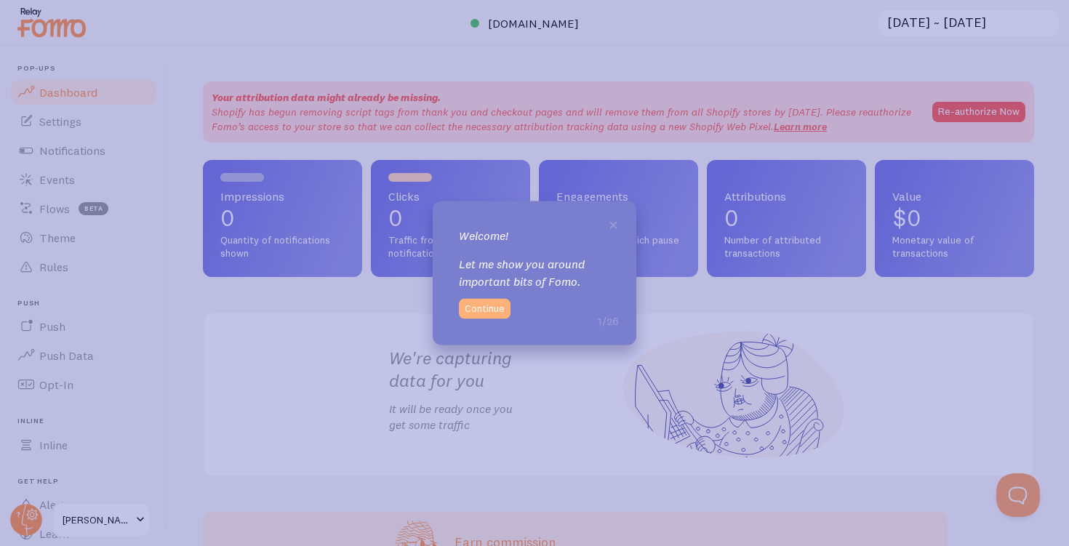
click at [496, 307] on button "Continue" at bounding box center [485, 309] width 52 height 20
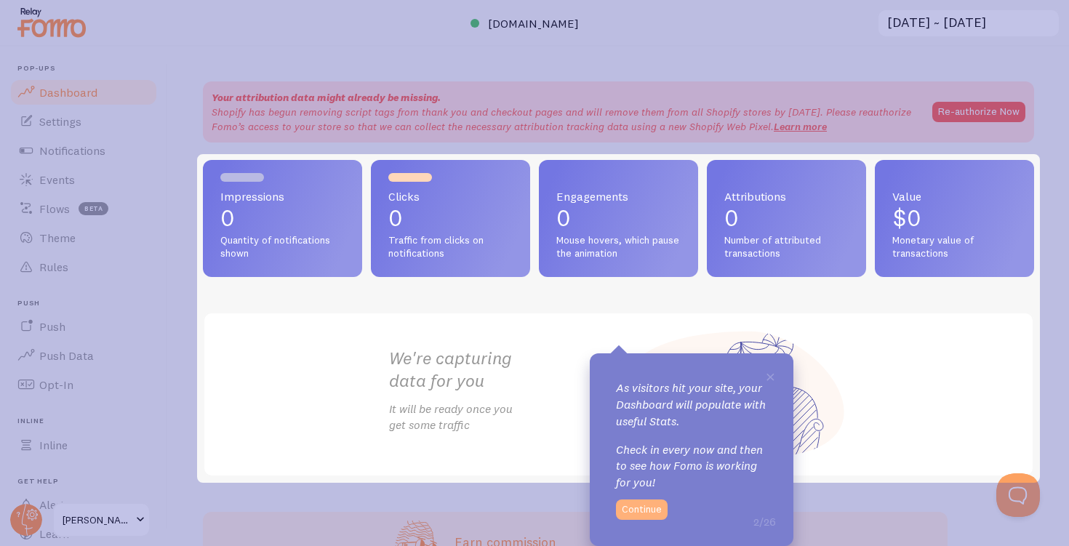
click at [643, 515] on button "Continue" at bounding box center [642, 510] width 52 height 20
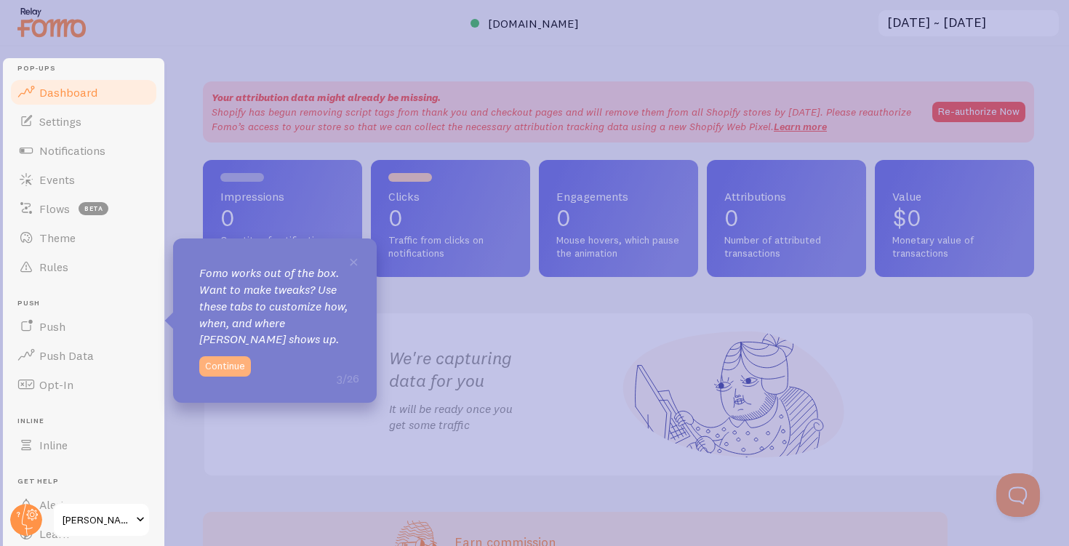
click at [226, 367] on button "Continue" at bounding box center [225, 366] width 52 height 20
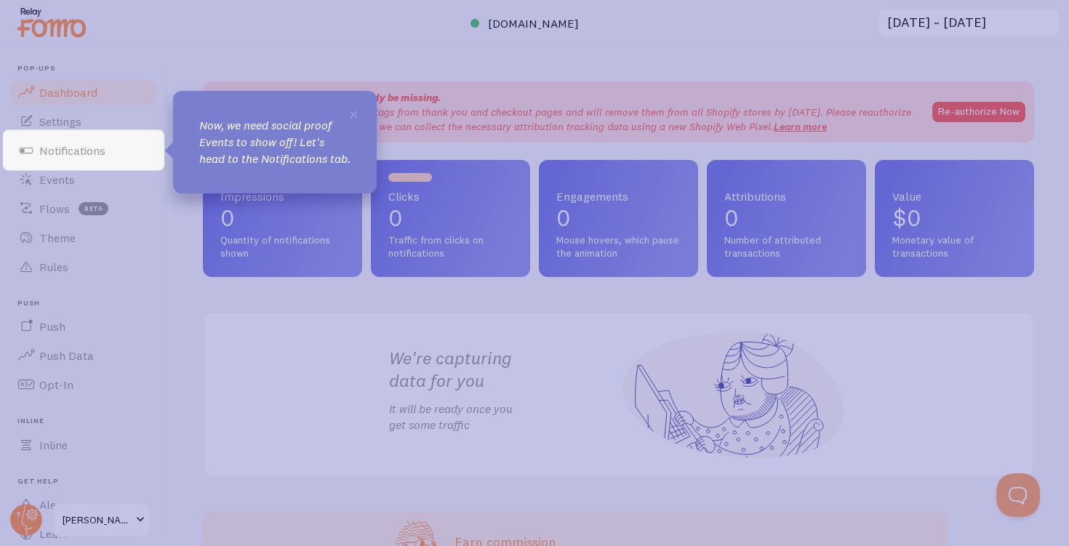
click at [274, 167] on p "Now, we need social proof Events to show off! Let's head to the Notifications t…" at bounding box center [274, 142] width 151 height 50
click at [296, 283] on icon at bounding box center [534, 273] width 1069 height 546
click at [122, 152] on link "Notifications" at bounding box center [84, 150] width 150 height 29
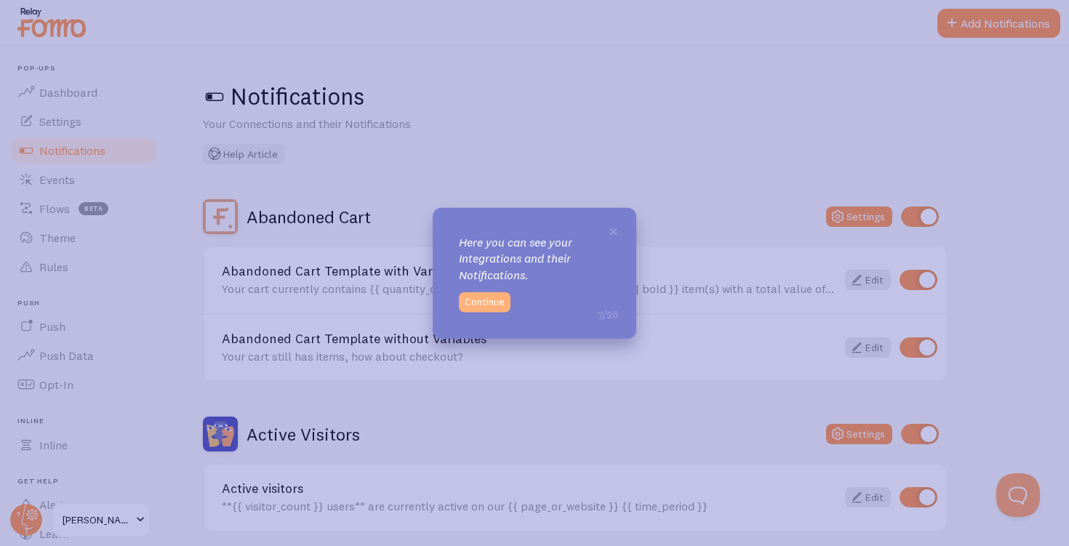
click at [483, 307] on button "Continue" at bounding box center [485, 302] width 52 height 20
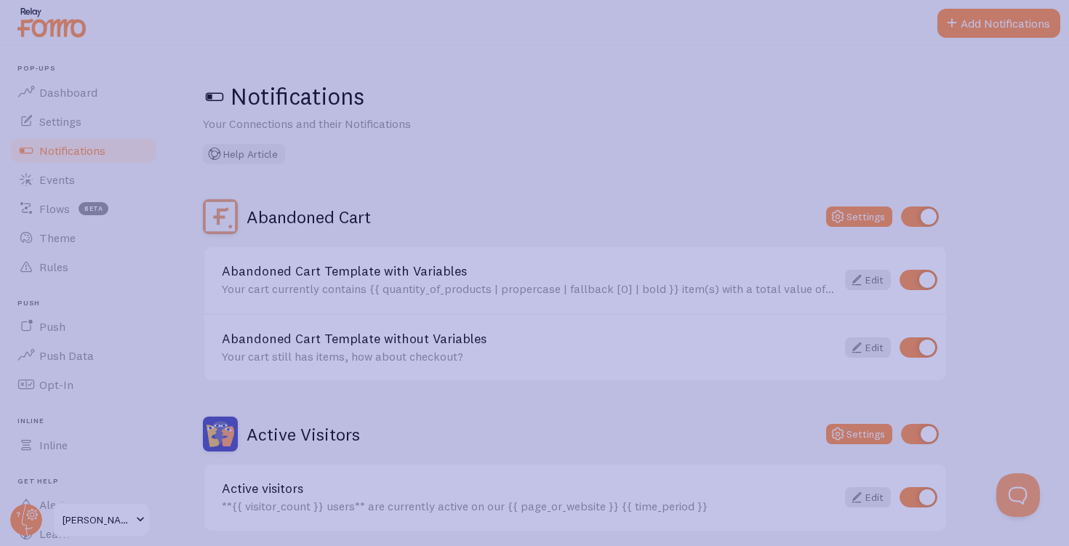
scroll to position [22, 0]
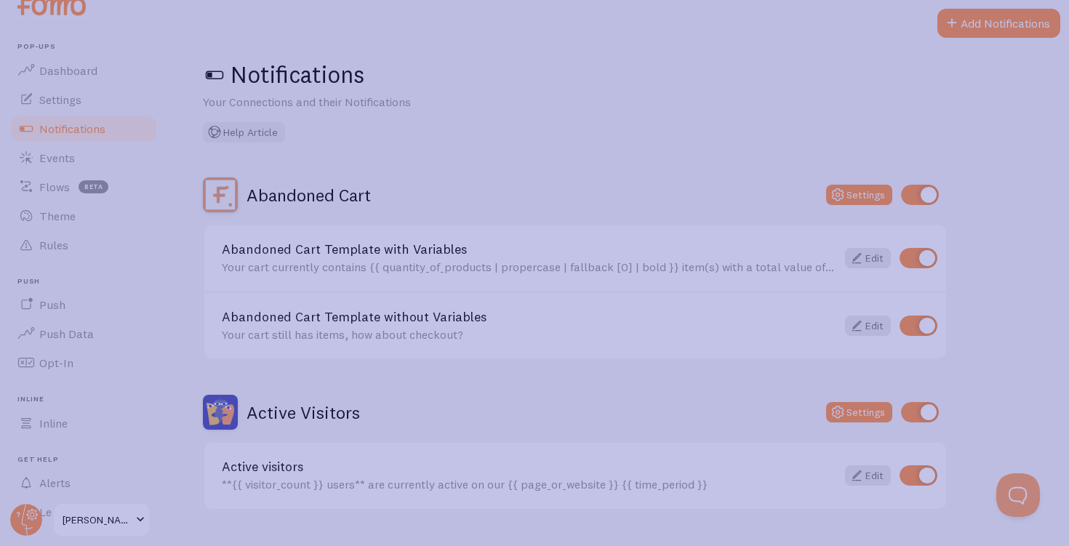
click at [566, 332] on icon at bounding box center [534, 279] width 1069 height 558
click at [798, 204] on icon at bounding box center [534, 279] width 1069 height 558
click at [929, 191] on icon at bounding box center [534, 279] width 1069 height 558
click at [1027, 20] on icon at bounding box center [534, 279] width 1069 height 558
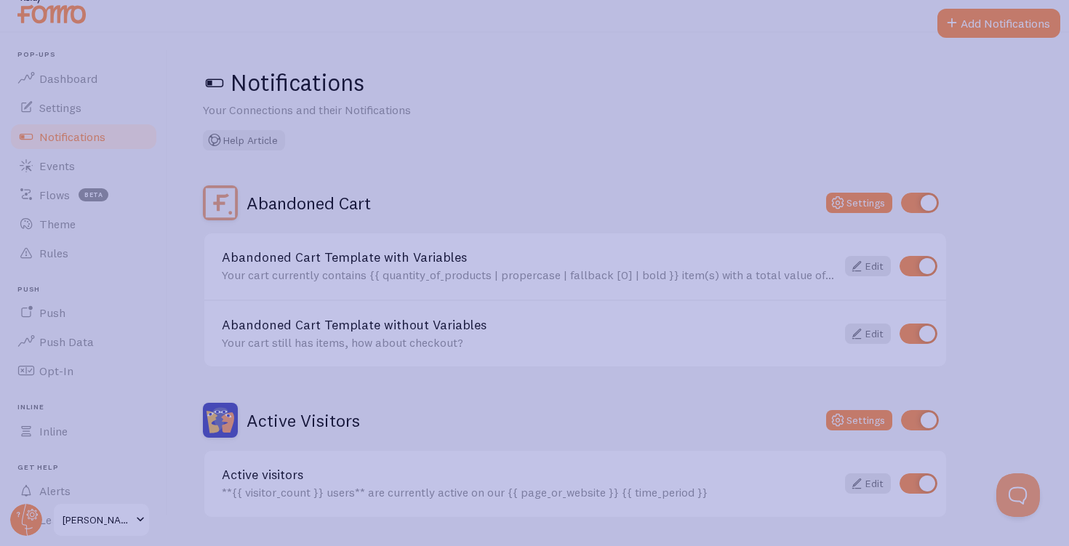
scroll to position [0, 0]
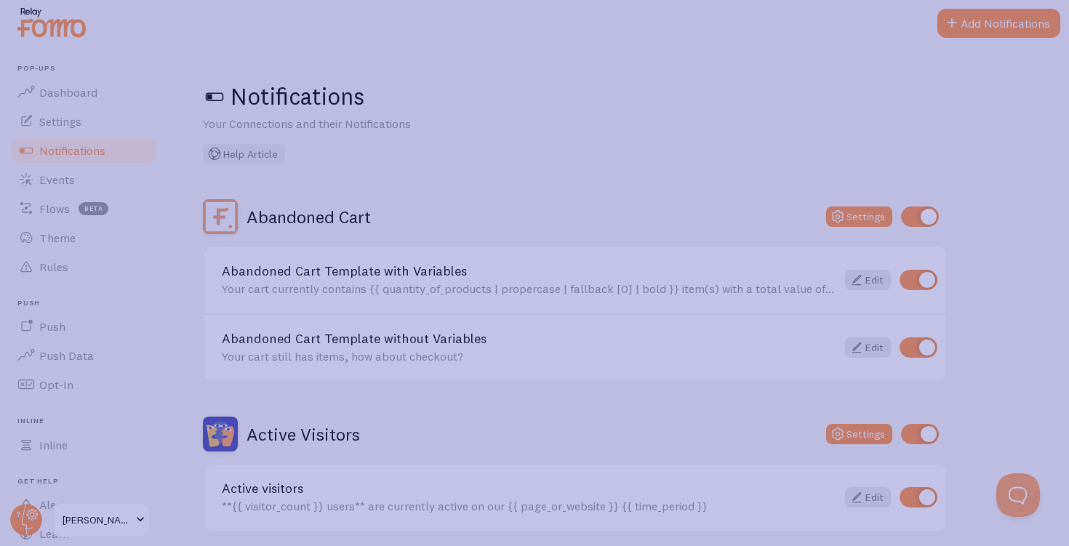
click at [249, 155] on icon at bounding box center [534, 290] width 1069 height 580
click at [273, 292] on icon at bounding box center [534, 290] width 1069 height 580
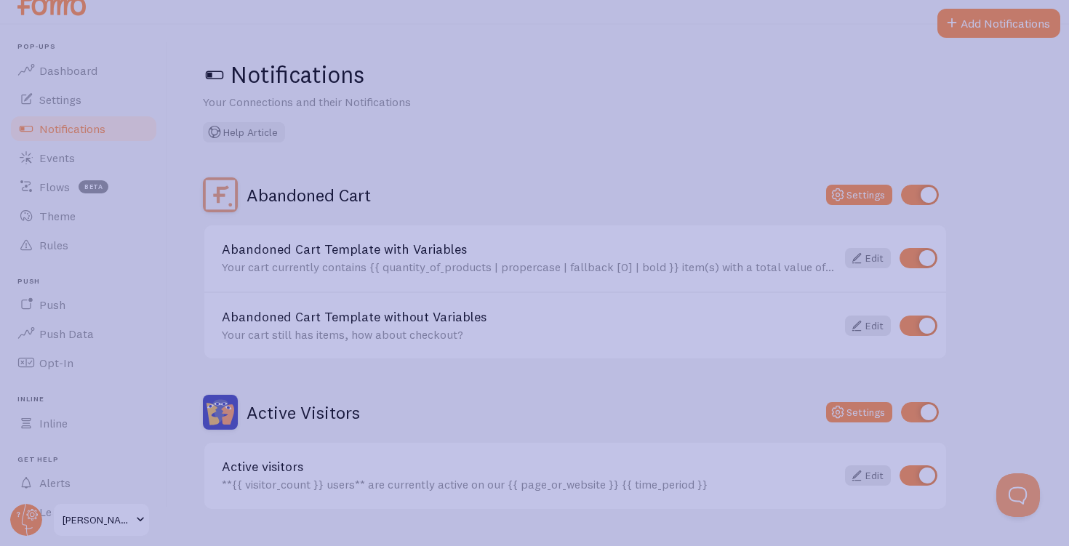
click at [455, 382] on icon at bounding box center [534, 279] width 1069 height 558
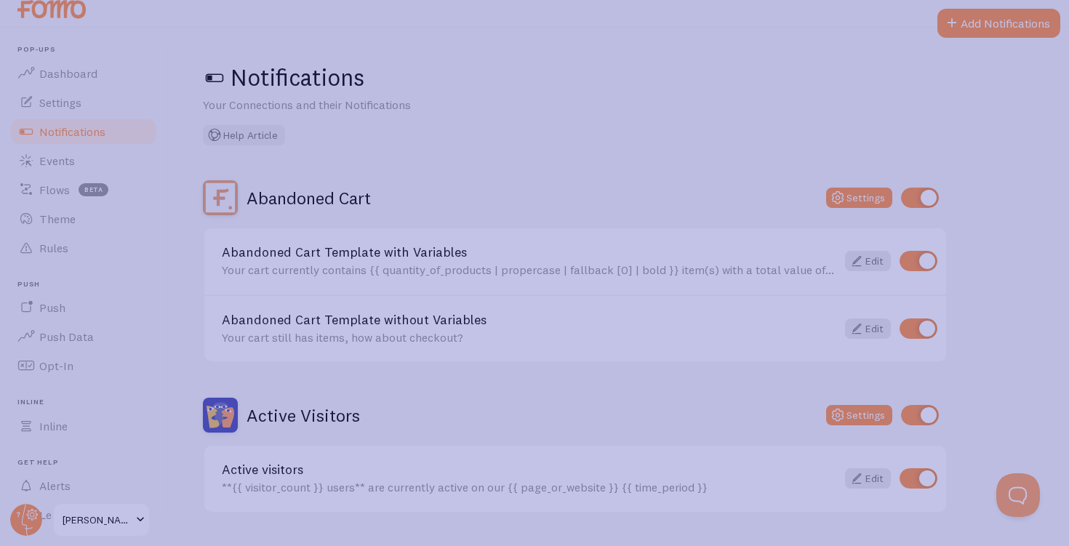
scroll to position [0, 0]
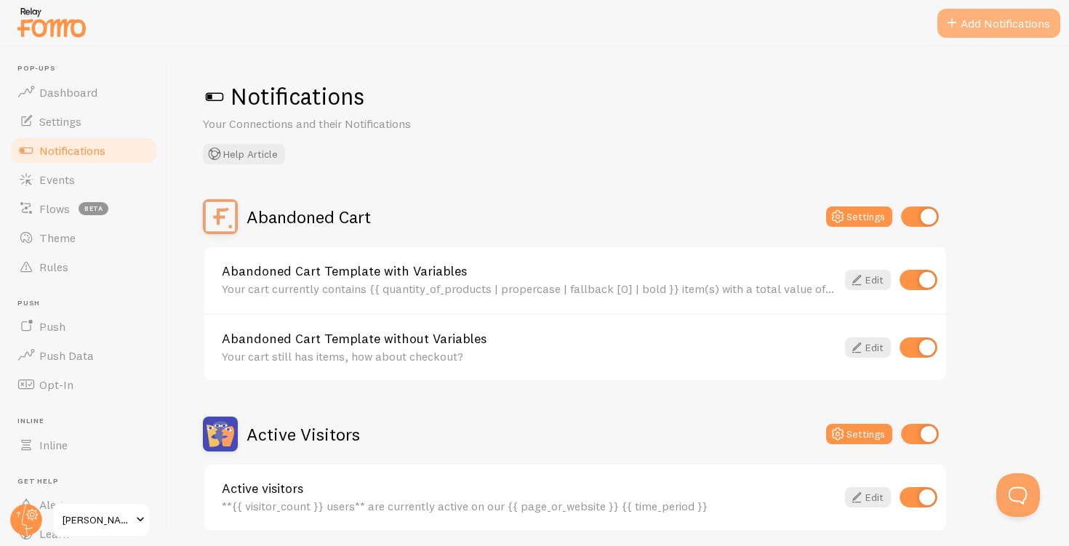
click at [1017, 25] on button "Add Notifications" at bounding box center [998, 23] width 123 height 29
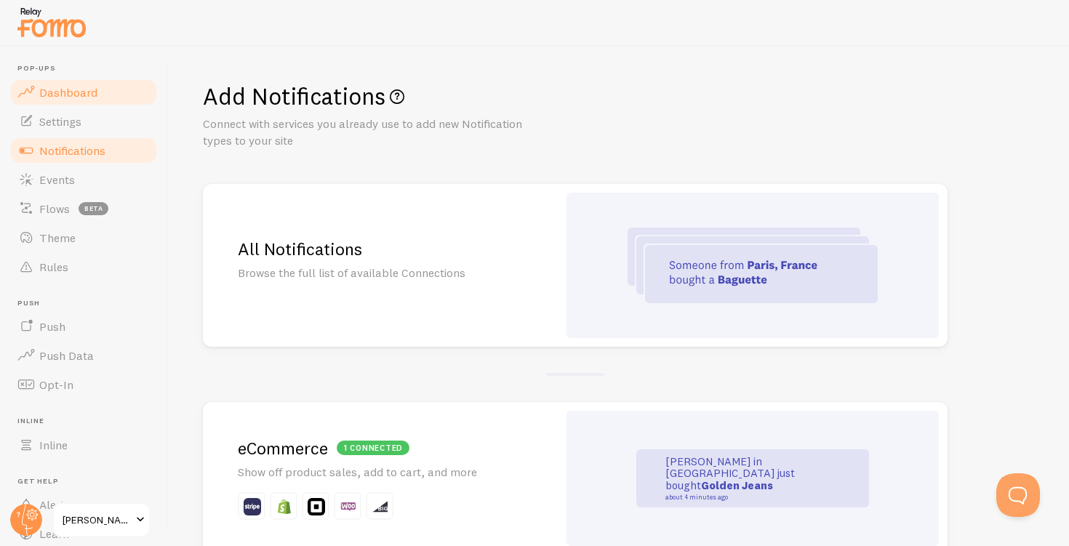
click at [92, 79] on link "Dashboard" at bounding box center [84, 92] width 150 height 29
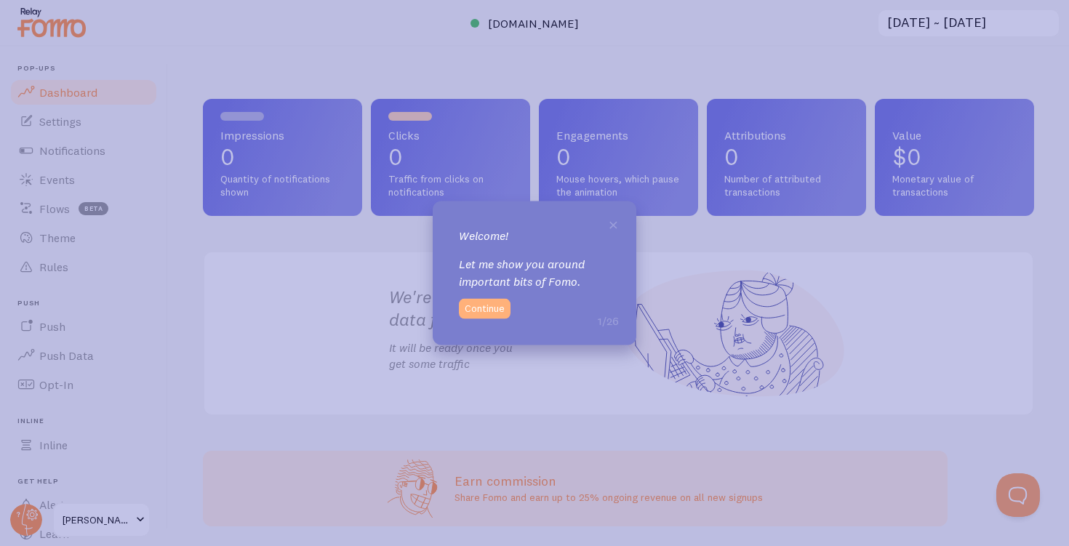
click at [488, 315] on button "Continue" at bounding box center [485, 309] width 52 height 20
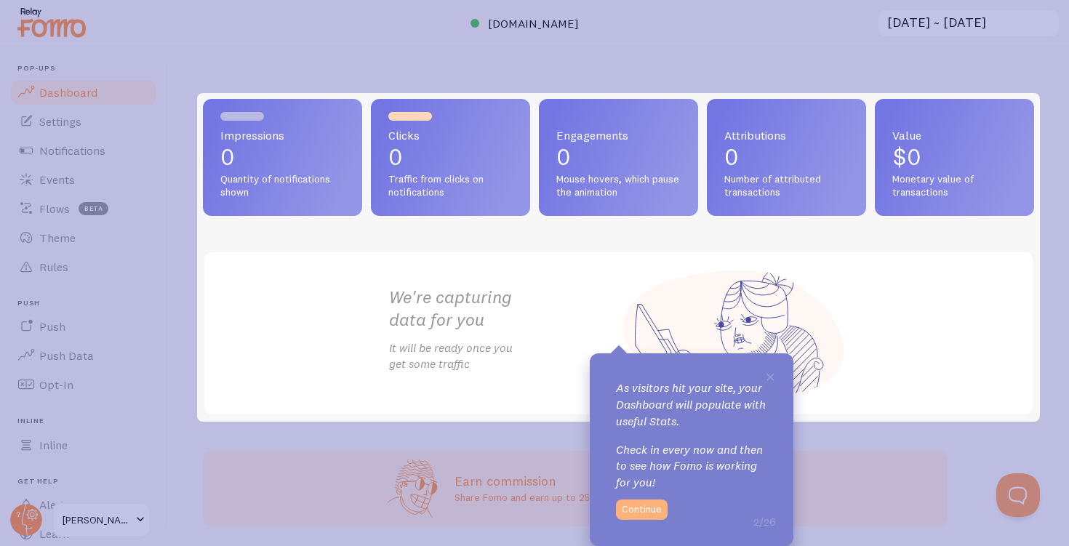
click at [649, 517] on button "Continue" at bounding box center [642, 510] width 52 height 20
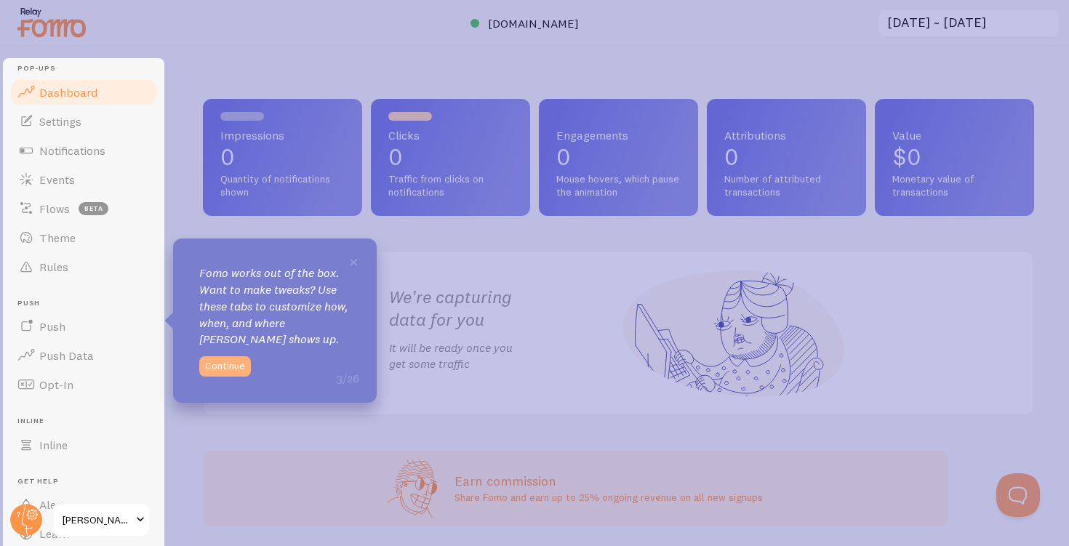
click at [241, 371] on button "Continue" at bounding box center [225, 366] width 52 height 20
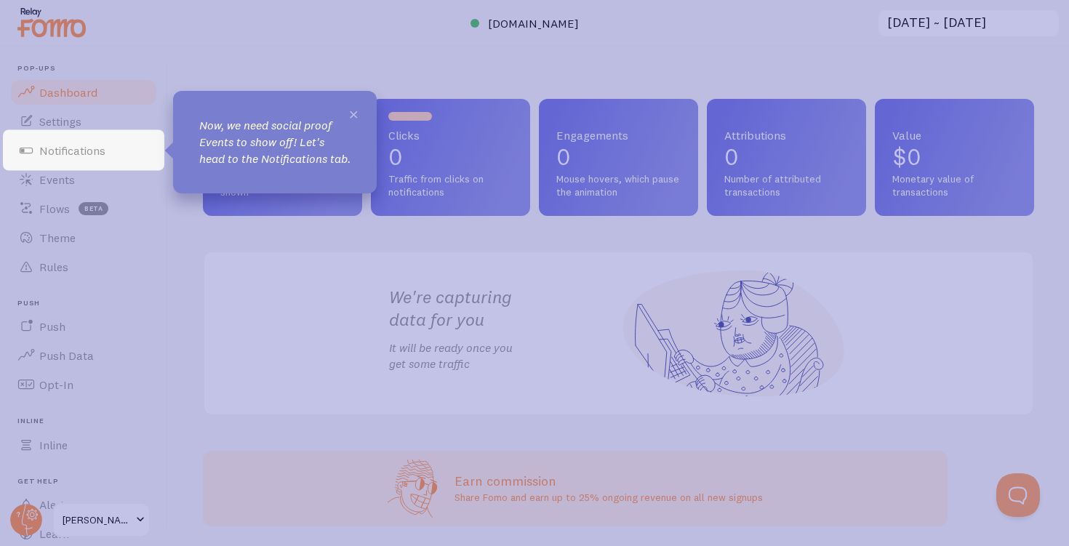
click at [351, 109] on span "×" at bounding box center [353, 114] width 11 height 22
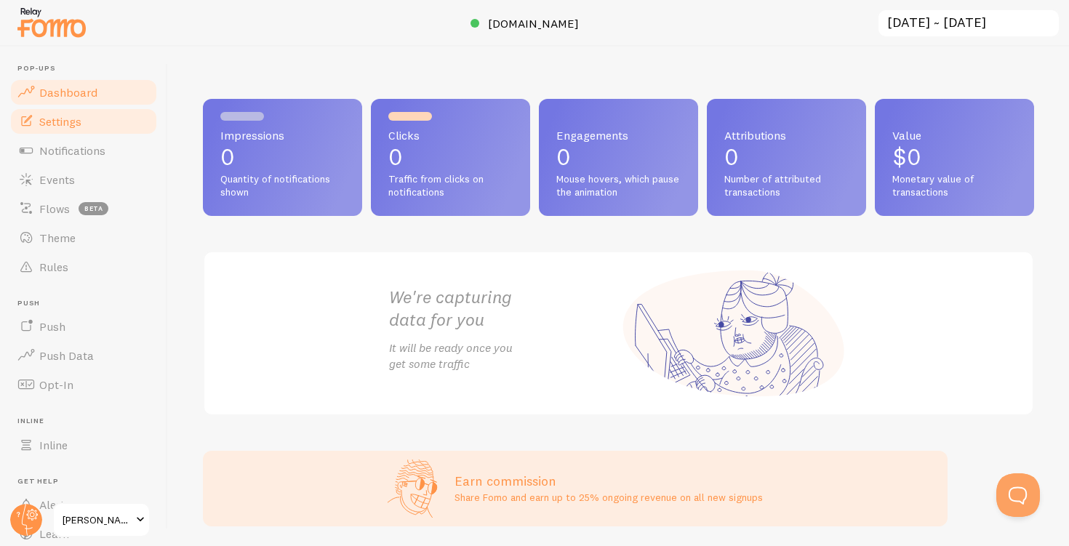
click at [83, 125] on link "Settings" at bounding box center [84, 121] width 150 height 29
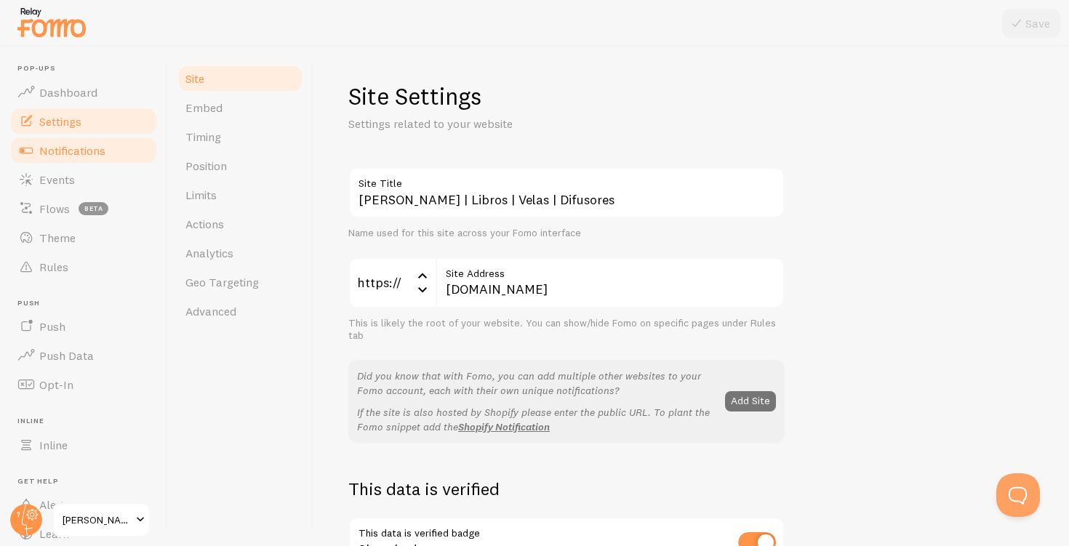
click at [68, 157] on span "Notifications" at bounding box center [72, 150] width 66 height 15
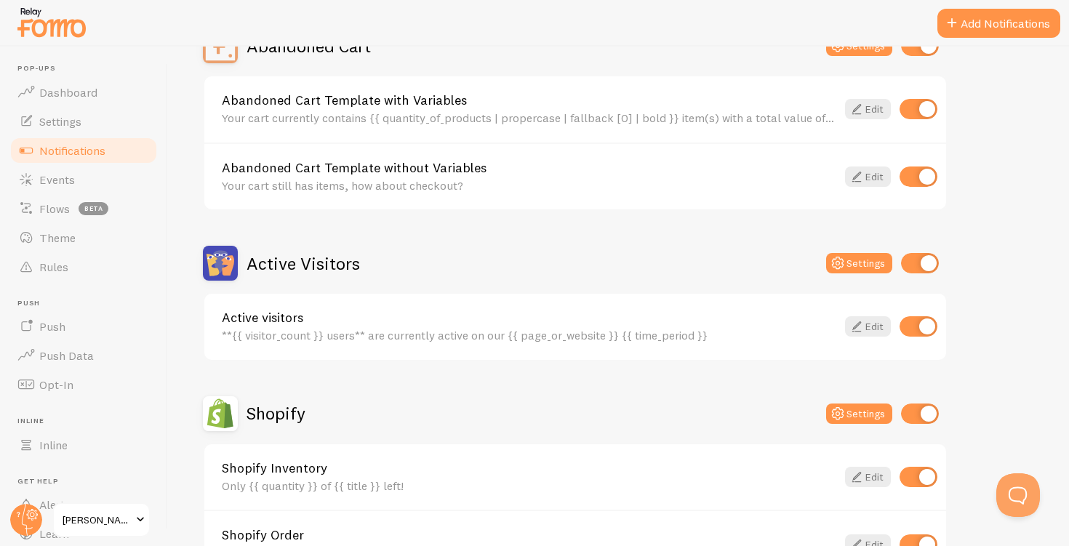
scroll to position [625, 0]
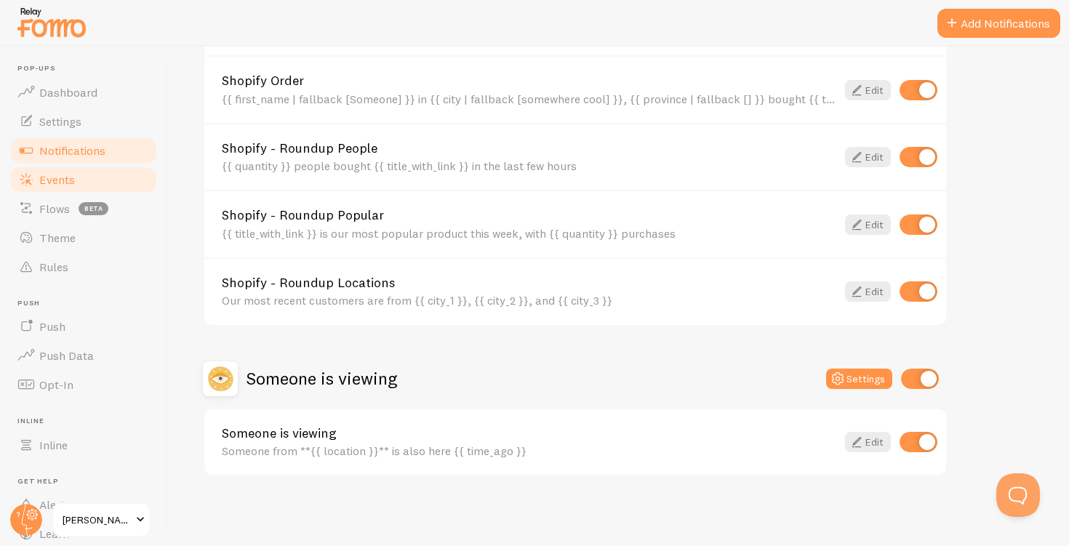
click at [57, 172] on span "Events" at bounding box center [57, 179] width 36 height 15
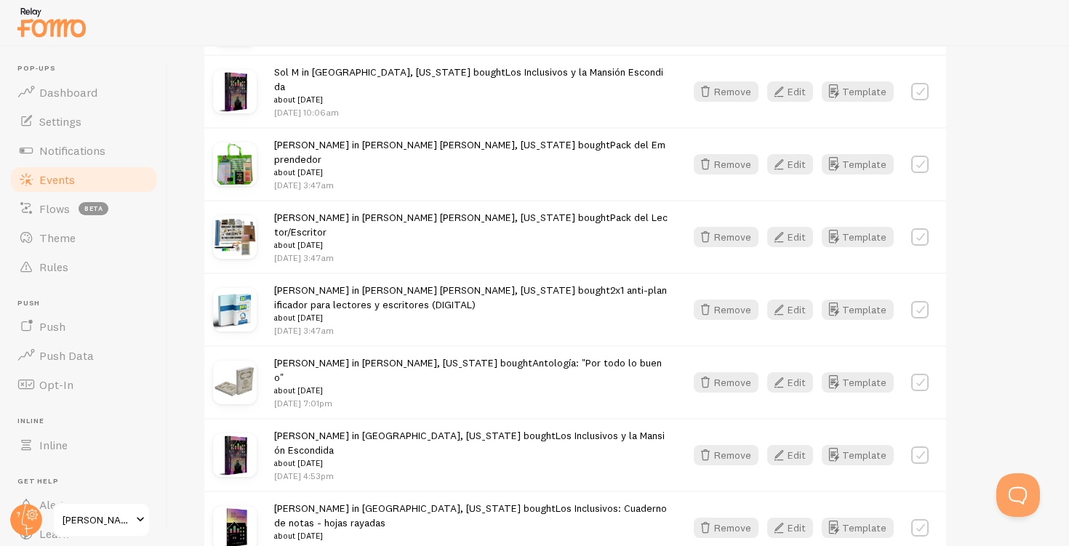
scroll to position [1563, 0]
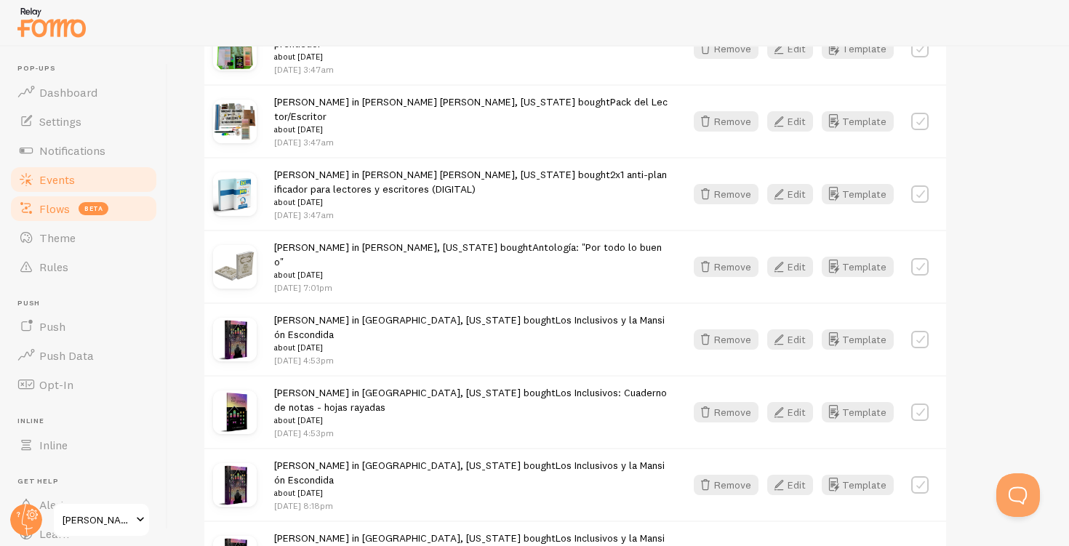
click at [53, 215] on link "Flows beta" at bounding box center [84, 208] width 150 height 29
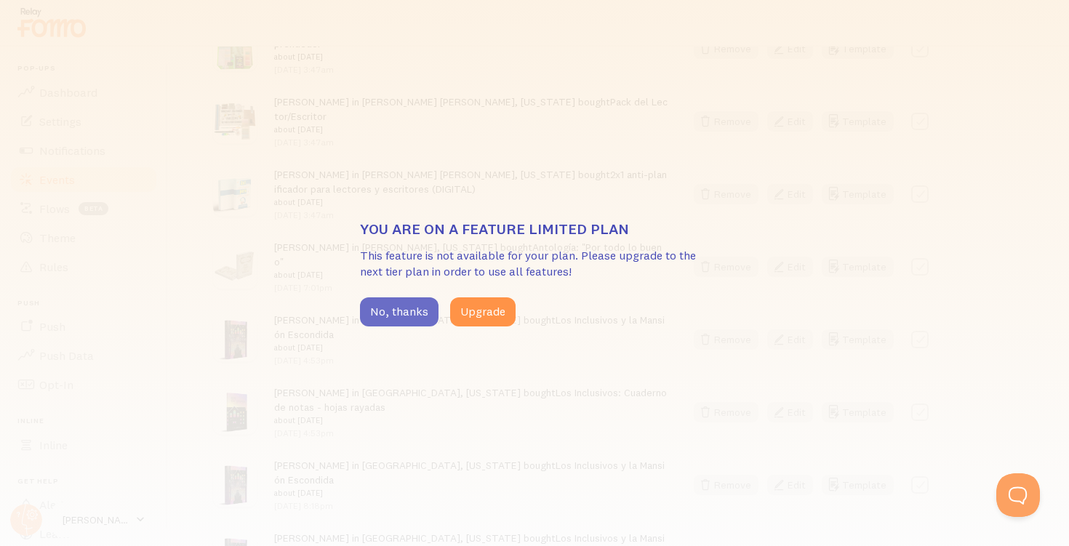
click at [406, 316] on button "No, thanks" at bounding box center [399, 311] width 79 height 29
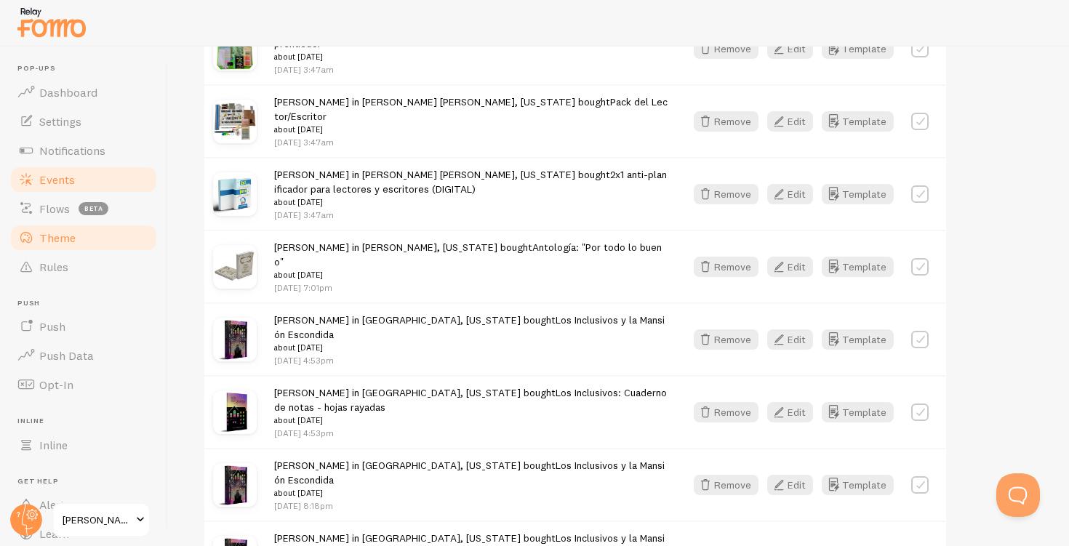
click at [40, 223] on link "Theme" at bounding box center [84, 237] width 150 height 29
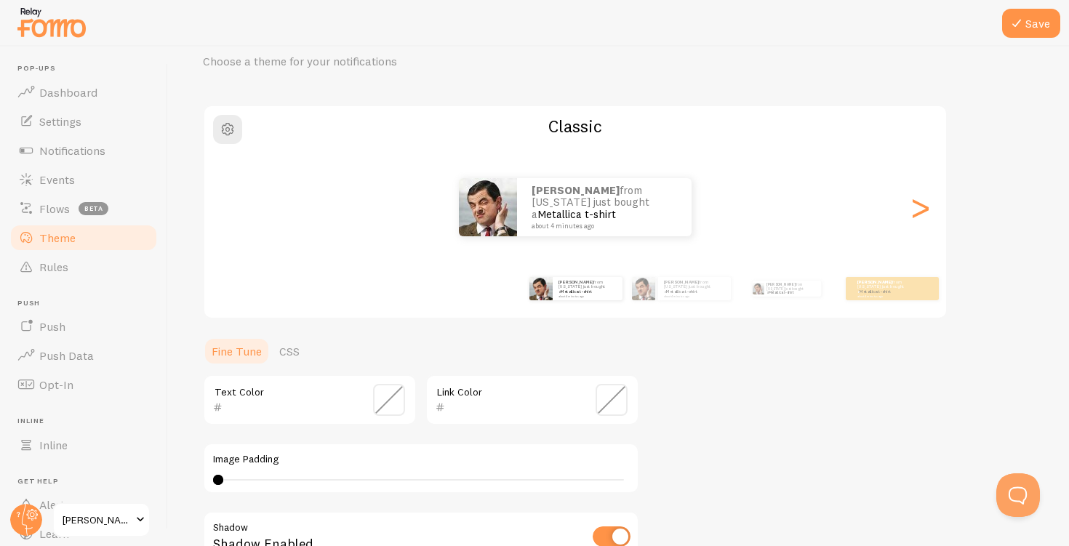
scroll to position [65, 0]
click at [922, 214] on div ">" at bounding box center [919, 205] width 17 height 105
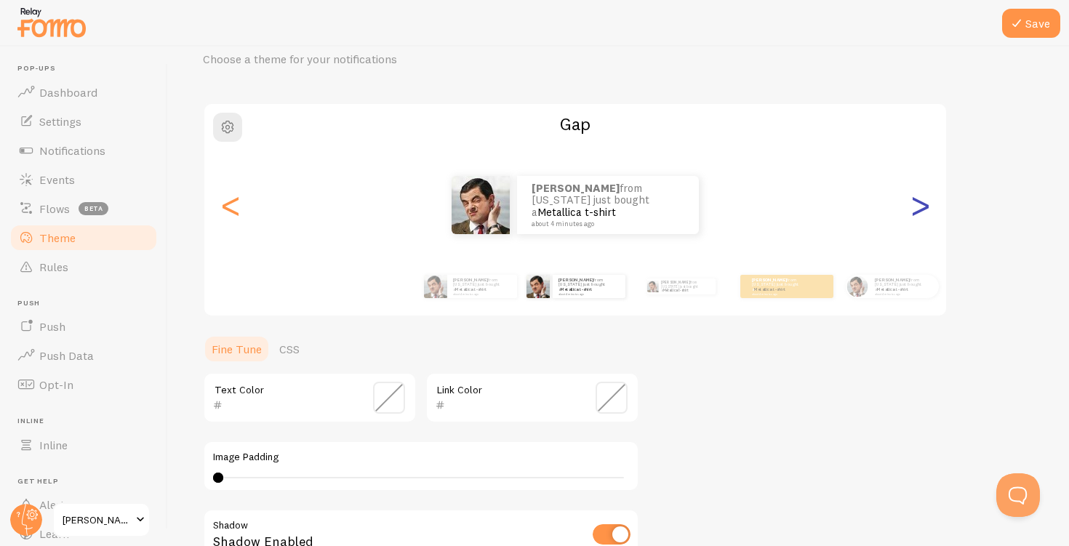
click at [922, 214] on div ">" at bounding box center [919, 205] width 17 height 105
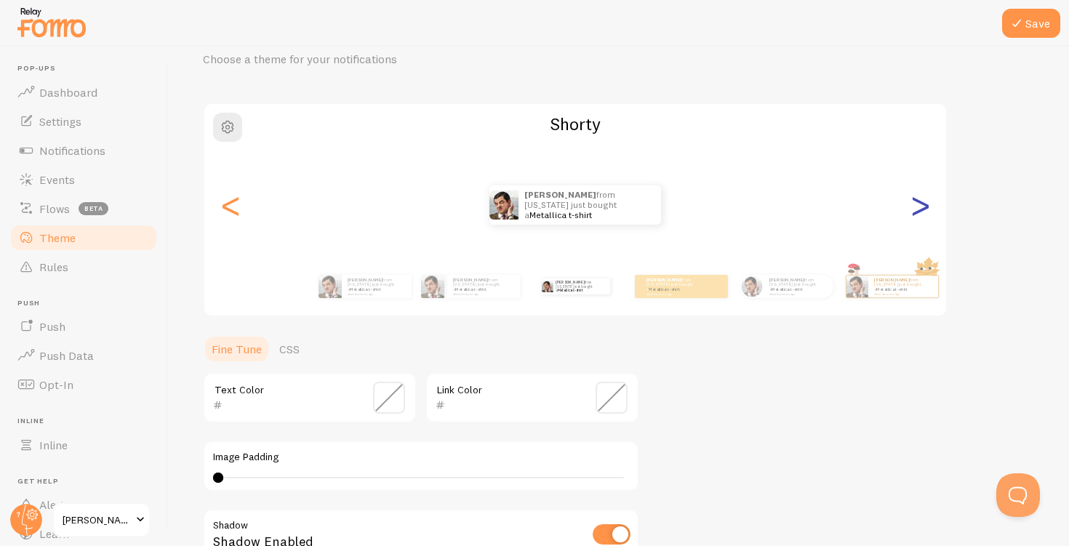
click at [922, 214] on div ">" at bounding box center [919, 205] width 17 height 105
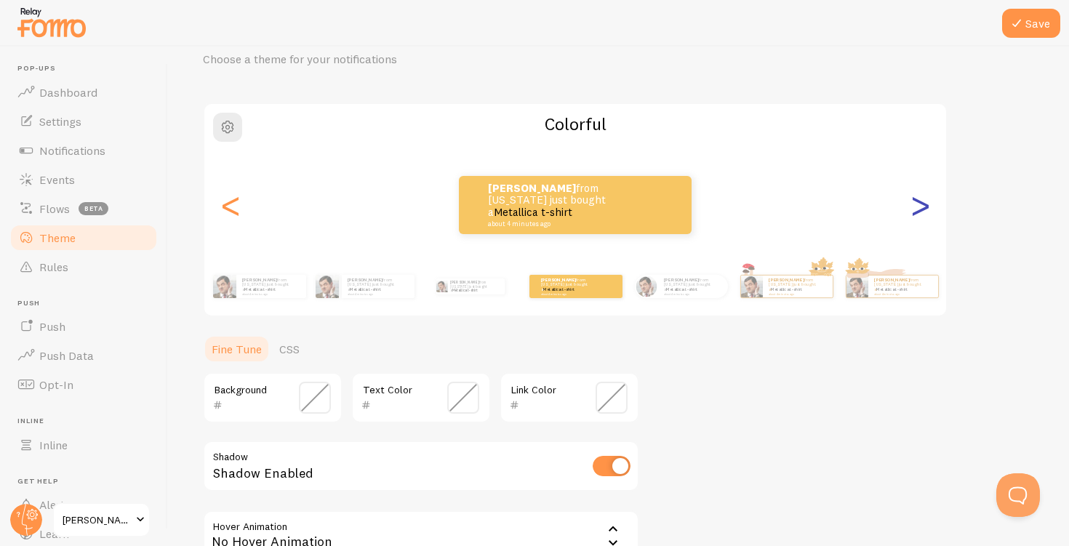
click at [922, 214] on div ">" at bounding box center [919, 205] width 17 height 105
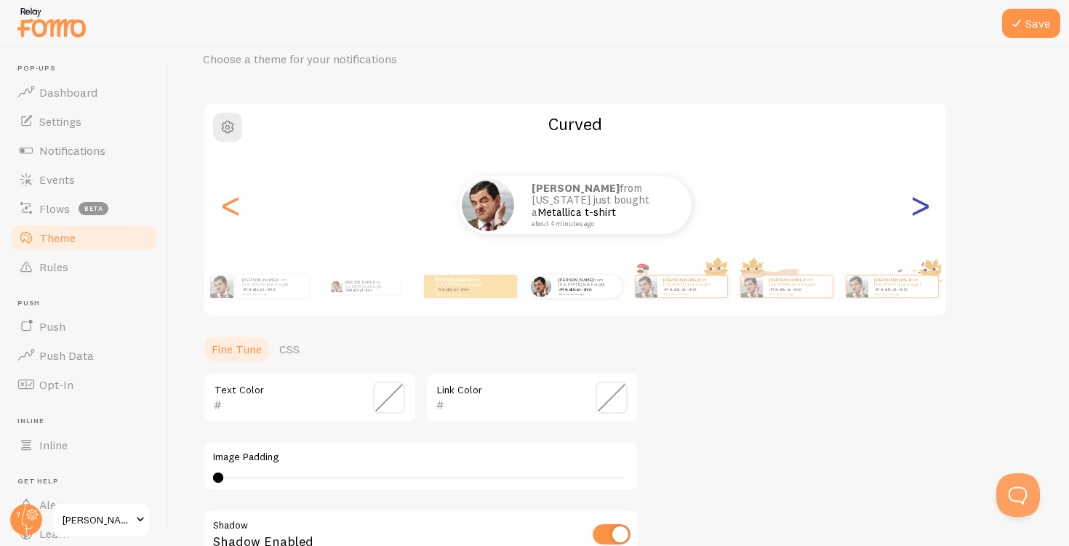
click at [922, 214] on div ">" at bounding box center [919, 205] width 17 height 105
type input "0"
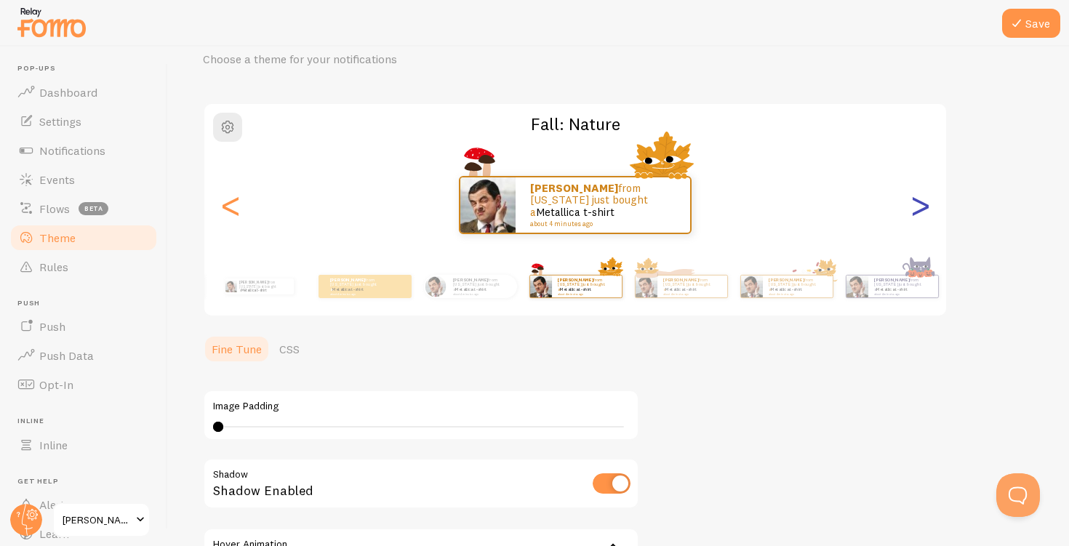
click at [922, 214] on div ">" at bounding box center [919, 205] width 17 height 105
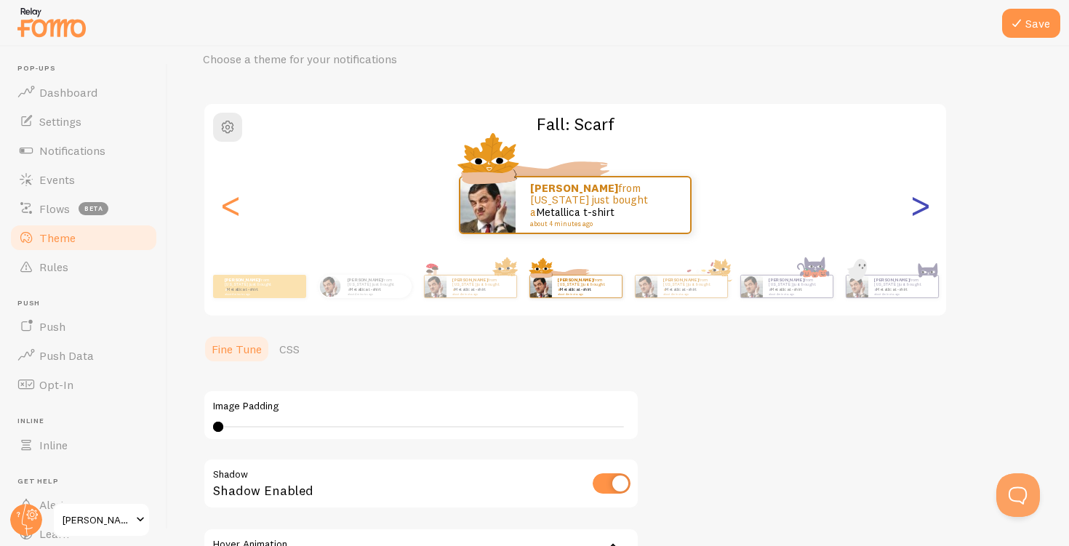
click at [922, 214] on div ">" at bounding box center [919, 205] width 17 height 105
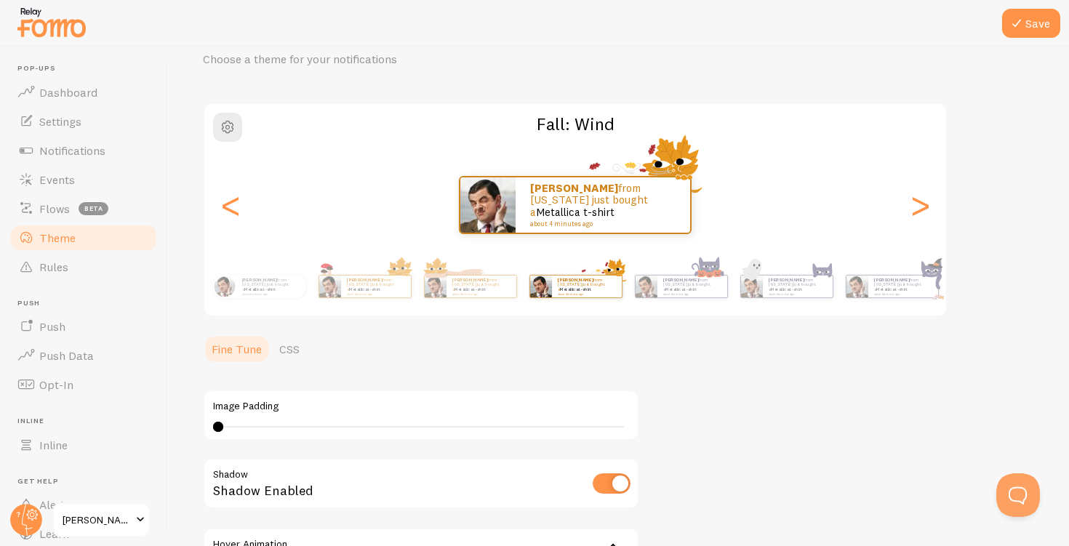
click at [243, 211] on div "[PERSON_NAME] from [US_STATE] just bought a Metallica t-shirt about 4 minutes a…" at bounding box center [575, 205] width 742 height 58
click at [231, 211] on div "<" at bounding box center [230, 205] width 17 height 105
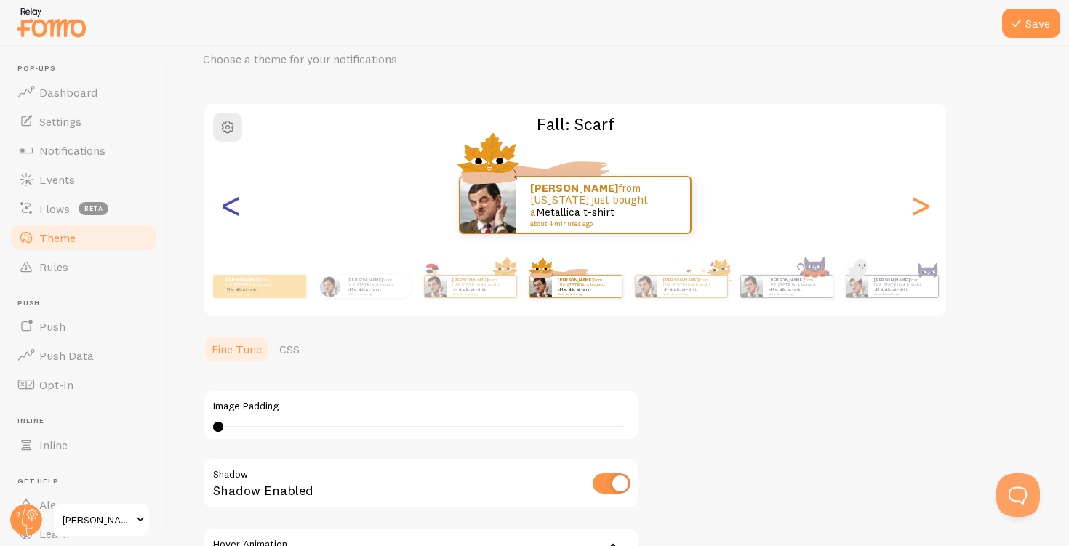
click at [231, 211] on div "<" at bounding box center [230, 205] width 17 height 105
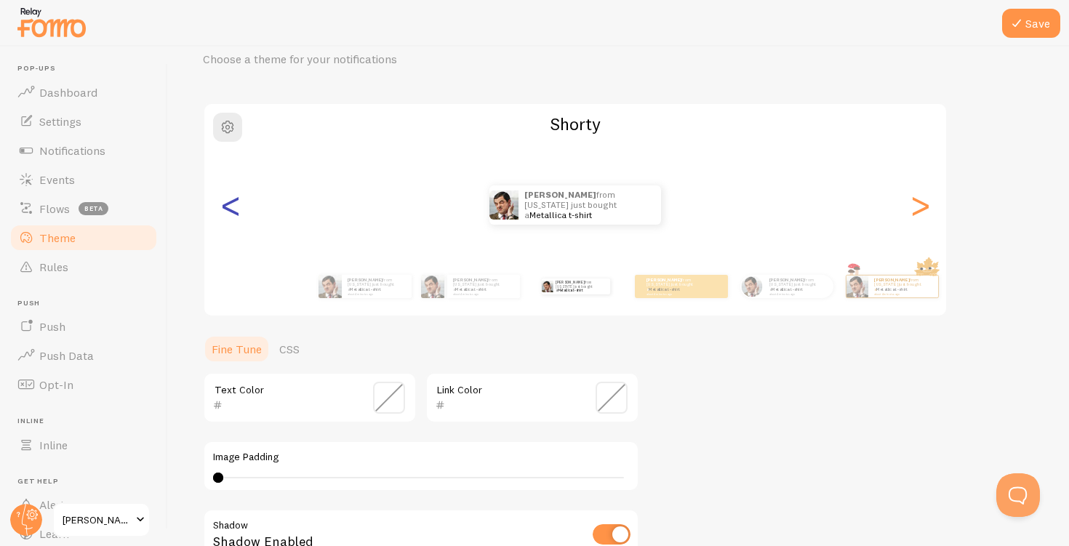
click at [231, 211] on div "<" at bounding box center [230, 205] width 17 height 105
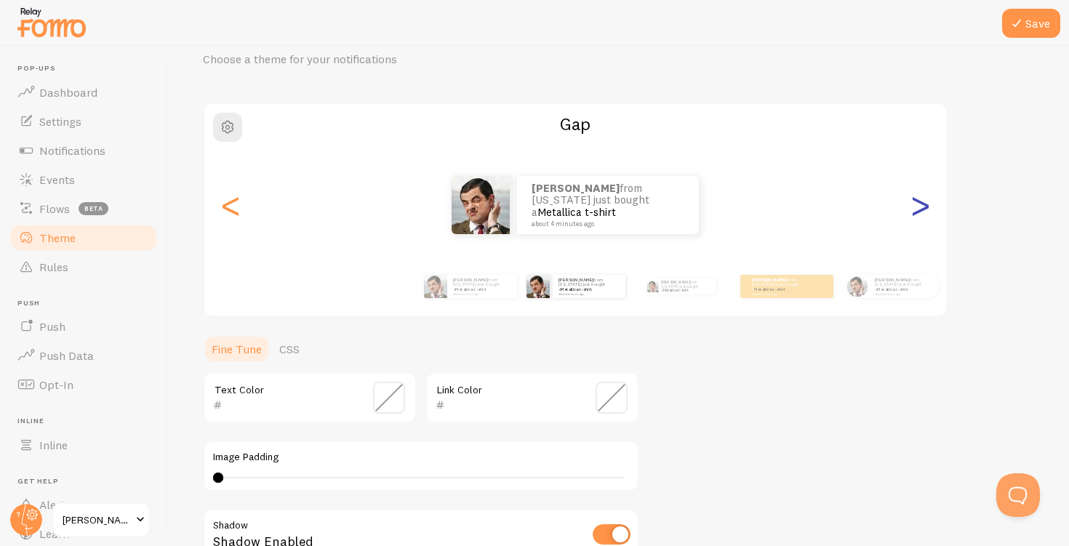
click at [928, 205] on div ">" at bounding box center [919, 205] width 17 height 105
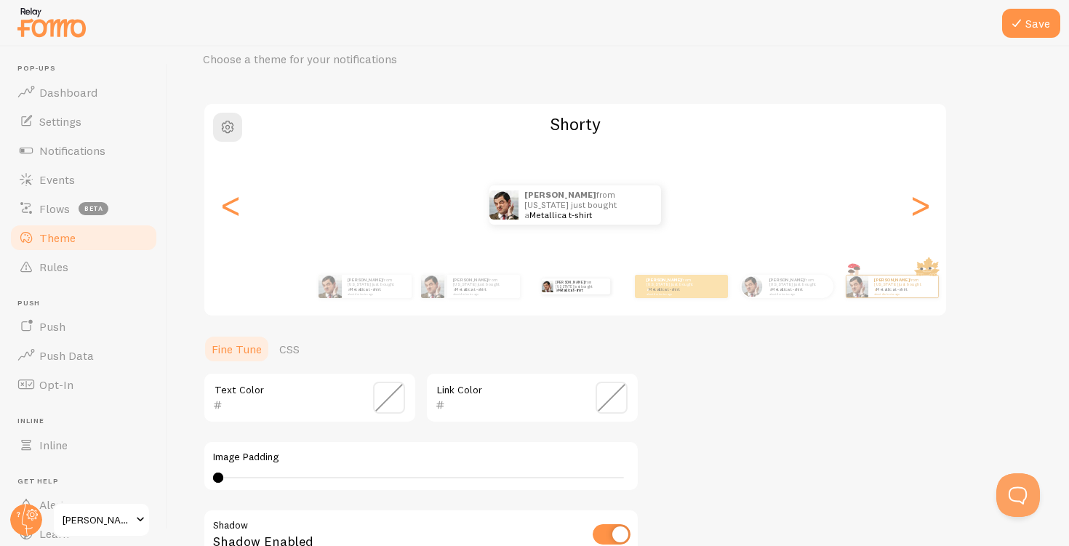
click at [924, 361] on div "Theme Choose a theme for your notifications Shorty Gretchen from Puerto Rico ju…" at bounding box center [618, 362] width 831 height 690
click at [1022, 21] on icon at bounding box center [1016, 23] width 17 height 17
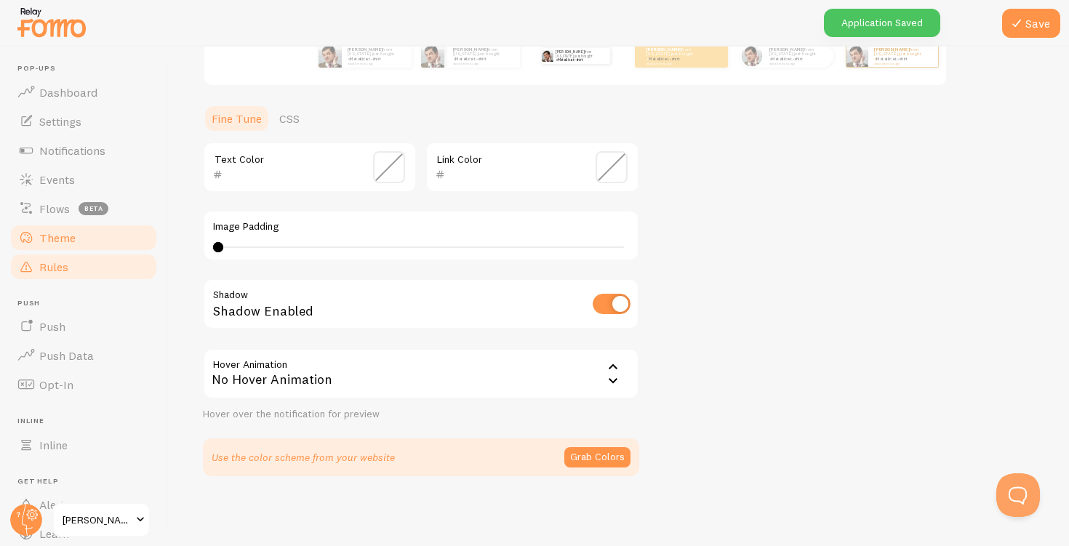
click at [59, 261] on span "Rules" at bounding box center [53, 267] width 29 height 15
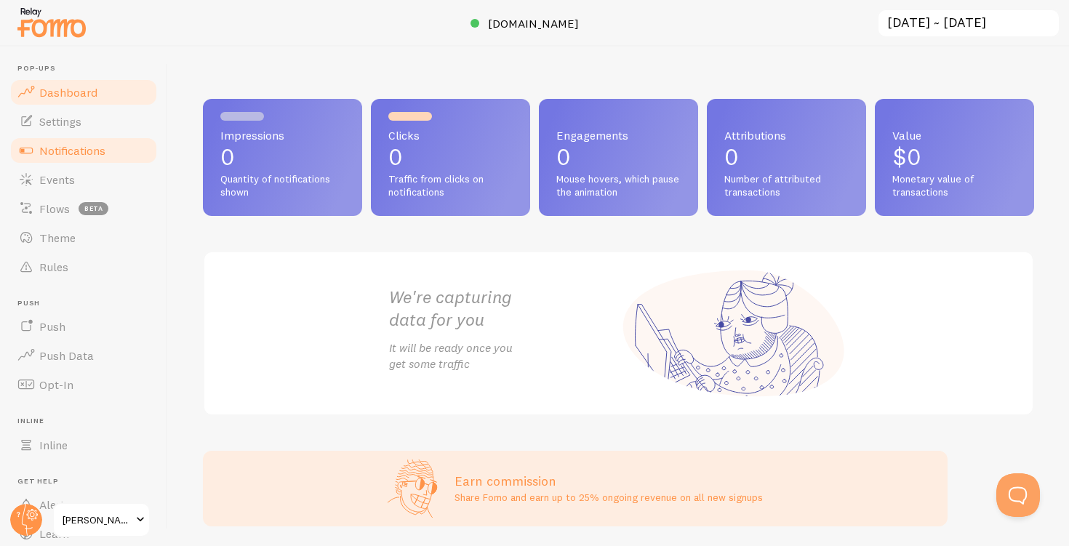
click at [96, 149] on span "Notifications" at bounding box center [72, 150] width 66 height 15
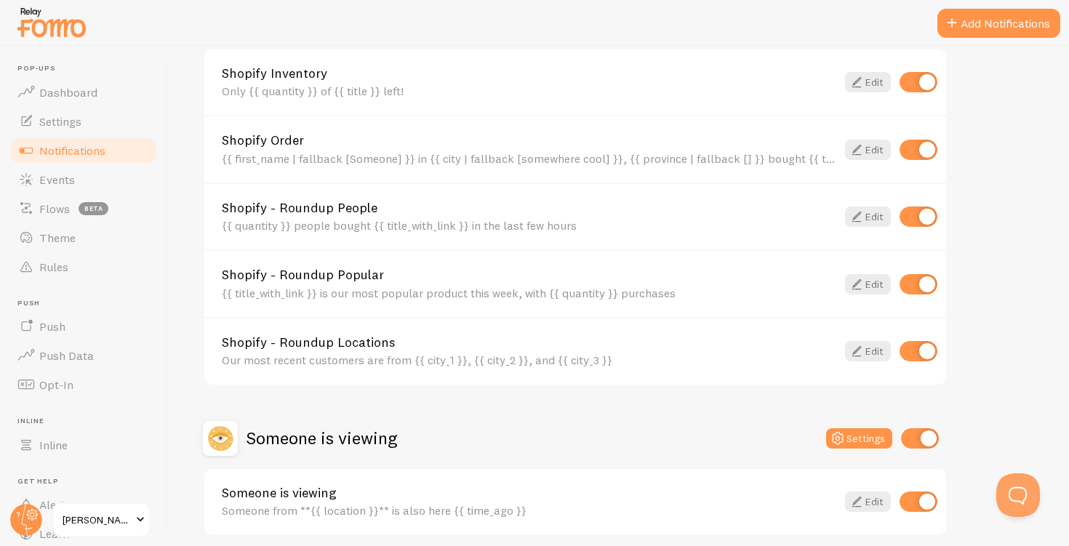
scroll to position [625, 0]
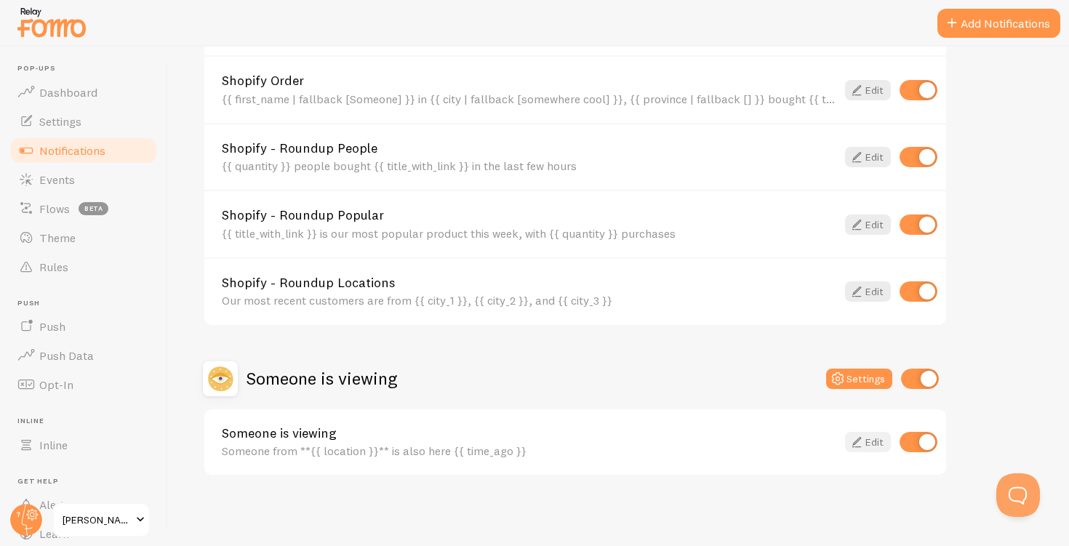
click at [872, 444] on link "Edit" at bounding box center [868, 442] width 46 height 20
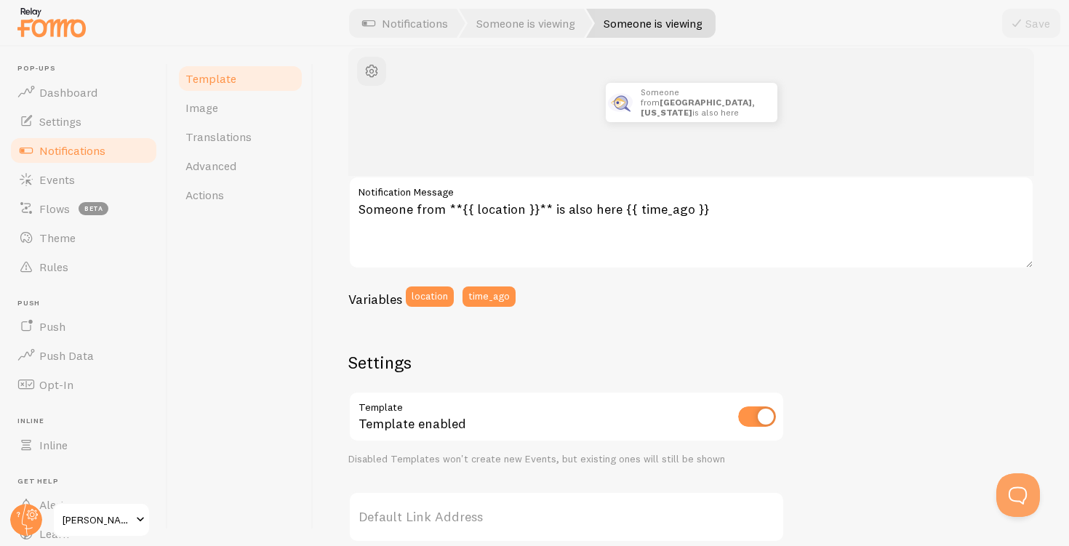
scroll to position [179, 0]
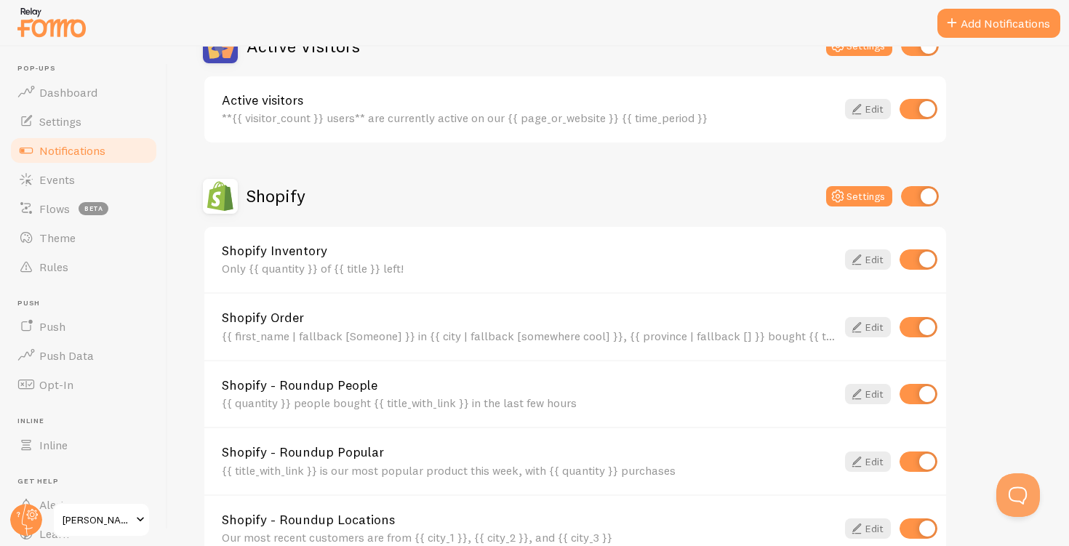
scroll to position [393, 0]
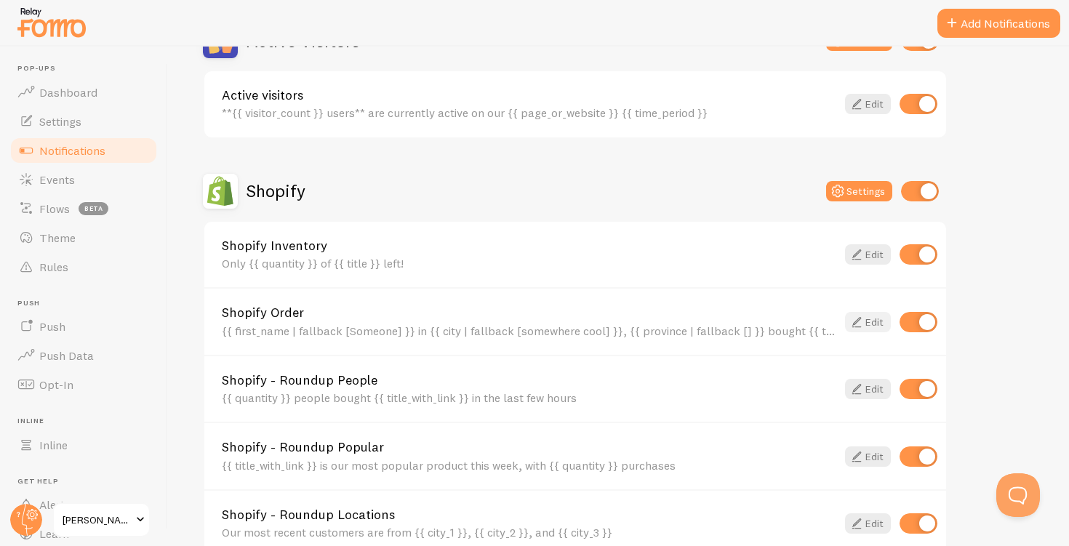
click at [864, 326] on icon at bounding box center [856, 321] width 17 height 17
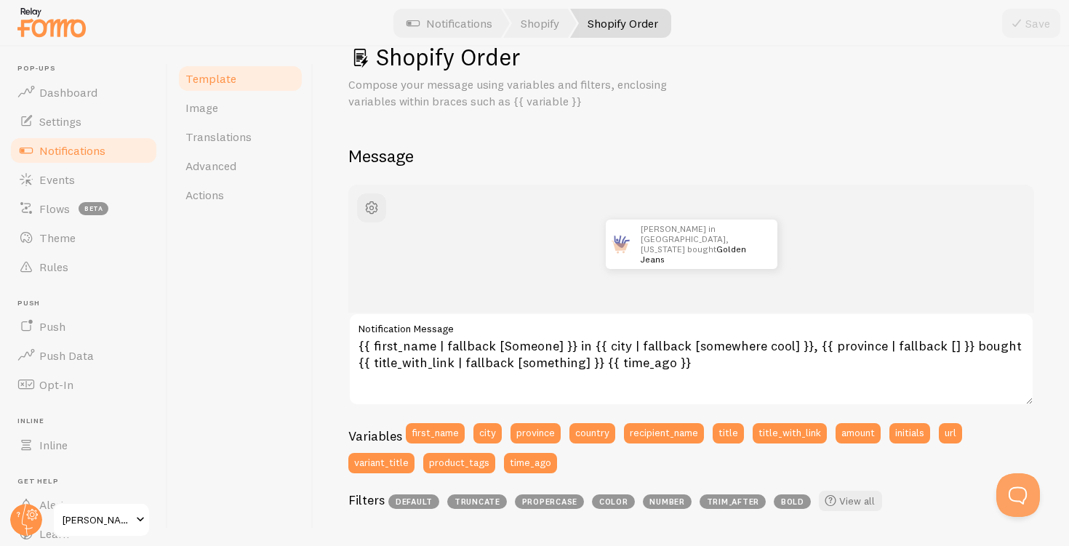
scroll to position [41, 0]
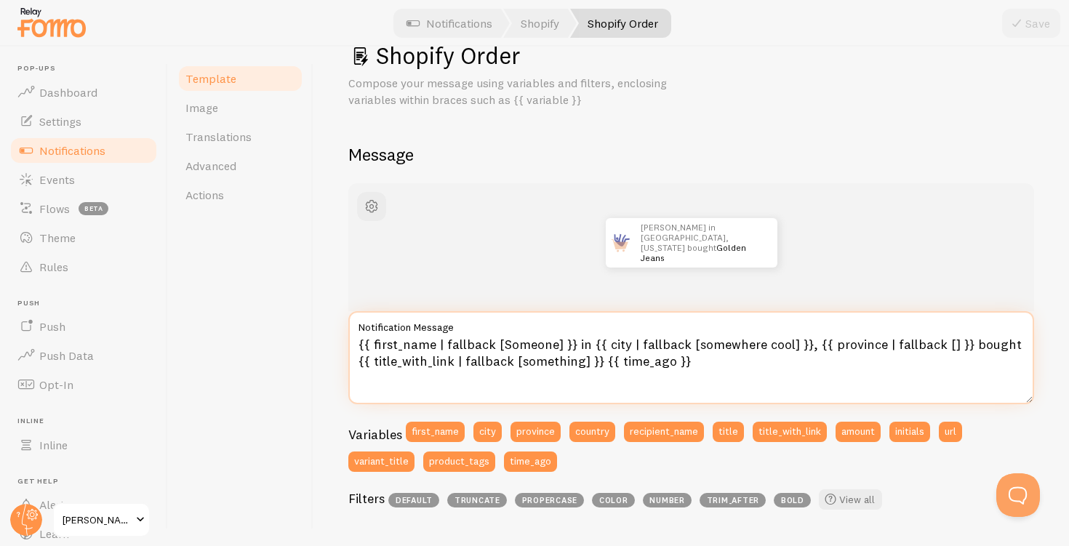
drag, startPoint x: 442, startPoint y: 342, endPoint x: 374, endPoint y: 339, distance: 67.7
click at [374, 339] on textarea "{{ first_name | fallback [Someone] }} in {{ city | fallback [somewhere cool] }}…" at bounding box center [691, 357] width 686 height 93
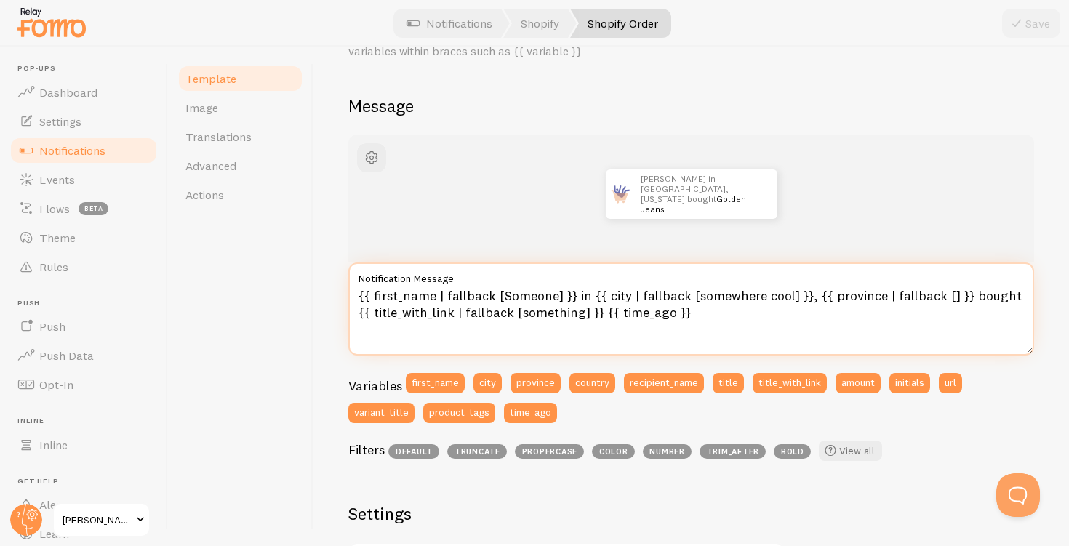
scroll to position [86, 0]
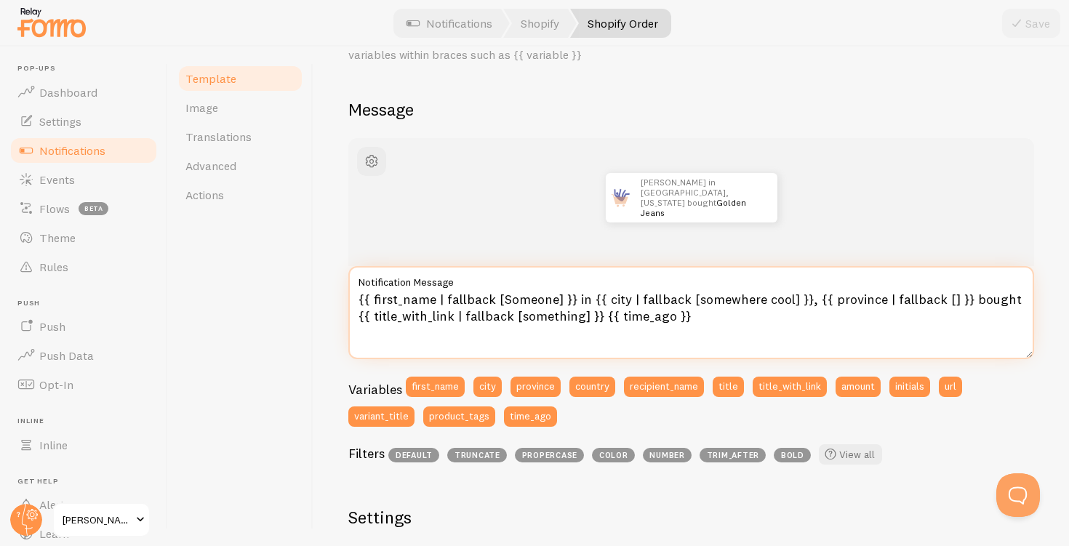
click at [695, 322] on textarea "{{ first_name | fallback [Someone] }} in {{ city | fallback [somewhere cool] }}…" at bounding box center [691, 312] width 686 height 93
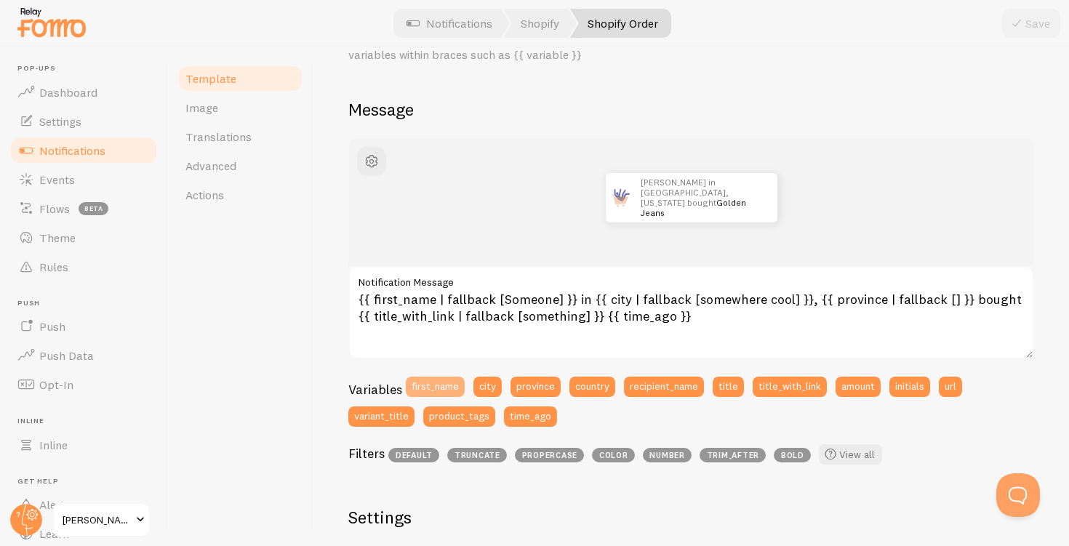
click at [416, 393] on button "first_name" at bounding box center [435, 387] width 59 height 20
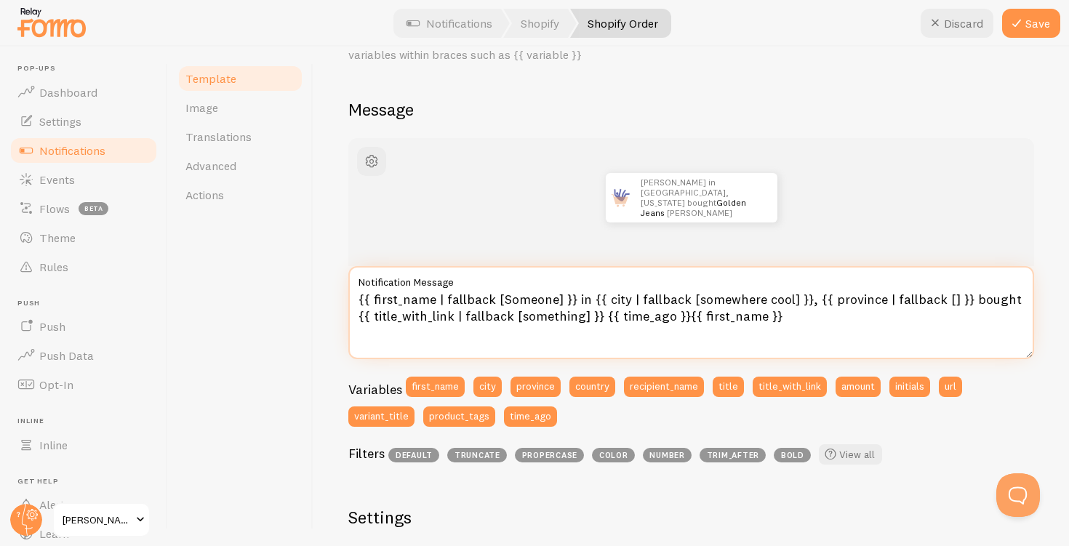
drag, startPoint x: 774, startPoint y: 324, endPoint x: 678, endPoint y: 322, distance: 96.0
click at [678, 322] on textarea "{{ first_name | fallback [Someone] }} in {{ city | fallback [somewhere cool] }}…" at bounding box center [691, 312] width 686 height 93
drag, startPoint x: 434, startPoint y: 300, endPoint x: 380, endPoint y: 295, distance: 54.7
click at [380, 295] on textarea "{{ first_name | fallback [Someone] }} in {{ city | fallback [somewhere cool] }}…" at bounding box center [691, 312] width 686 height 93
drag, startPoint x: 427, startPoint y: 300, endPoint x: 383, endPoint y: 297, distance: 43.7
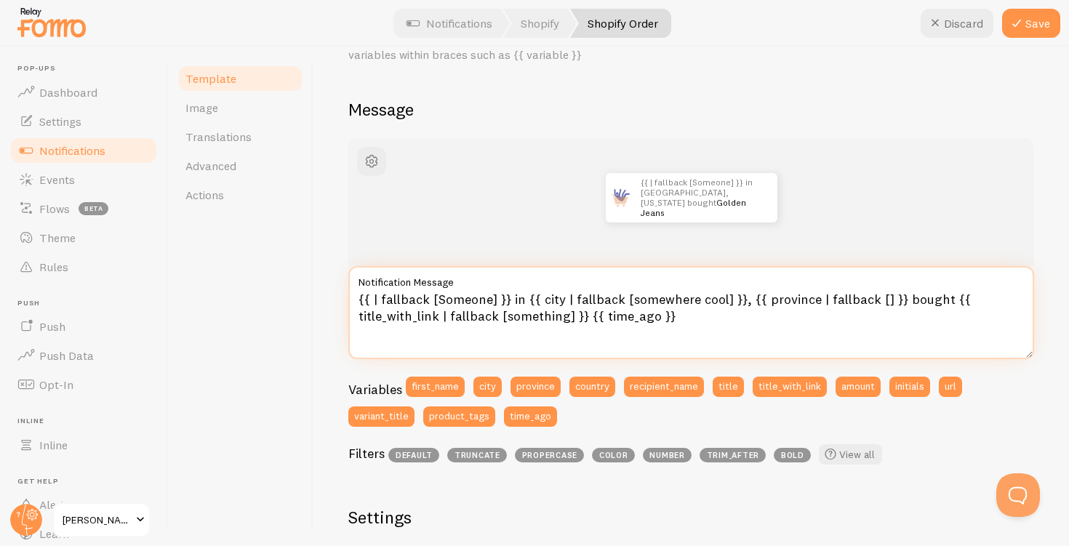
click at [384, 297] on textarea "{{ | fallback [Someone] }} in {{ city | fallback [somewhere cool] }}, {{ provin…" at bounding box center [691, 312] width 686 height 93
click at [721, 340] on textarea "{{ [Someone] }} in {{ city | fallback [somewhere cool] }}, {{ province | fallba…" at bounding box center [691, 312] width 686 height 93
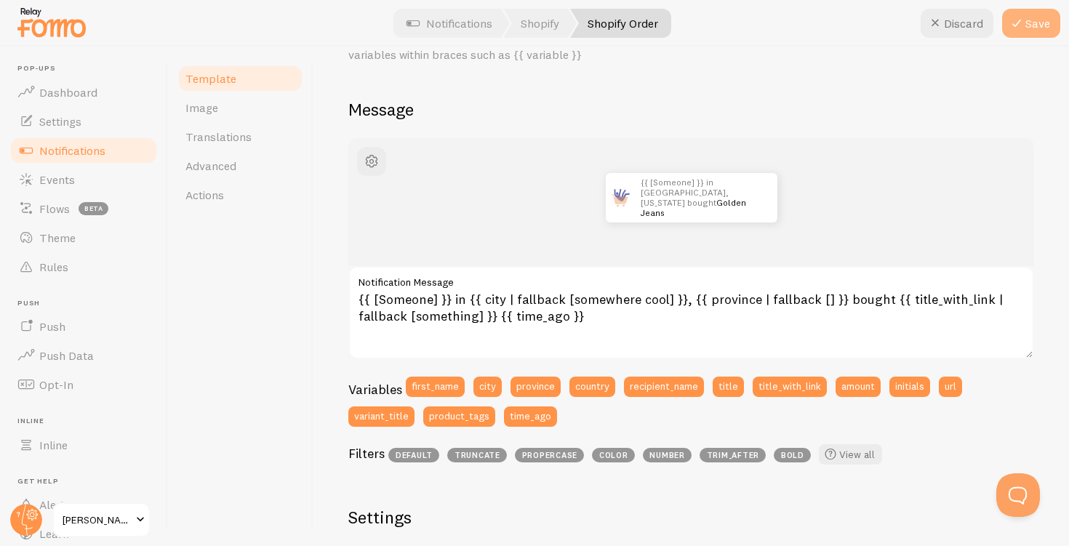
click at [1041, 36] on button "Save" at bounding box center [1031, 23] width 58 height 29
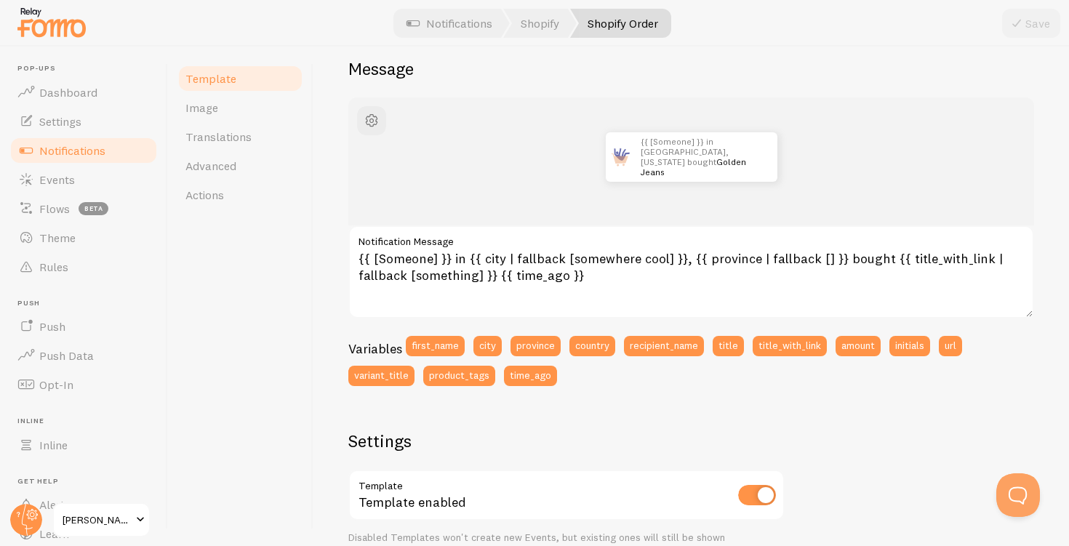
scroll to position [65, 0]
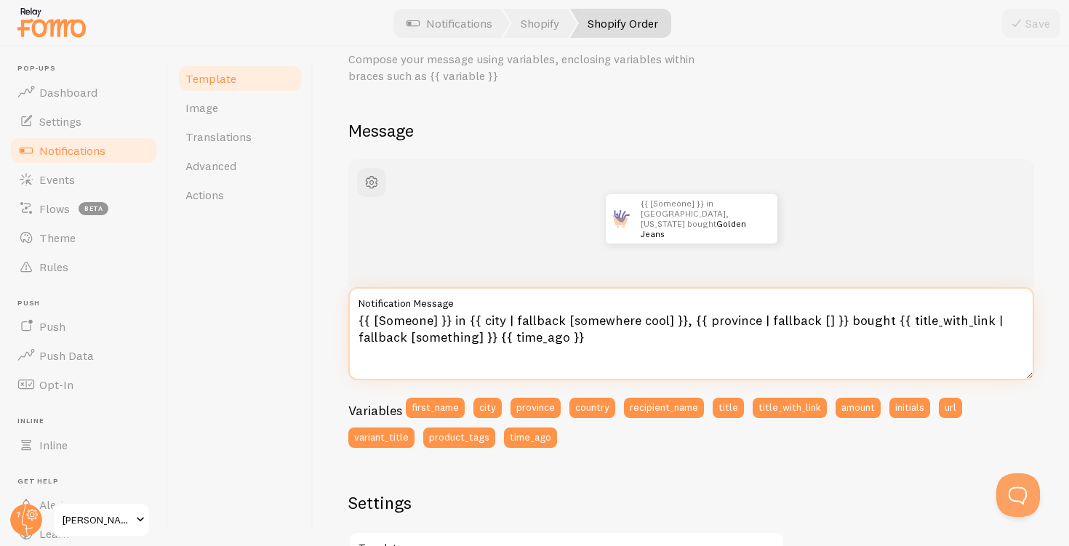
drag, startPoint x: 451, startPoint y: 321, endPoint x: 438, endPoint y: 324, distance: 13.4
click at [438, 324] on textarea "{{ [Someone] }} in {{ city | fallback [somewhere cool] }}, {{ province | fallba…" at bounding box center [691, 333] width 686 height 93
drag, startPoint x: 377, startPoint y: 319, endPoint x: 351, endPoint y: 319, distance: 25.4
click at [351, 319] on textarea "{{ [Someone in {{ city | fallback [somewhere cool] }}, {{ province | fallback […" at bounding box center [691, 333] width 686 height 93
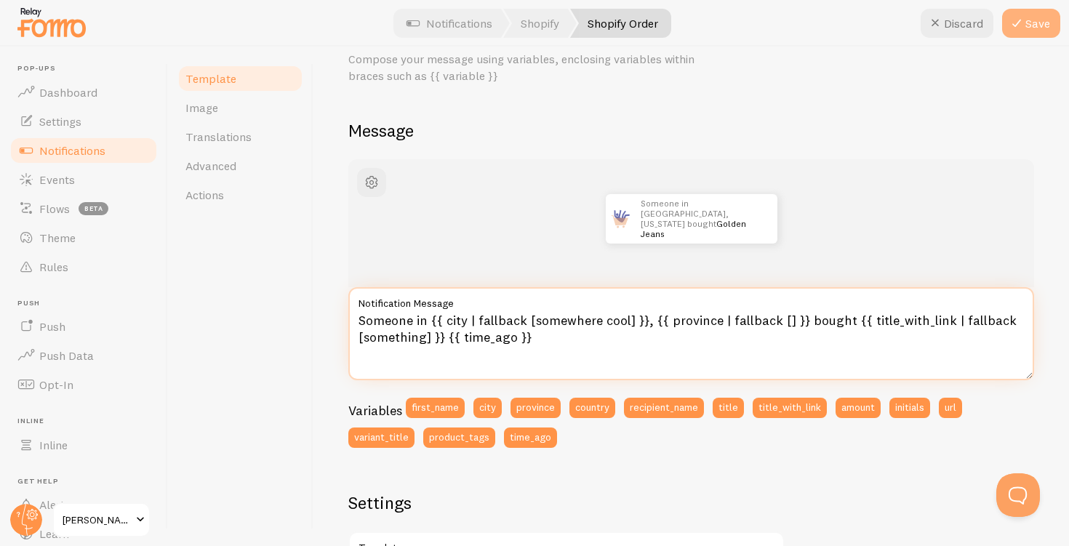
type textarea "Someone in {{ city | fallback [somewhere cool] }}, {{ province | fallback [] }}…"
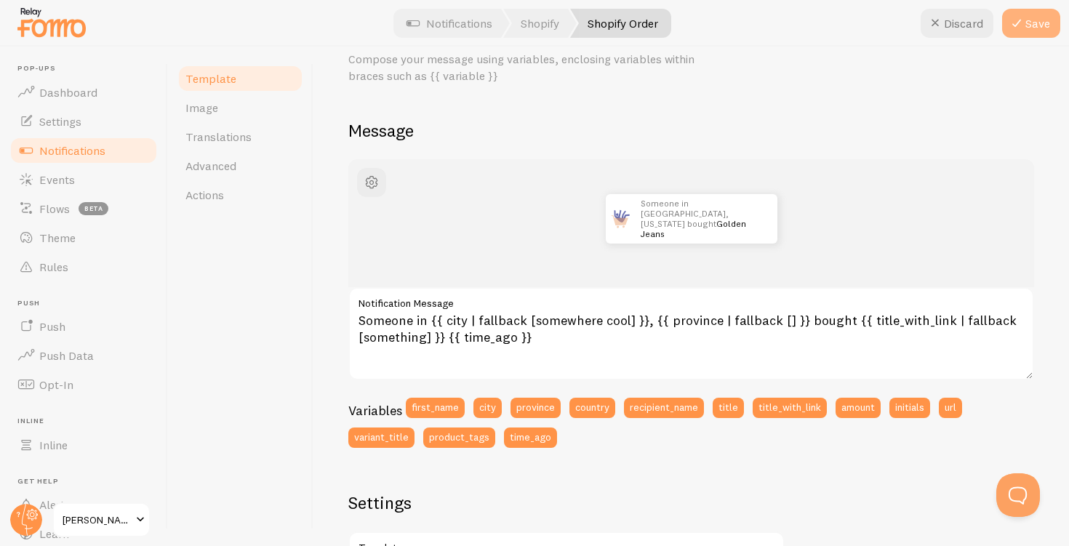
click at [1038, 25] on button "Save" at bounding box center [1031, 23] width 58 height 29
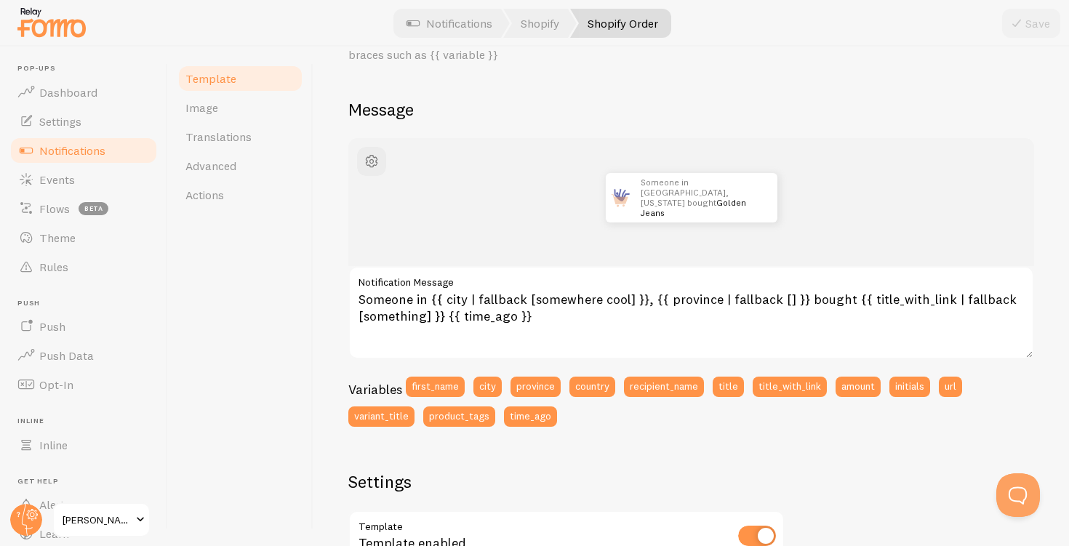
scroll to position [0, 0]
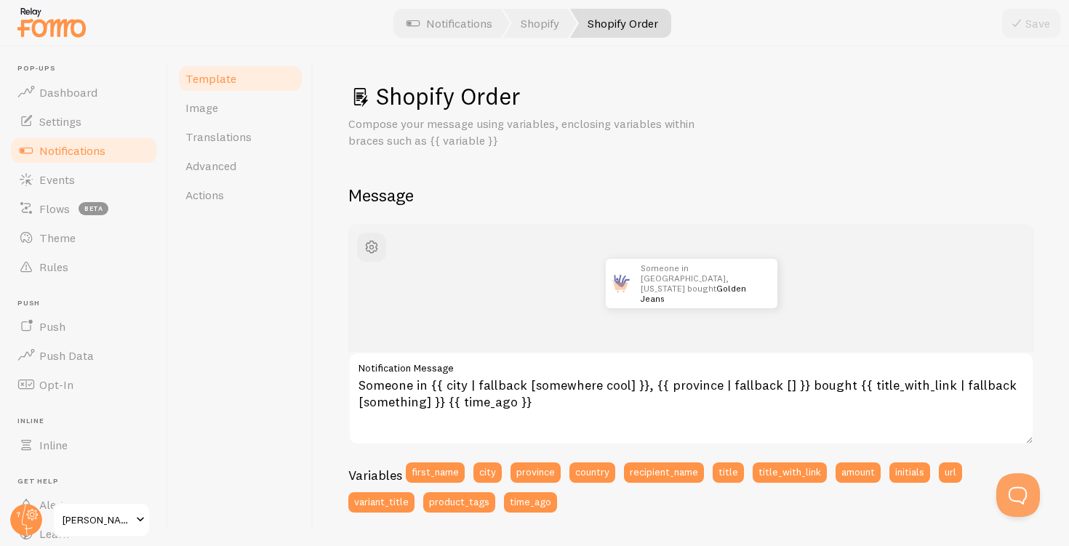
click at [87, 147] on span "Notifications" at bounding box center [72, 150] width 66 height 15
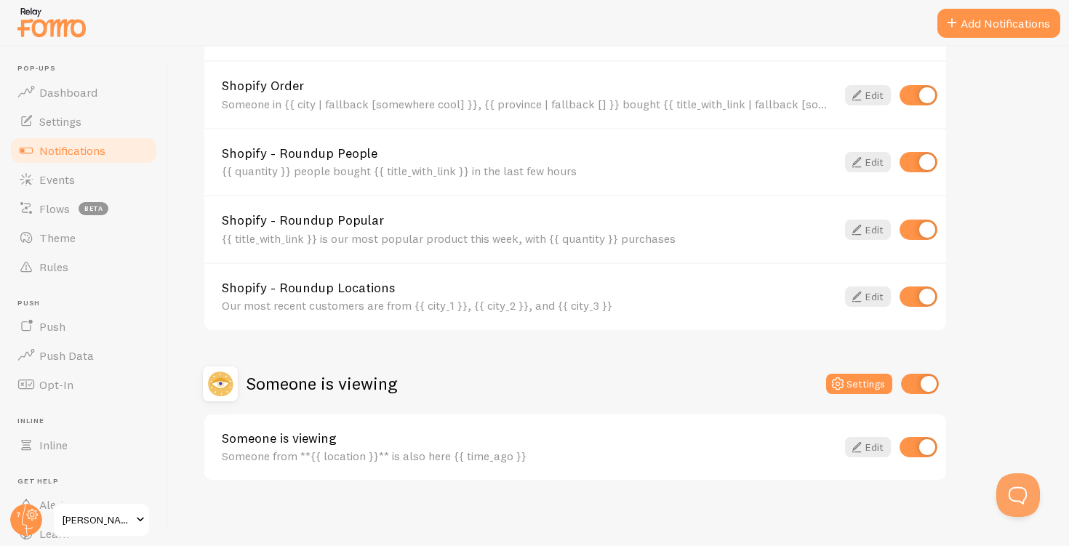
scroll to position [621, 0]
click at [84, 86] on span "Dashboard" at bounding box center [68, 92] width 58 height 15
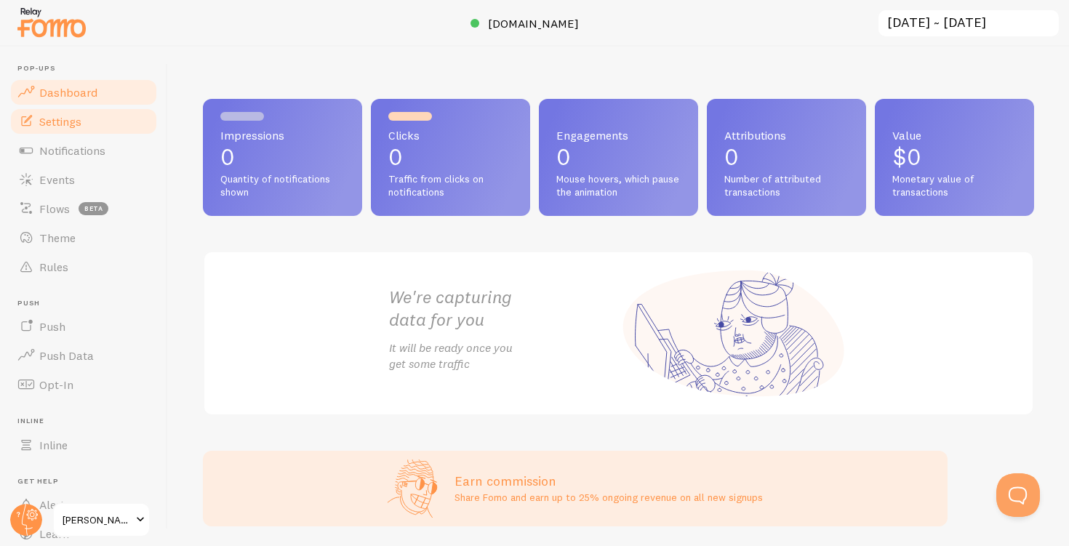
click at [80, 129] on link "Settings" at bounding box center [84, 121] width 150 height 29
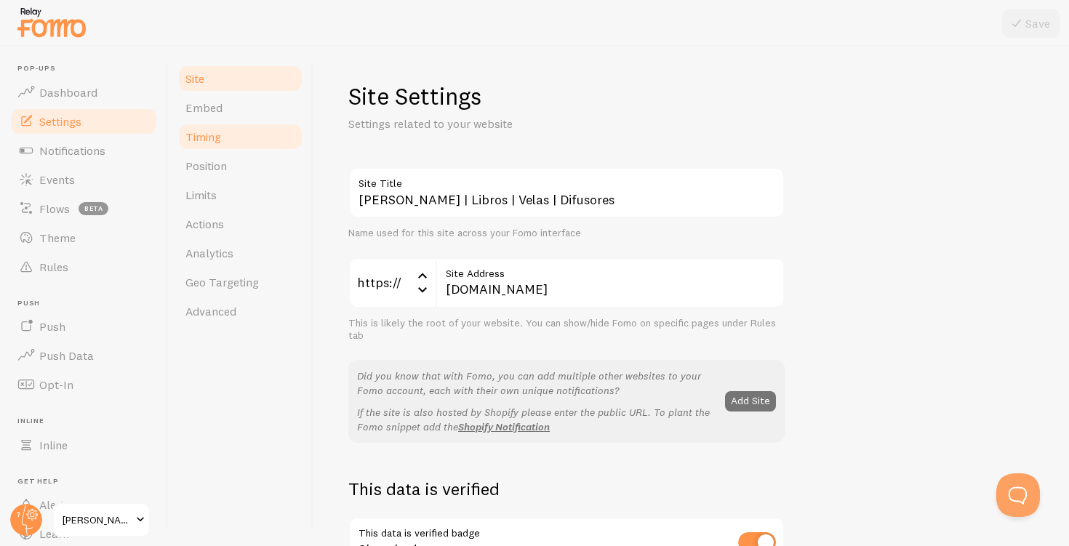
click at [204, 139] on span "Timing" at bounding box center [203, 136] width 36 height 15
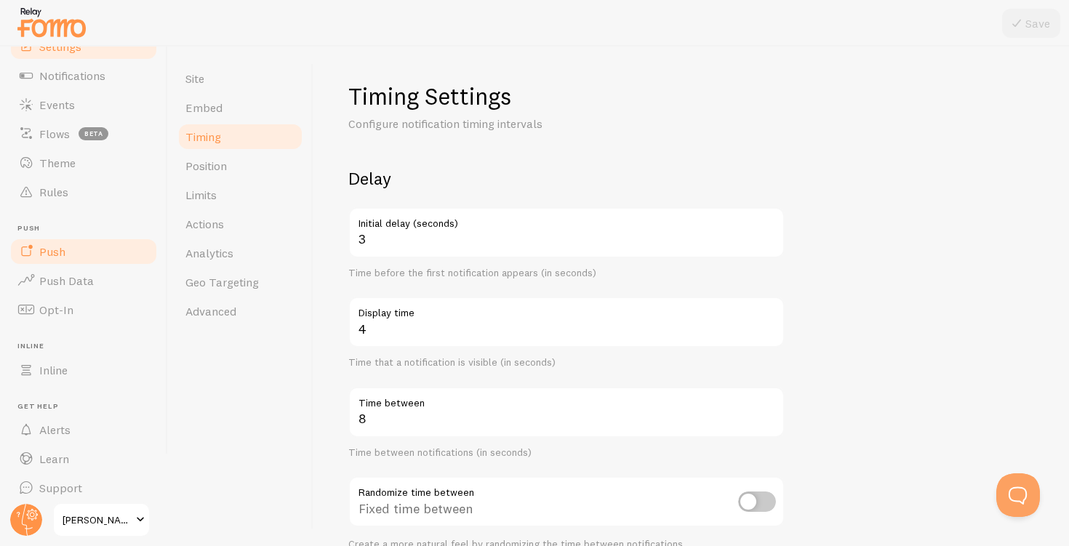
scroll to position [84, 0]
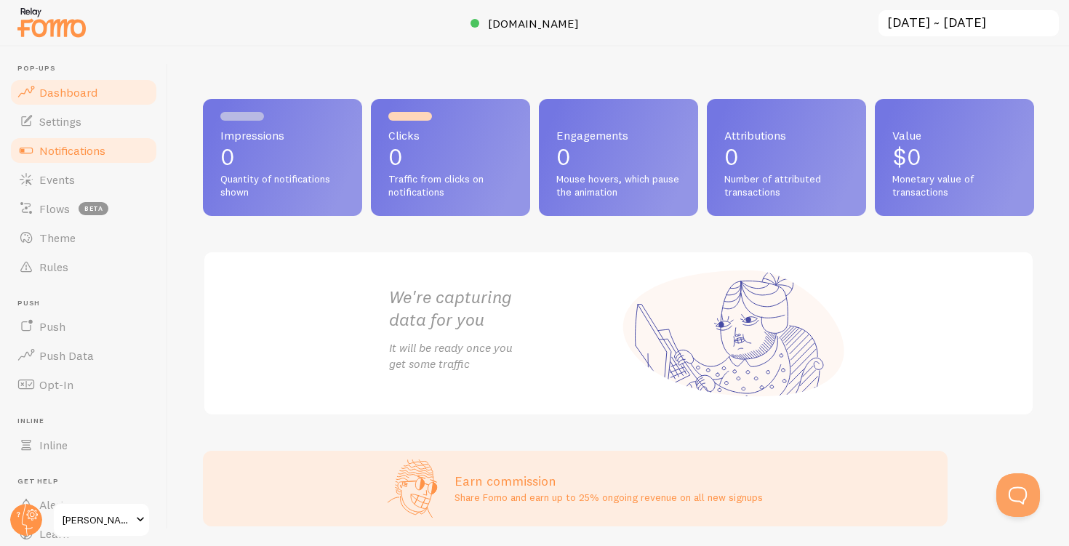
click at [79, 150] on span "Notifications" at bounding box center [72, 150] width 66 height 15
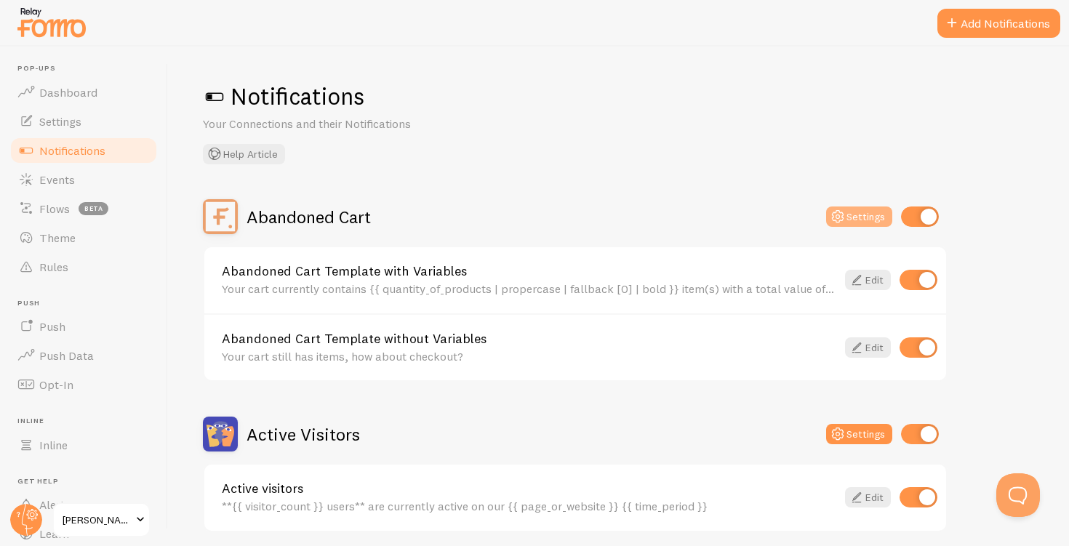
click at [847, 210] on button "Settings" at bounding box center [859, 217] width 66 height 20
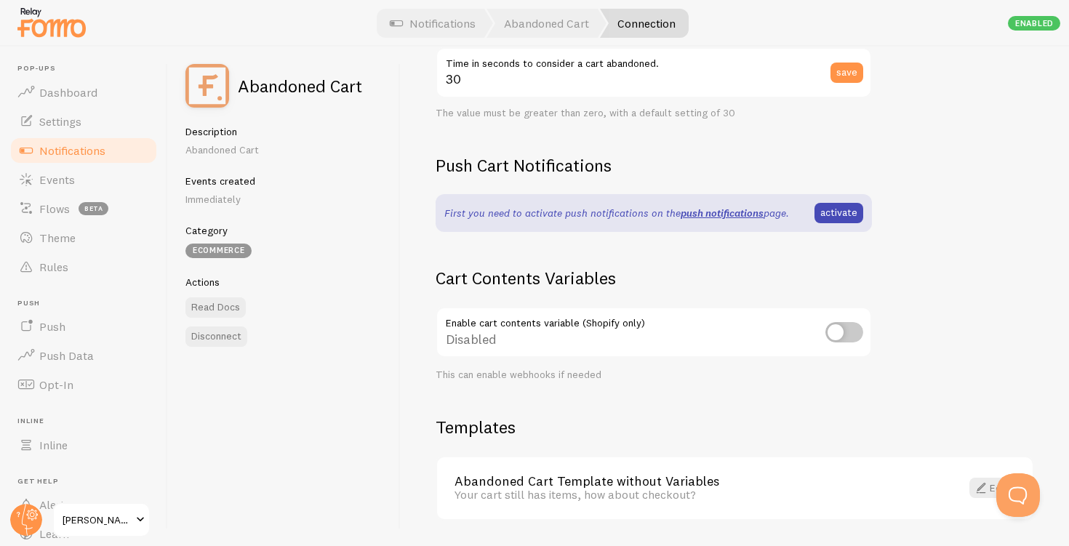
scroll to position [356, 0]
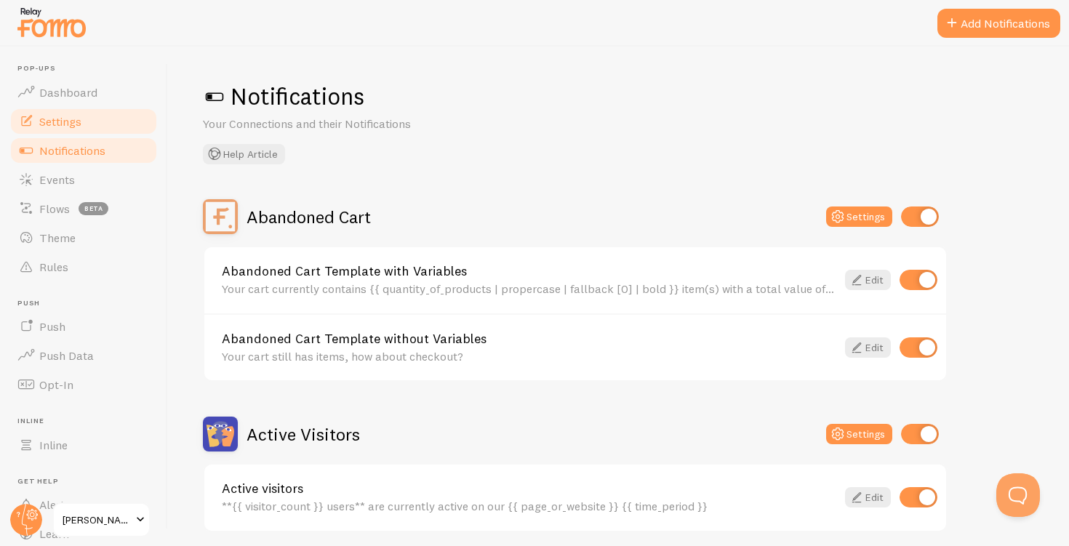
click at [100, 124] on link "Settings" at bounding box center [84, 121] width 150 height 29
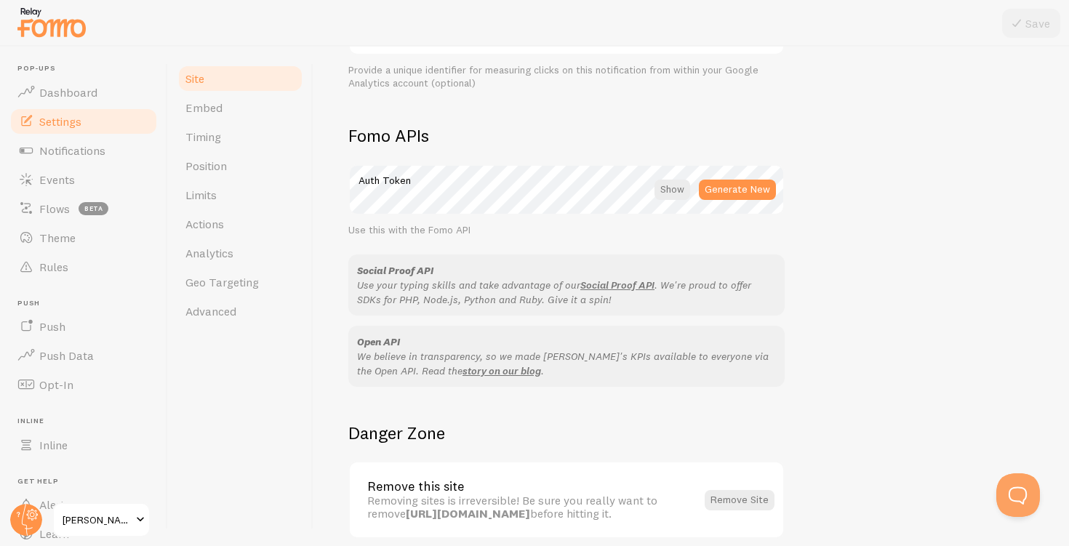
scroll to position [827, 0]
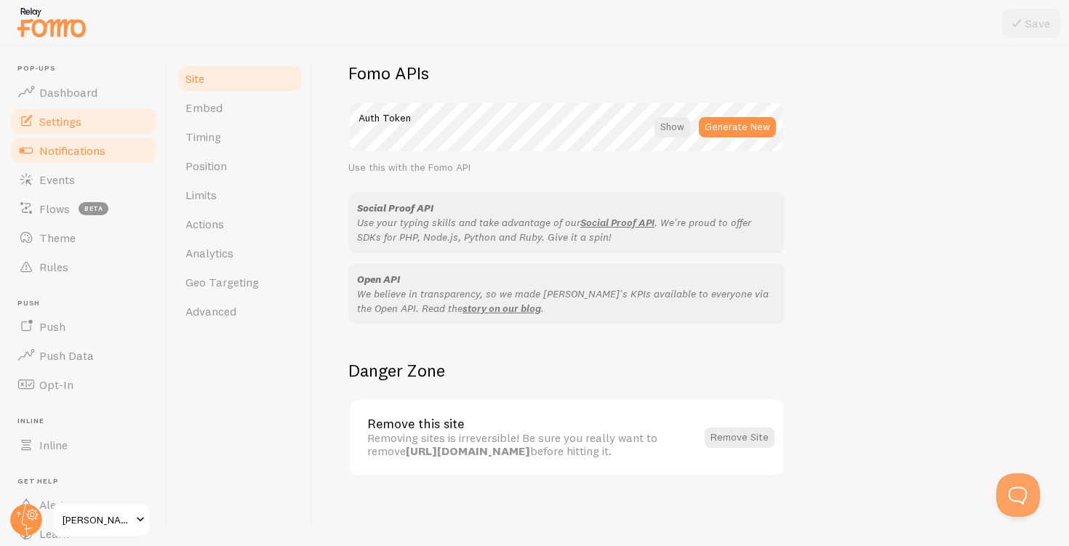
click at [102, 150] on span "Notifications" at bounding box center [72, 150] width 66 height 15
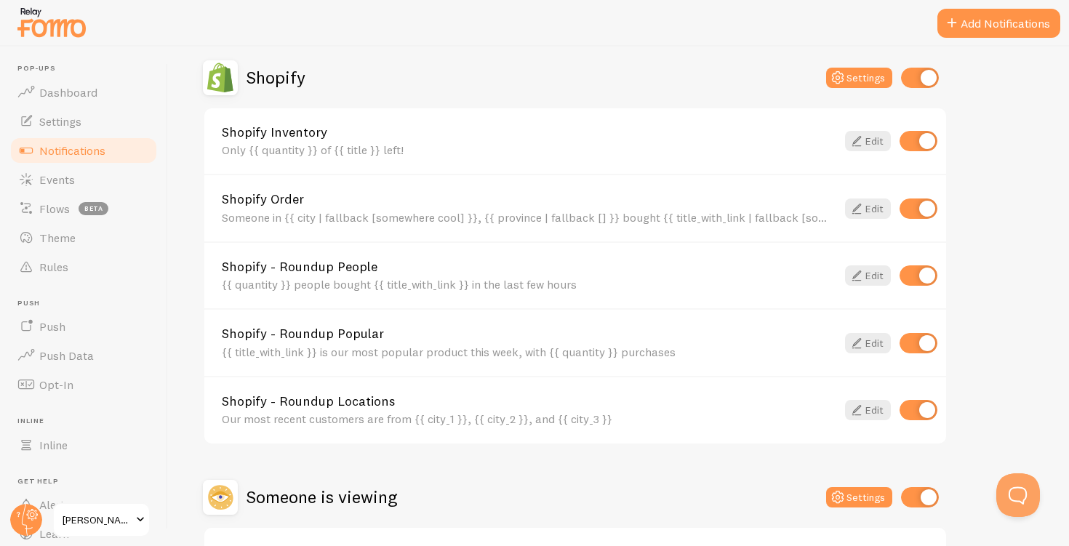
scroll to position [508, 0]
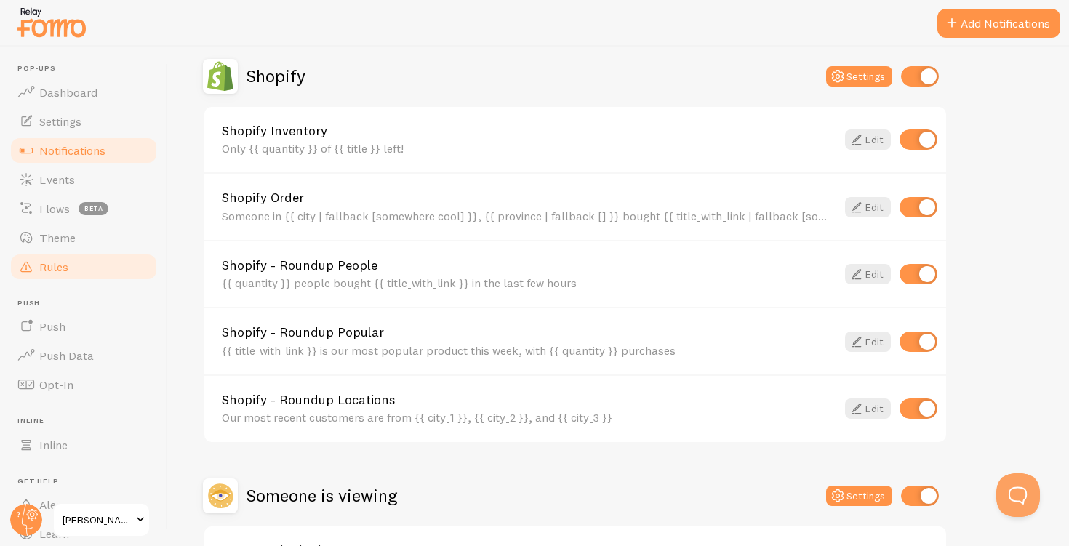
click at [58, 255] on link "Rules" at bounding box center [84, 266] width 150 height 29
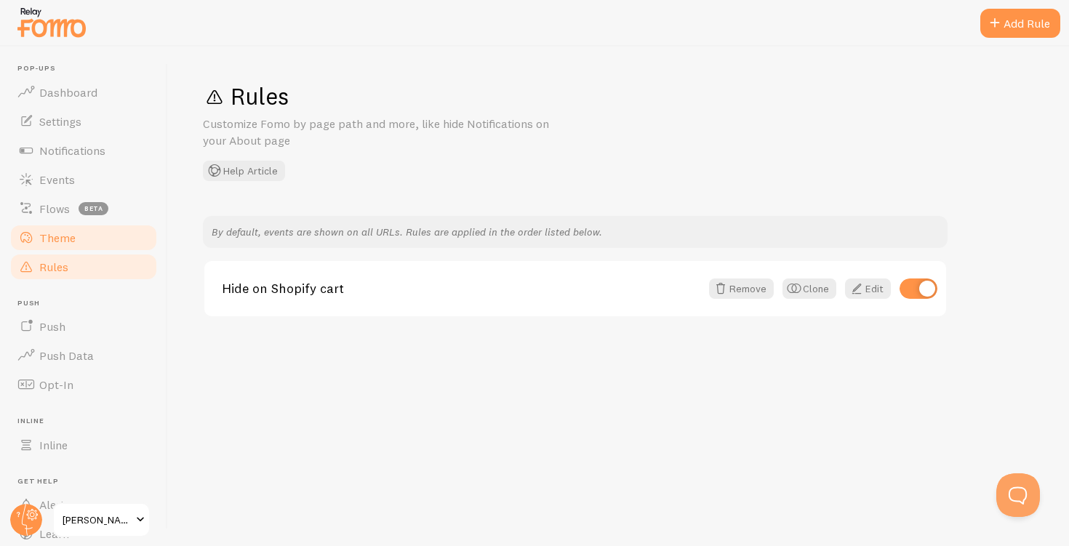
click at [64, 241] on span "Theme" at bounding box center [57, 238] width 36 height 15
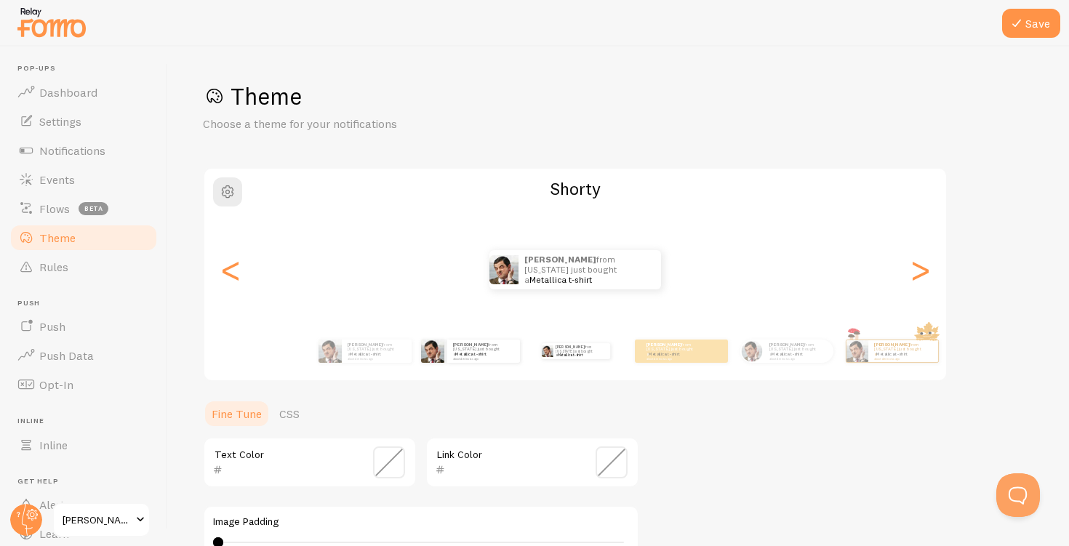
click at [493, 365] on div "[PERSON_NAME] from [US_STATE] just bought a Metallica t-shirt about 4 minutes a…" at bounding box center [470, 351] width 94 height 41
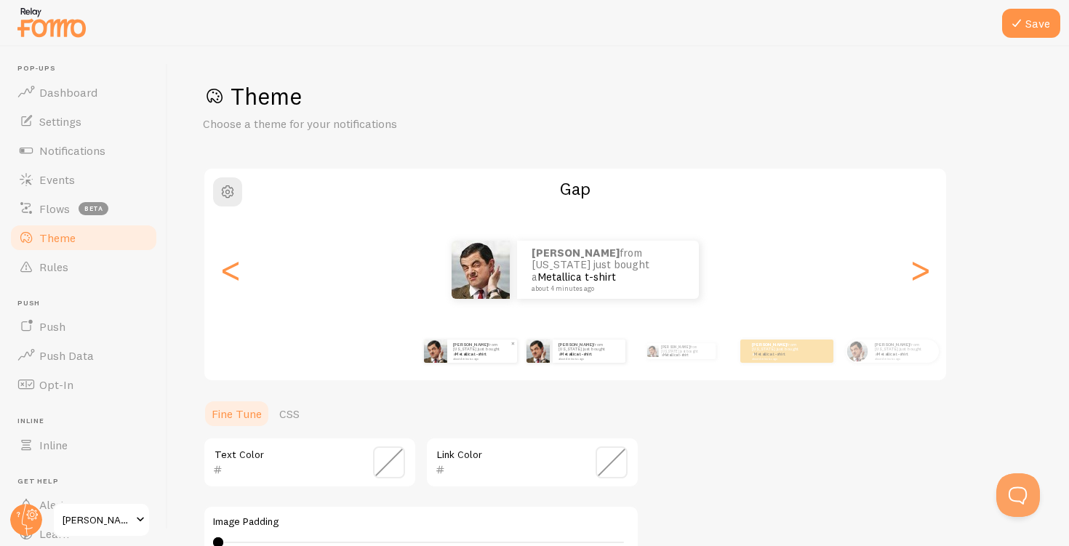
click at [448, 361] on div "[PERSON_NAME] from [US_STATE] just bought a Metallica t-shirt about 4 minutes a…" at bounding box center [482, 351] width 70 height 23
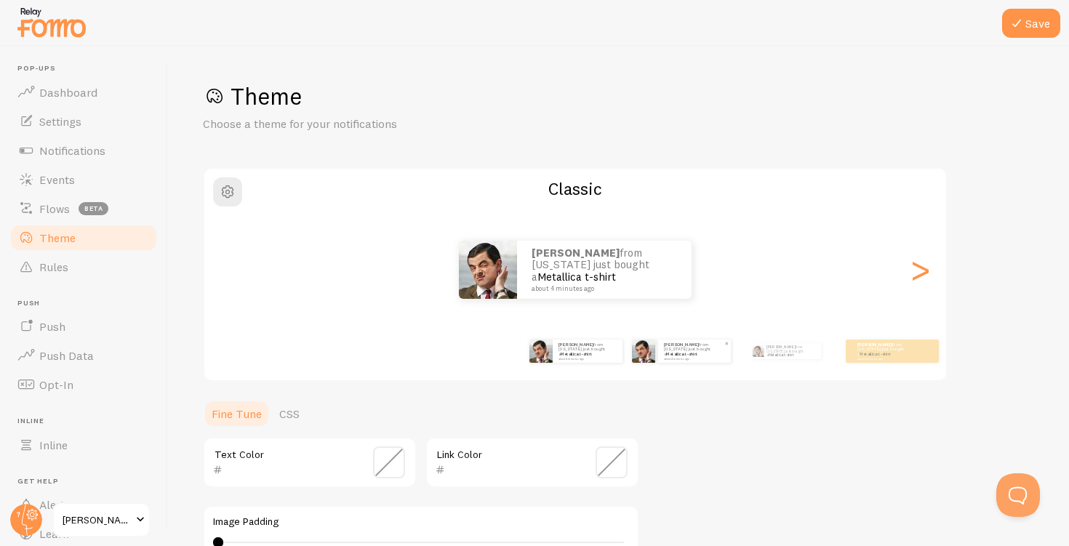
click at [683, 362] on div "[PERSON_NAME] from [US_STATE] just bought a Metallica t-shirt about 4 minutes a…" at bounding box center [694, 351] width 73 height 23
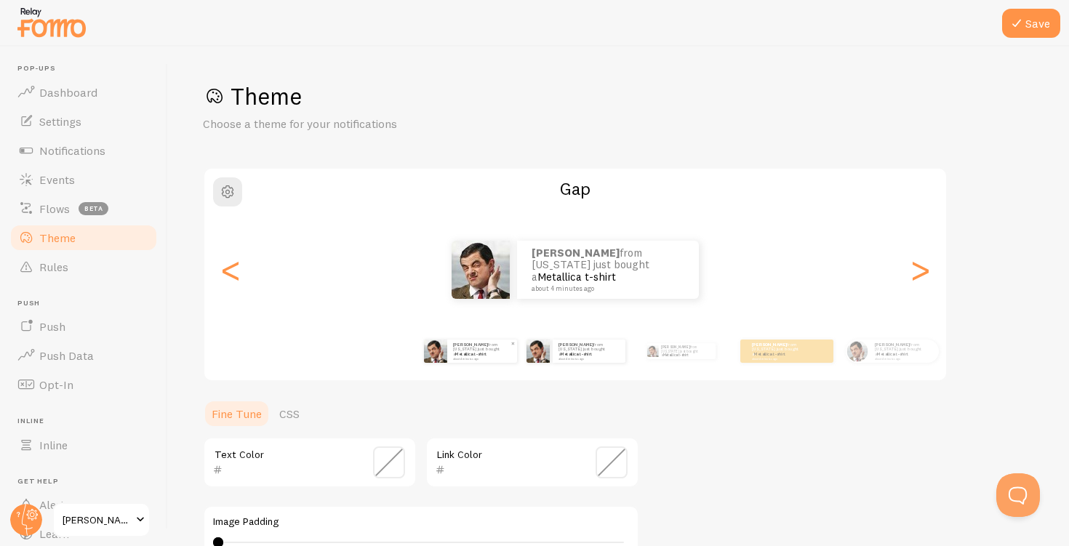
click at [478, 352] on p "[PERSON_NAME] from [US_STATE] just bought a Metallica t-shirt about 4 minutes a…" at bounding box center [482, 351] width 58 height 18
click at [479, 351] on link "Metallica t-shirt" at bounding box center [470, 354] width 31 height 6
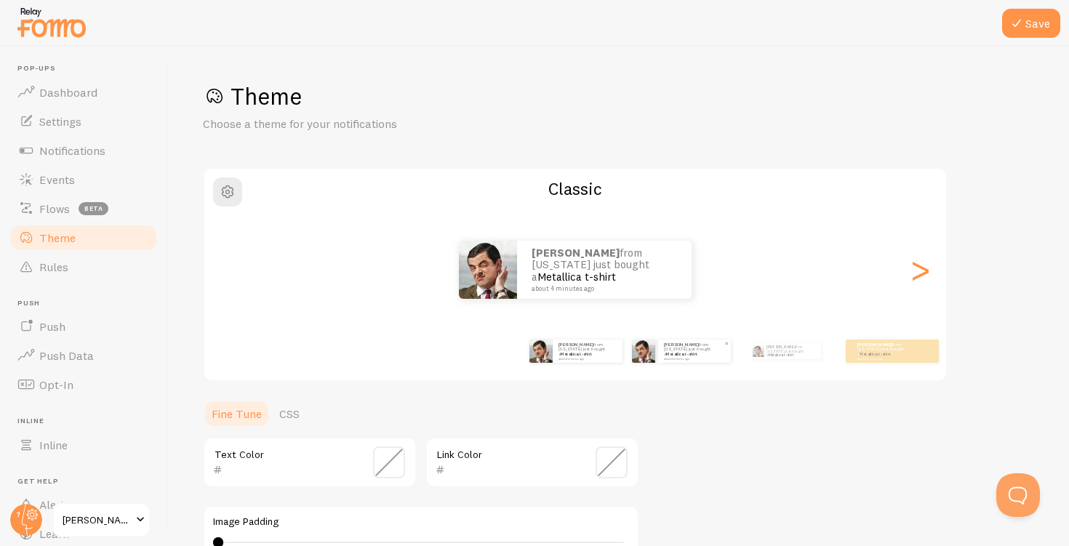
click at [668, 357] on small "about 4 minutes ago" at bounding box center [694, 358] width 60 height 3
click at [677, 353] on p "[PERSON_NAME] from [US_STATE] just bought a Metallica t-shirt about 4 minutes a…" at bounding box center [694, 351] width 61 height 18
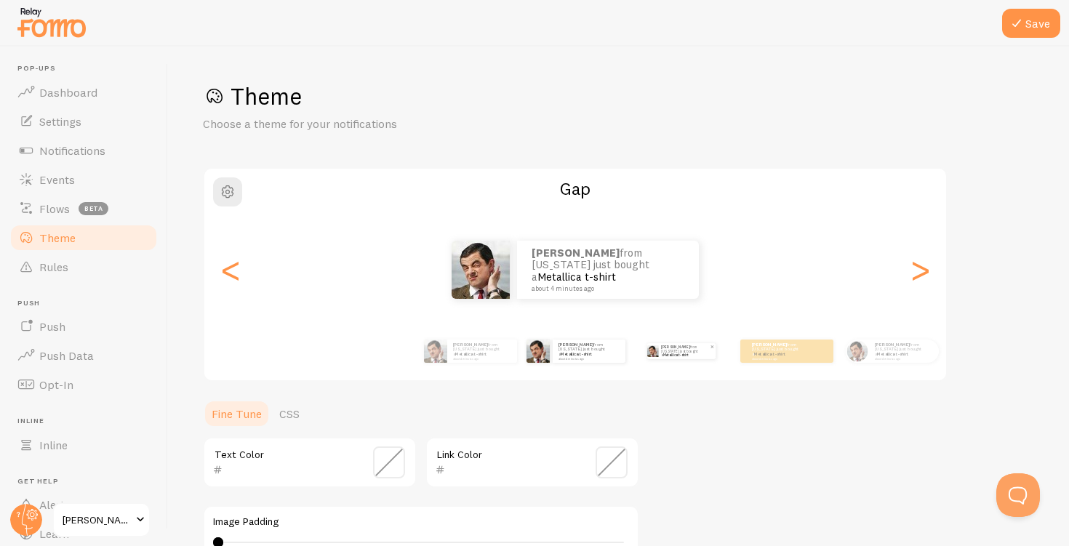
click at [678, 353] on p "[PERSON_NAME] from [US_STATE] just bought a Metallica t-shirt about 4 minutes a…" at bounding box center [685, 351] width 49 height 16
click at [675, 361] on div "[PERSON_NAME] from [US_STATE] just bought a Metallica t-shirt about 4 minutes a…" at bounding box center [681, 351] width 94 height 41
click at [687, 353] on link "Metallica t-shirt" at bounding box center [674, 355] width 25 height 4
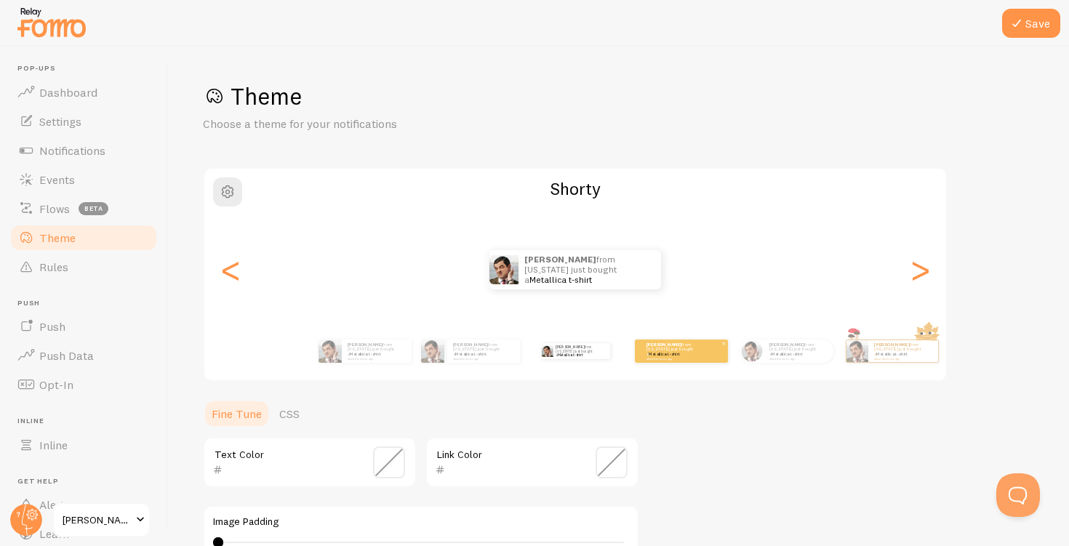
click at [680, 353] on link "Metallica t-shirt" at bounding box center [664, 354] width 31 height 6
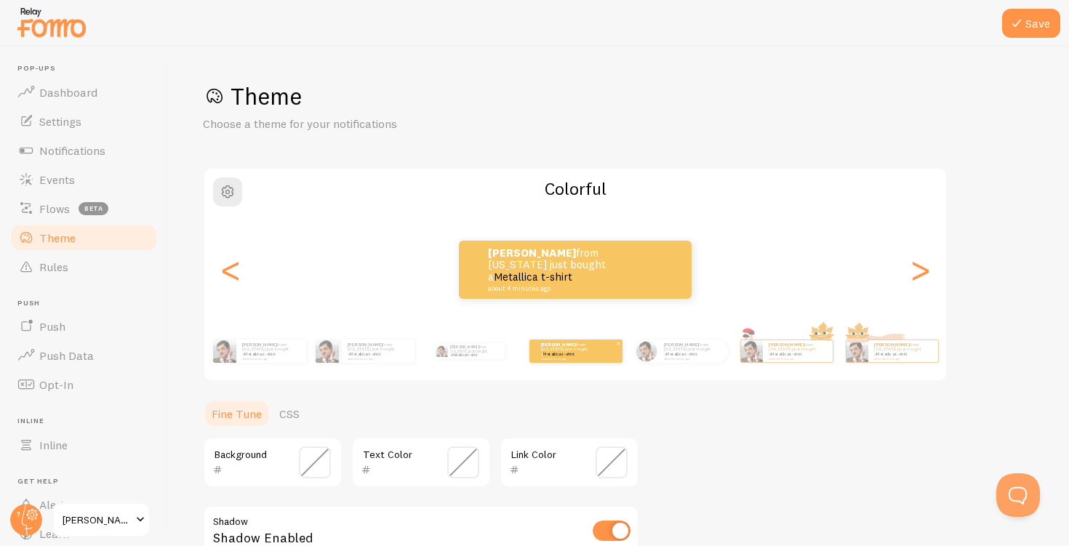
click at [697, 353] on link "Metallica t-shirt" at bounding box center [681, 354] width 31 height 6
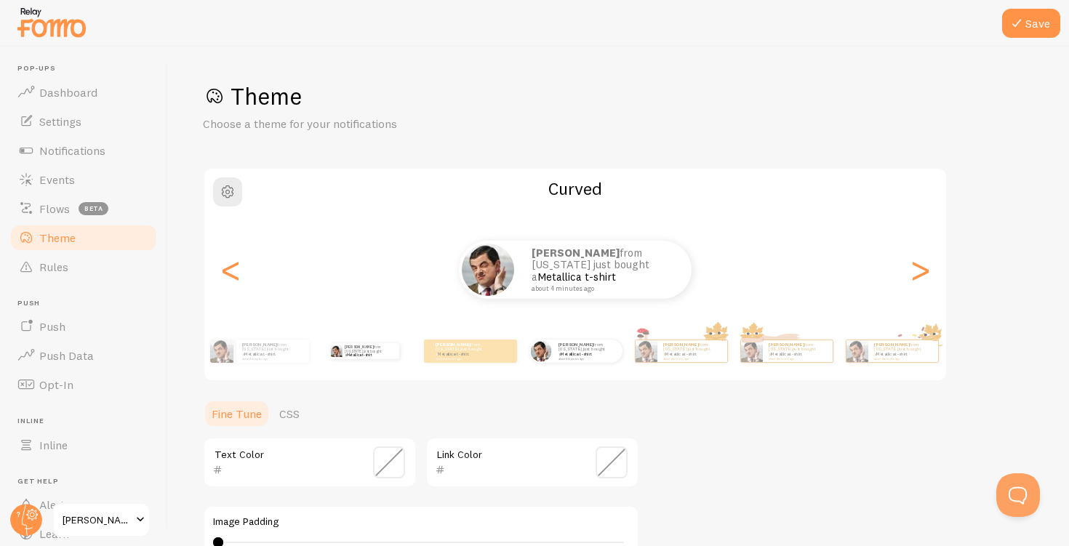
click at [348, 360] on div "[PERSON_NAME] from [US_STATE] just bought a Metallica t-shirt about 4 minutes a…" at bounding box center [365, 351] width 94 height 41
type input "0"
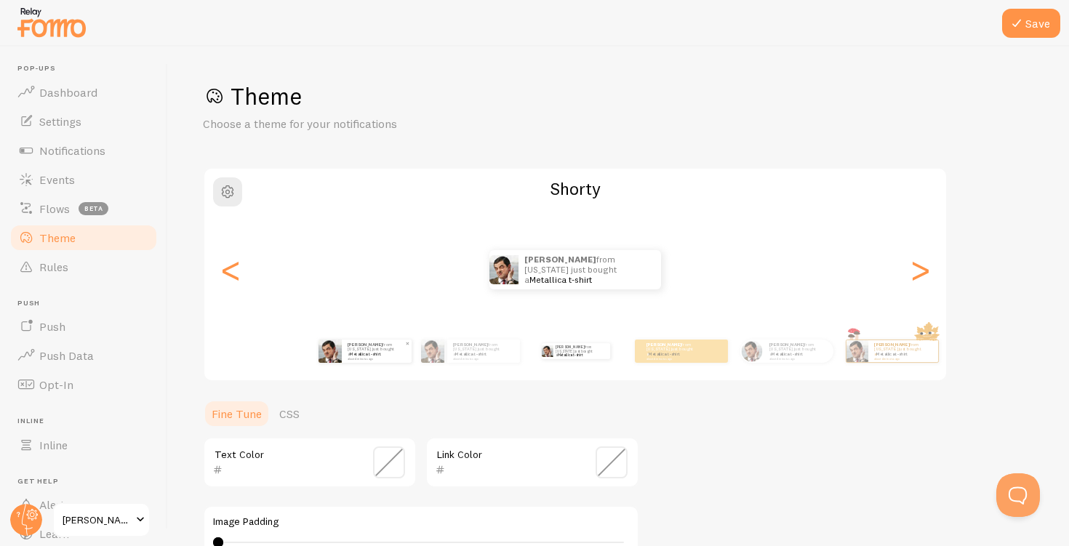
click at [388, 361] on div "[PERSON_NAME] from [US_STATE] just bought a Metallica t-shirt about 4 minutes a…" at bounding box center [377, 351] width 70 height 23
click at [391, 358] on div "Gretchen from Puerto Rico just bought a Metallica t-shirt about 4 minutes ago" at bounding box center [377, 351] width 70 height 23
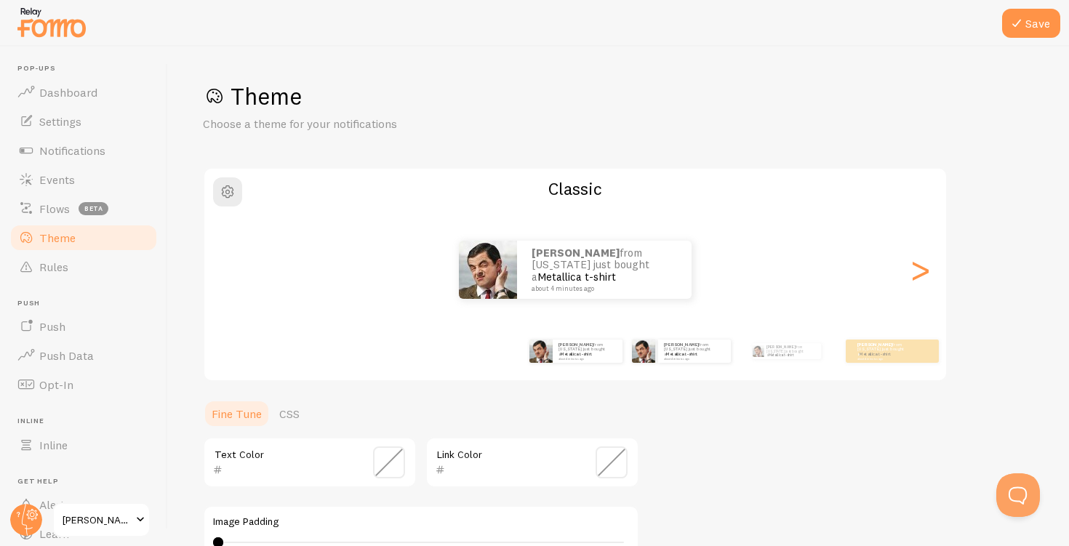
click at [690, 365] on div "Gretchen from Puerto Rico just bought a Metallica t-shirt about 4 minutes ago" at bounding box center [681, 351] width 94 height 41
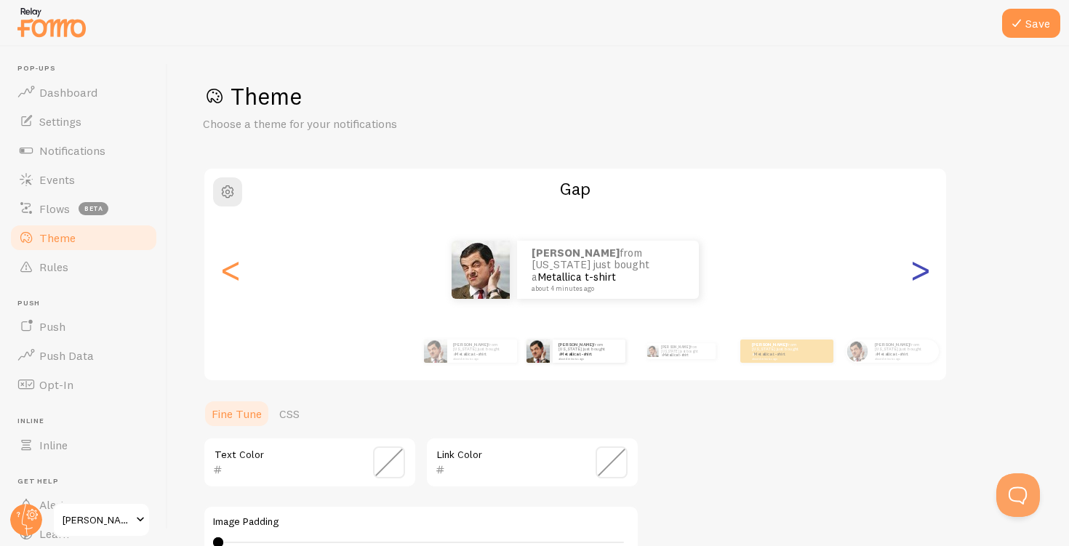
click at [913, 270] on div ">" at bounding box center [919, 269] width 17 height 105
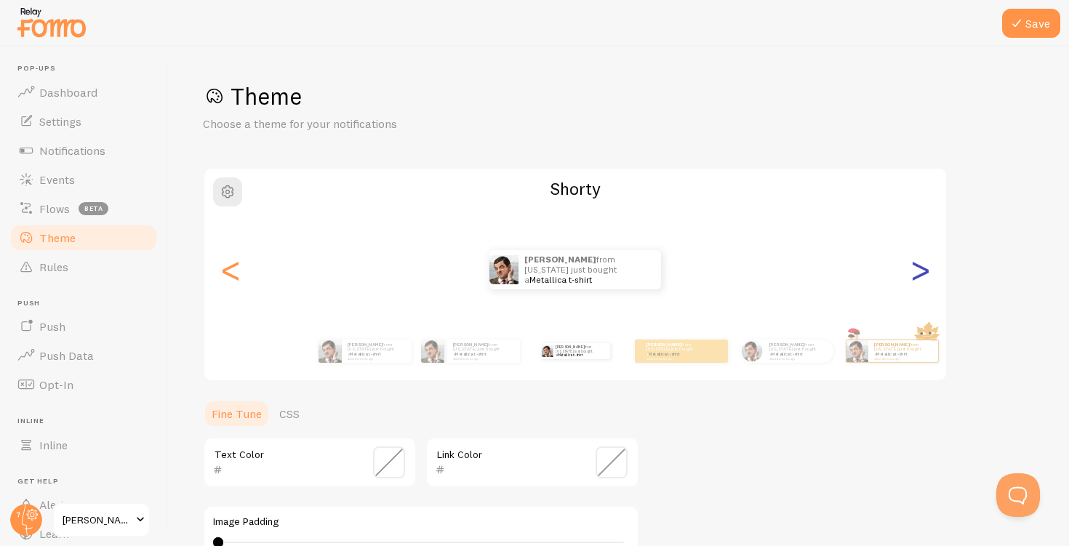
click at [913, 270] on div ">" at bounding box center [919, 269] width 17 height 105
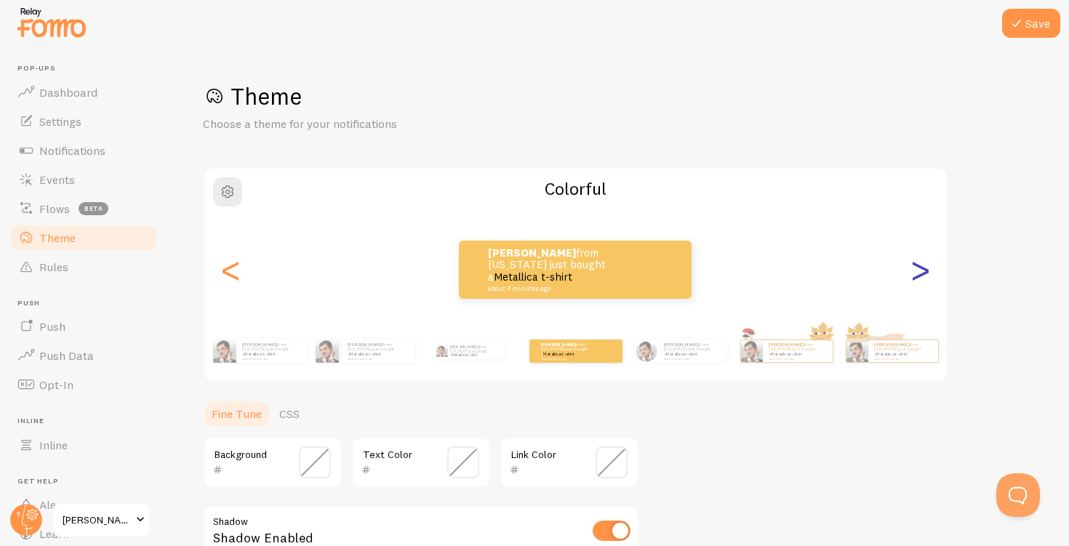
click at [913, 270] on div ">" at bounding box center [919, 269] width 17 height 105
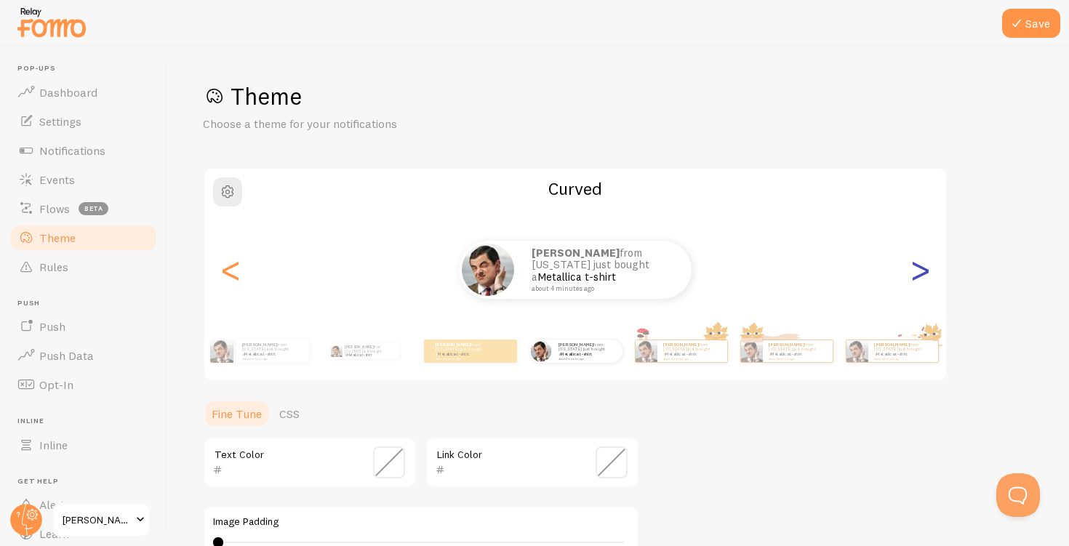
click at [913, 270] on div ">" at bounding box center [919, 269] width 17 height 105
type input "0"
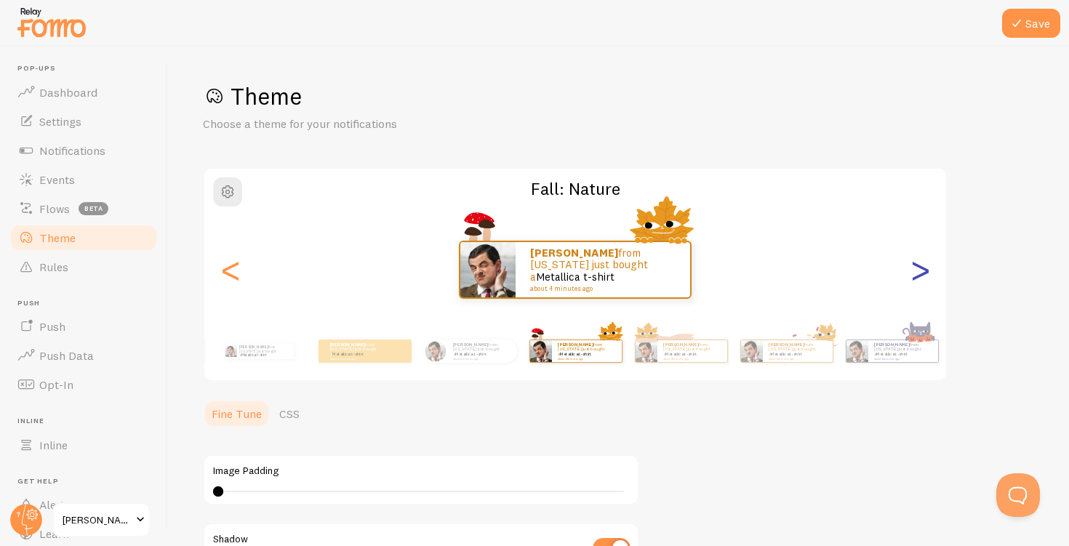
click at [913, 270] on div ">" at bounding box center [919, 269] width 17 height 105
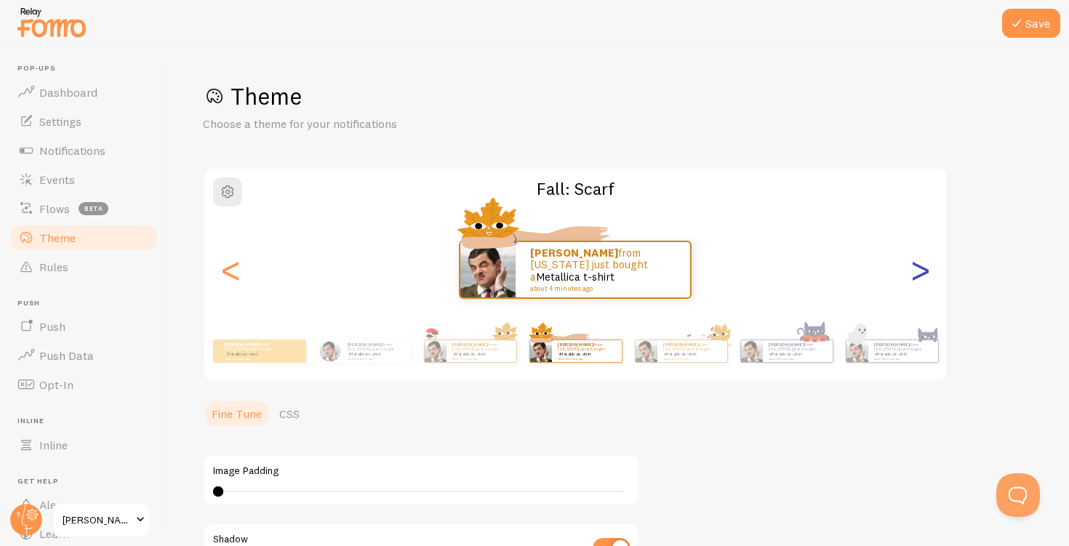
click at [913, 270] on div ">" at bounding box center [919, 269] width 17 height 105
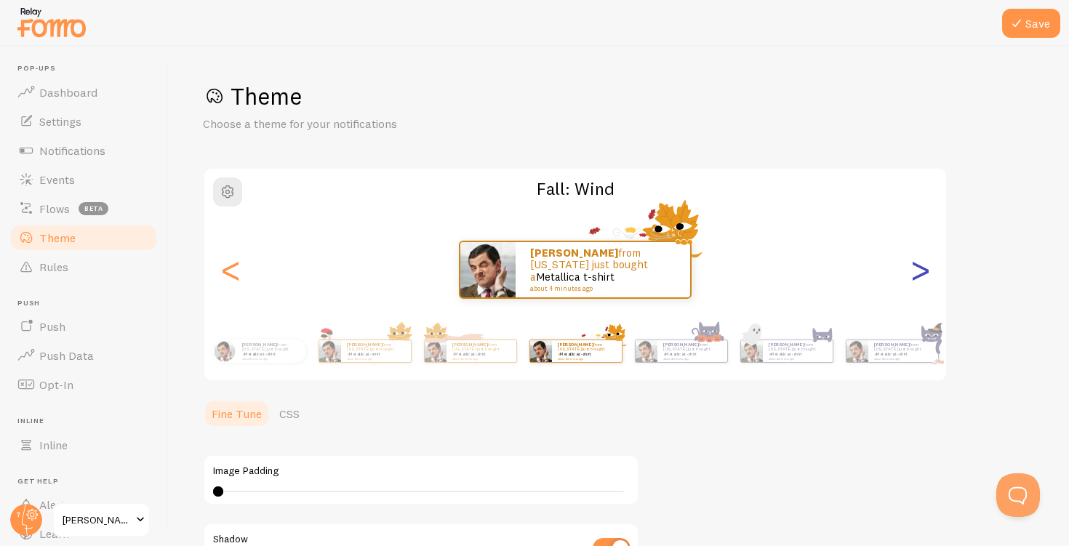
click at [913, 270] on div ">" at bounding box center [919, 269] width 17 height 105
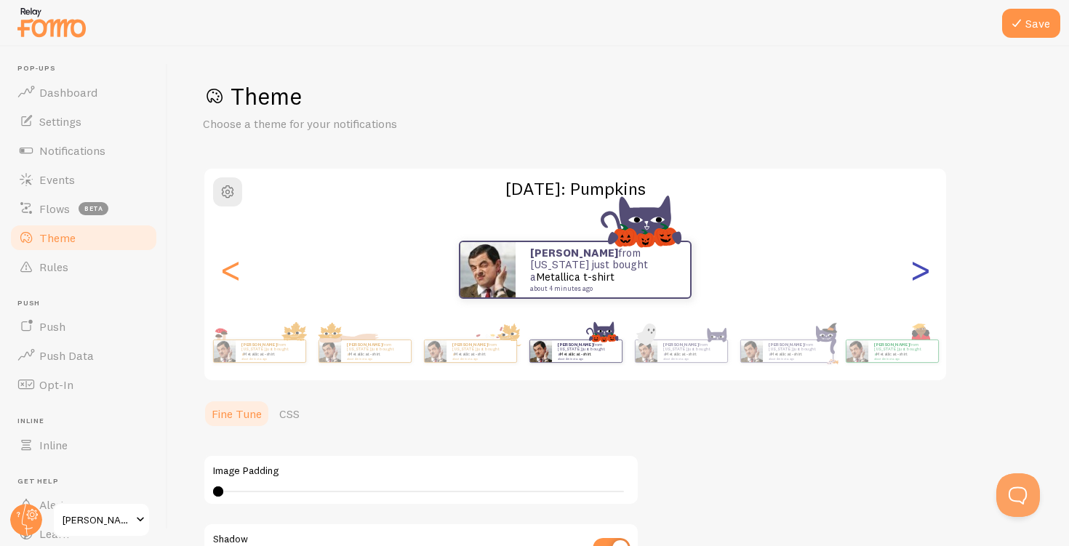
click at [913, 270] on div ">" at bounding box center [919, 269] width 17 height 105
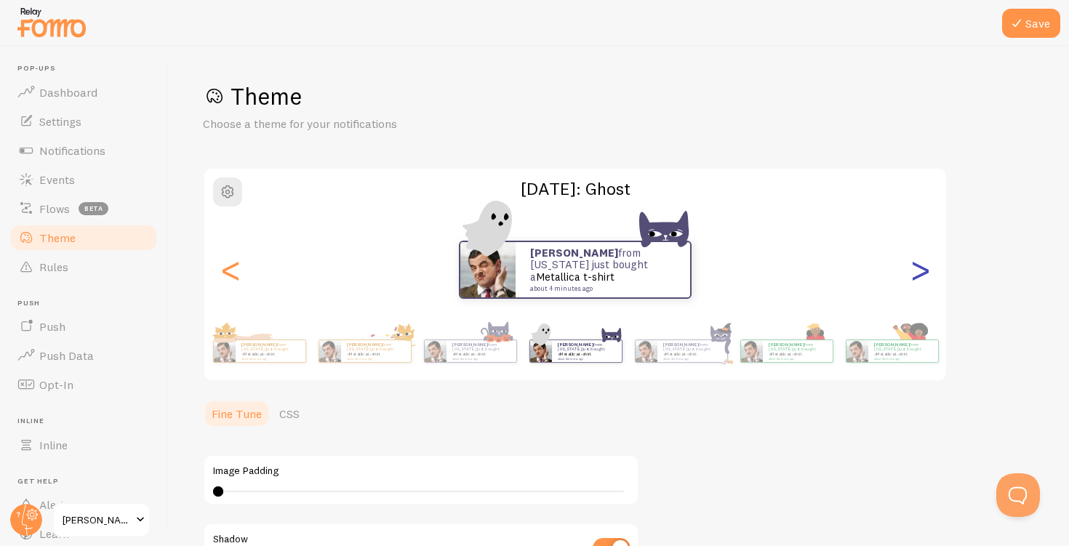
click at [913, 270] on div ">" at bounding box center [919, 269] width 17 height 105
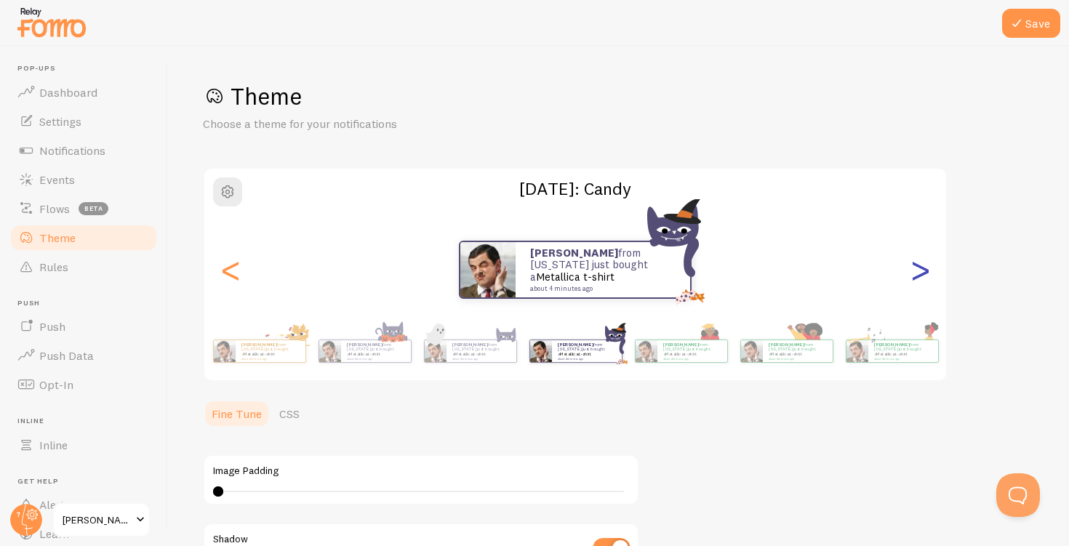
click at [929, 287] on div ">" at bounding box center [919, 269] width 17 height 105
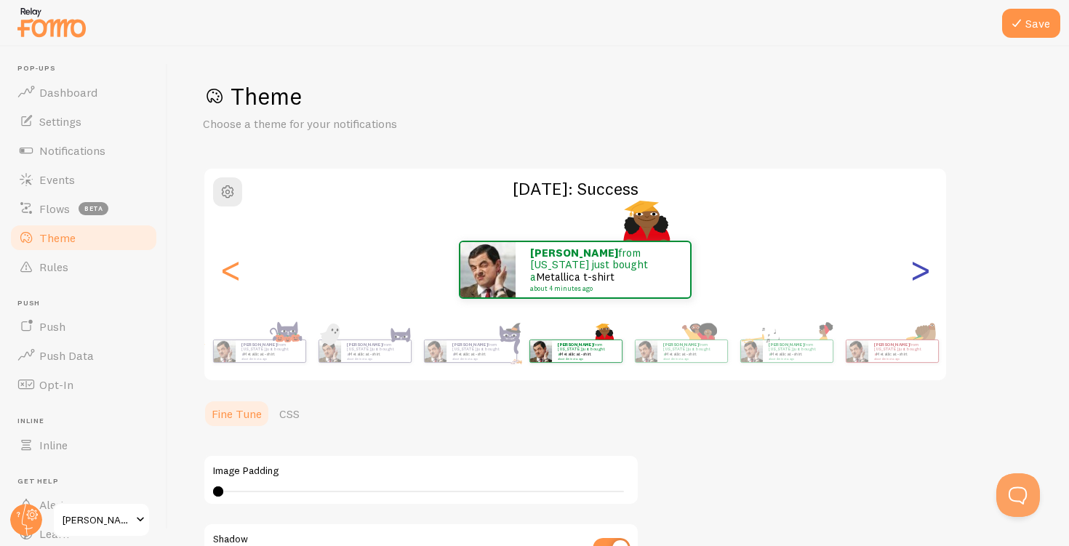
click at [929, 287] on div ">" at bounding box center [919, 269] width 17 height 105
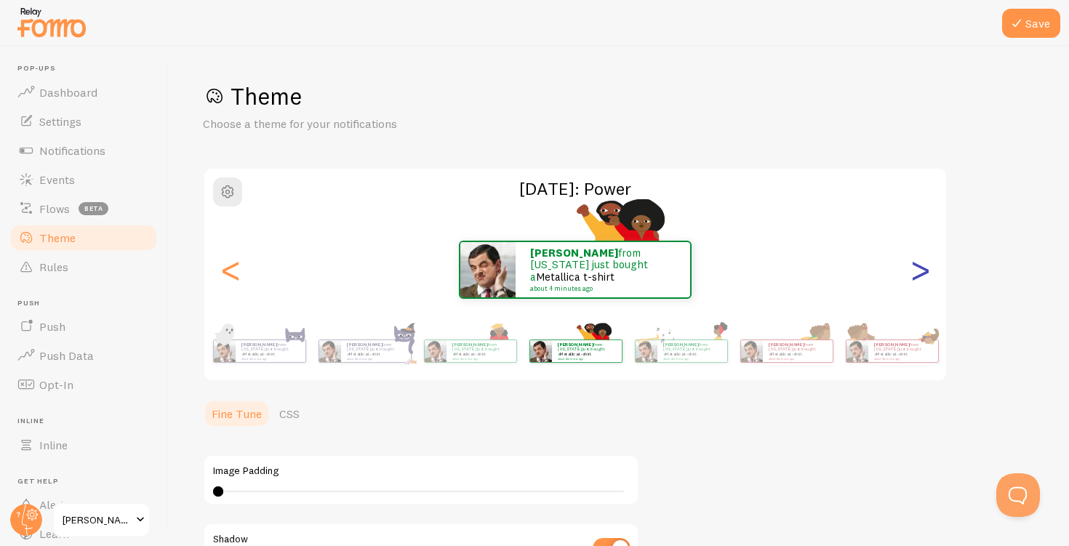
click at [928, 287] on div ">" at bounding box center [919, 269] width 17 height 105
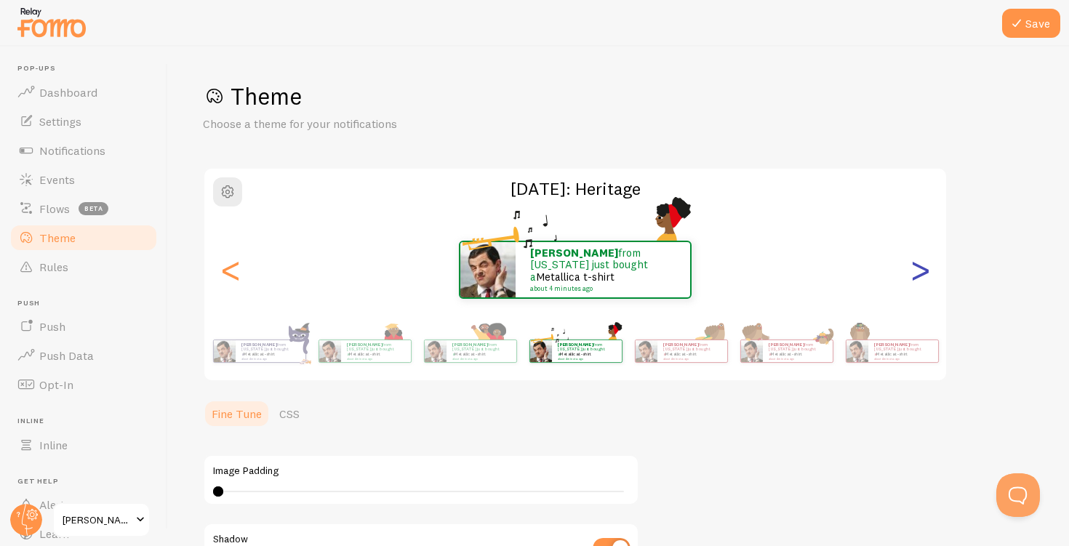
click at [928, 288] on div ">" at bounding box center [919, 269] width 17 height 105
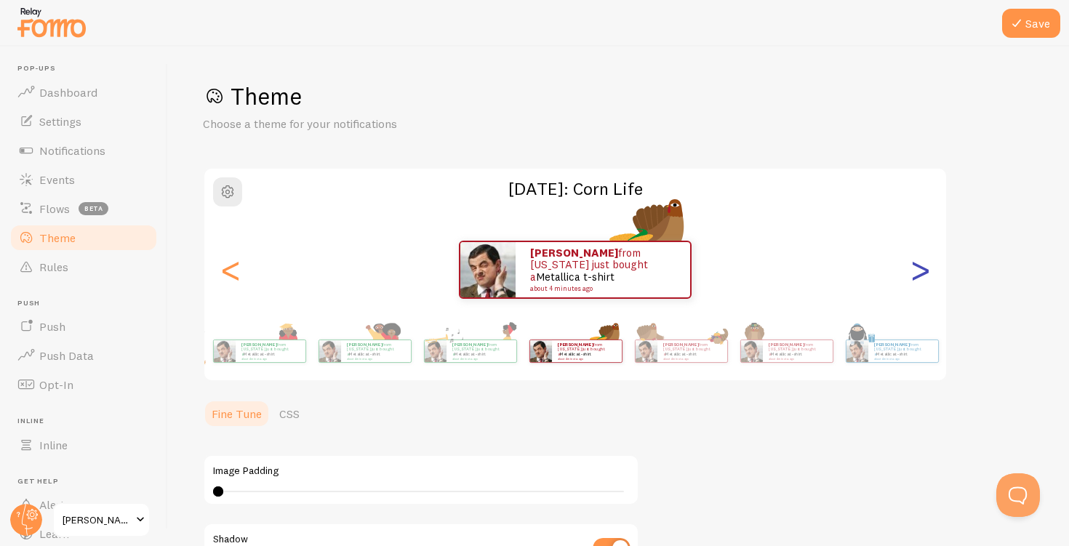
click at [929, 288] on div ">" at bounding box center [919, 269] width 17 height 105
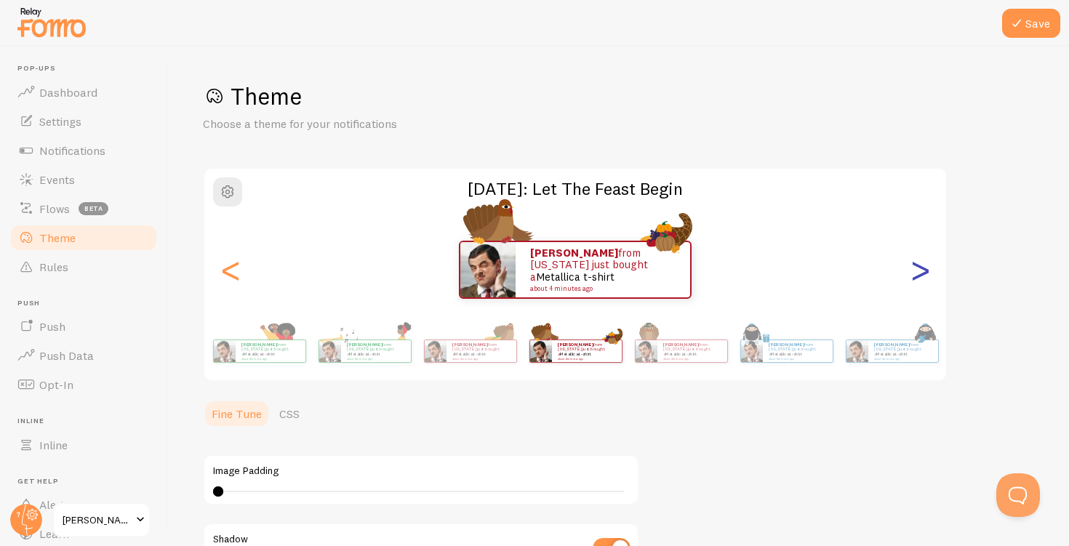
click at [929, 288] on div ">" at bounding box center [919, 269] width 17 height 105
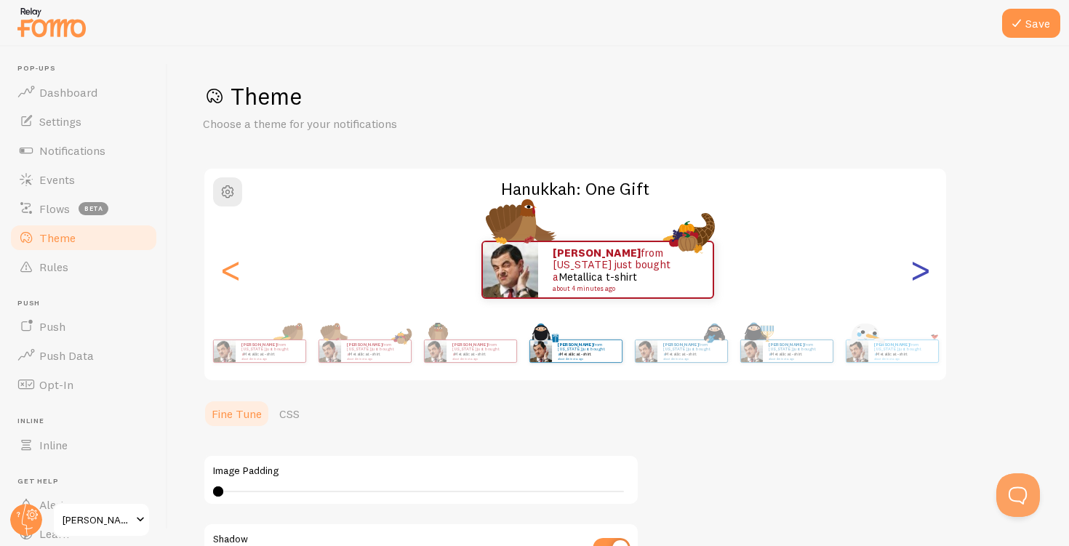
click at [928, 282] on div ">" at bounding box center [919, 269] width 17 height 105
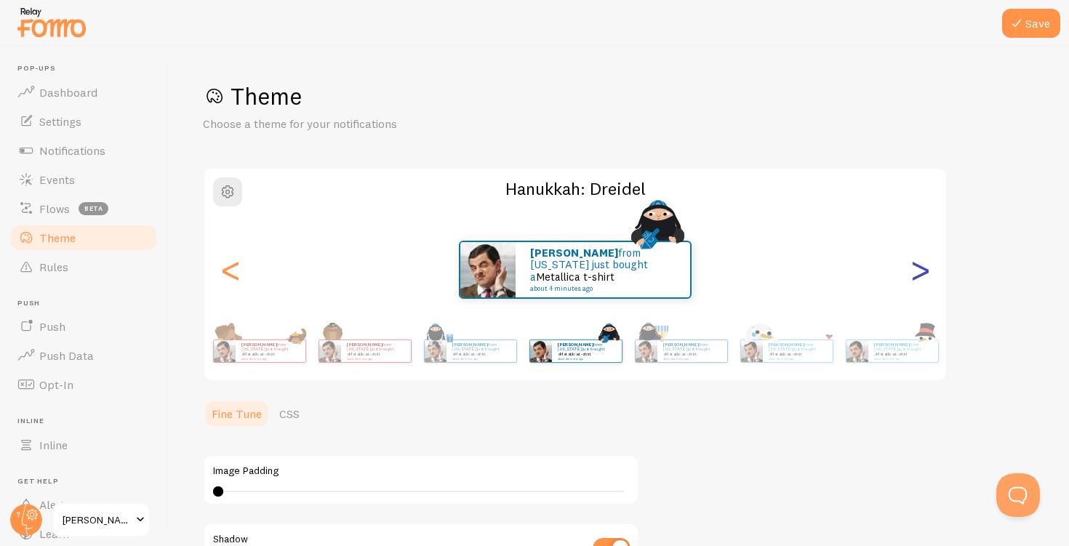
click at [928, 281] on div ">" at bounding box center [919, 269] width 17 height 105
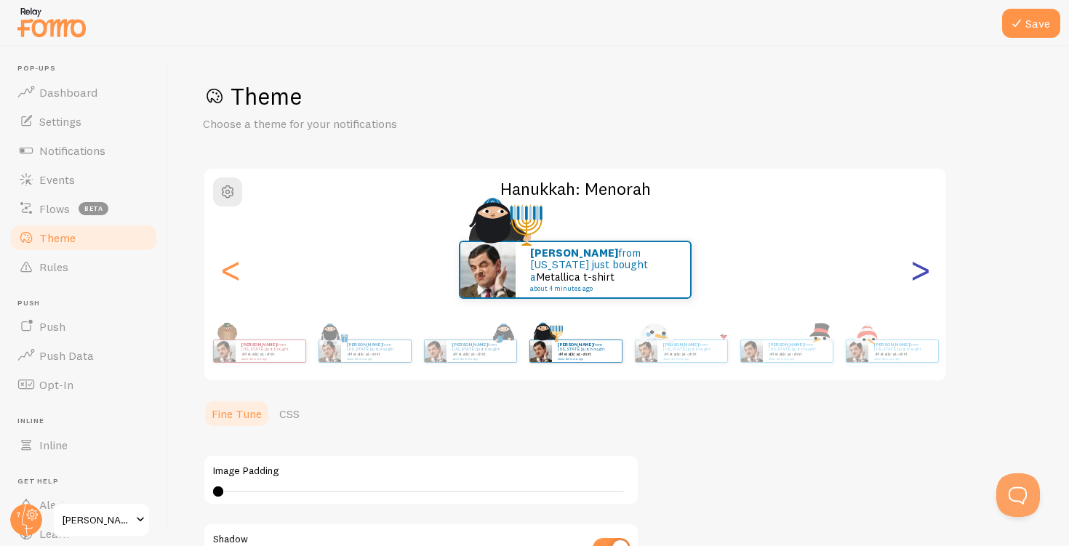
click at [928, 282] on div ">" at bounding box center [919, 269] width 17 height 105
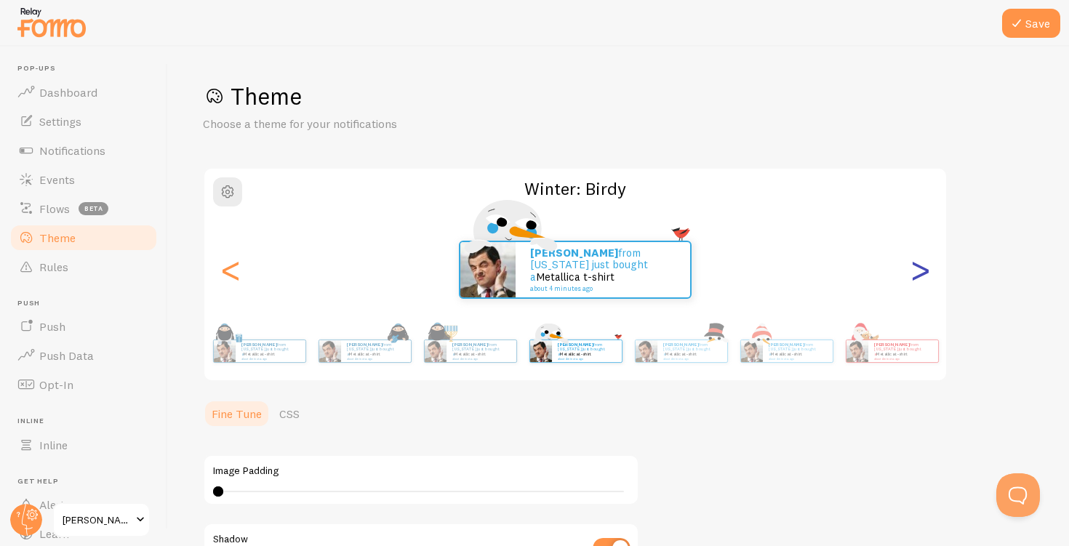
click at [921, 278] on div ">" at bounding box center [919, 269] width 17 height 105
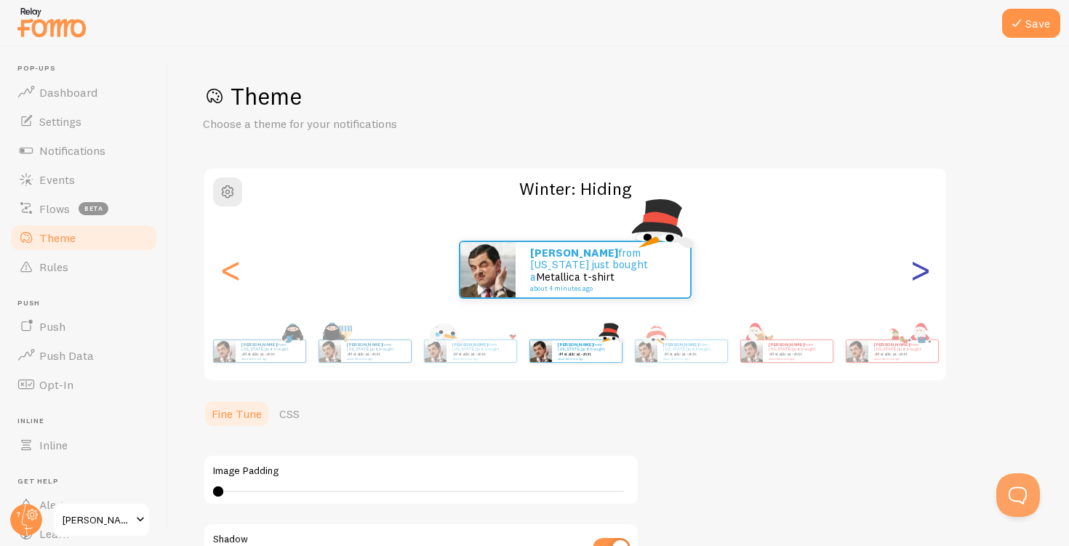
click at [921, 278] on div ">" at bounding box center [919, 269] width 17 height 105
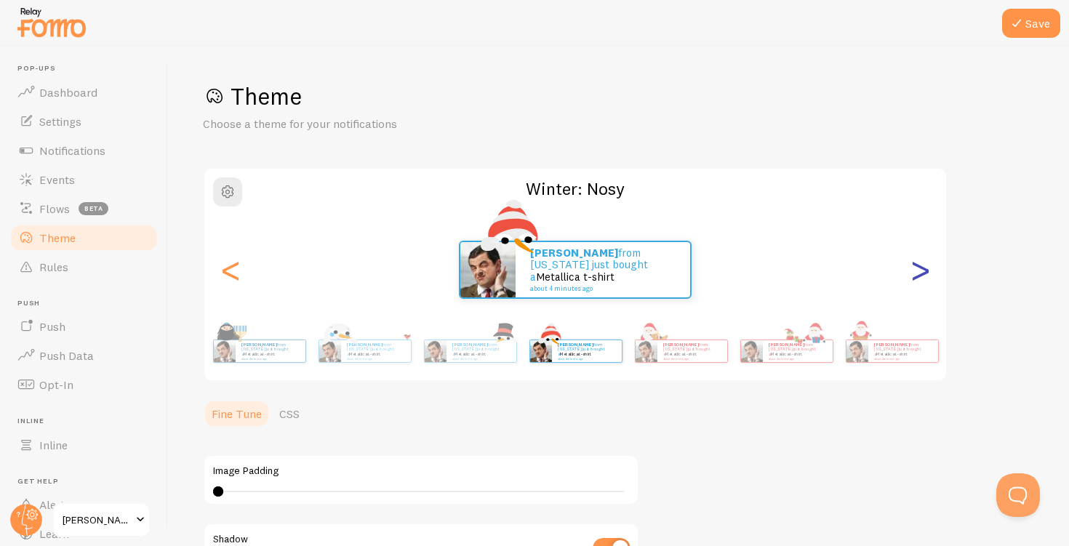
click at [921, 278] on div ">" at bounding box center [919, 269] width 17 height 105
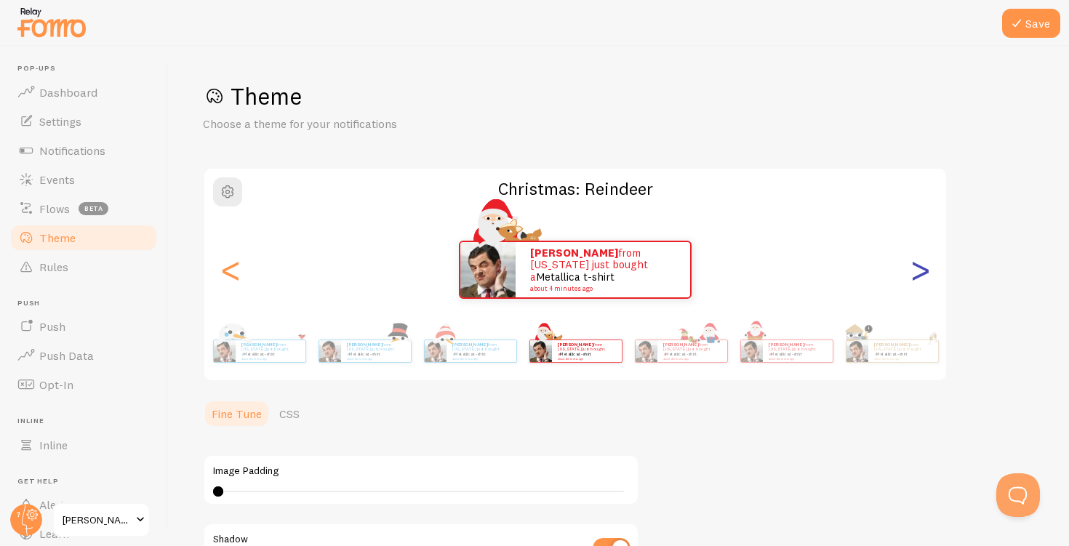
click at [921, 278] on div ">" at bounding box center [919, 269] width 17 height 105
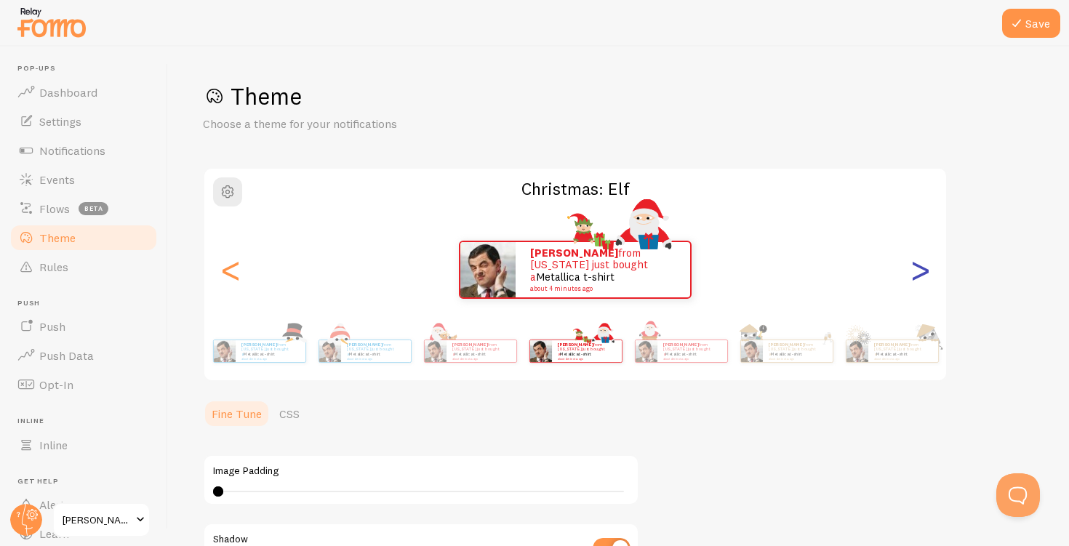
click at [921, 278] on div ">" at bounding box center [919, 269] width 17 height 105
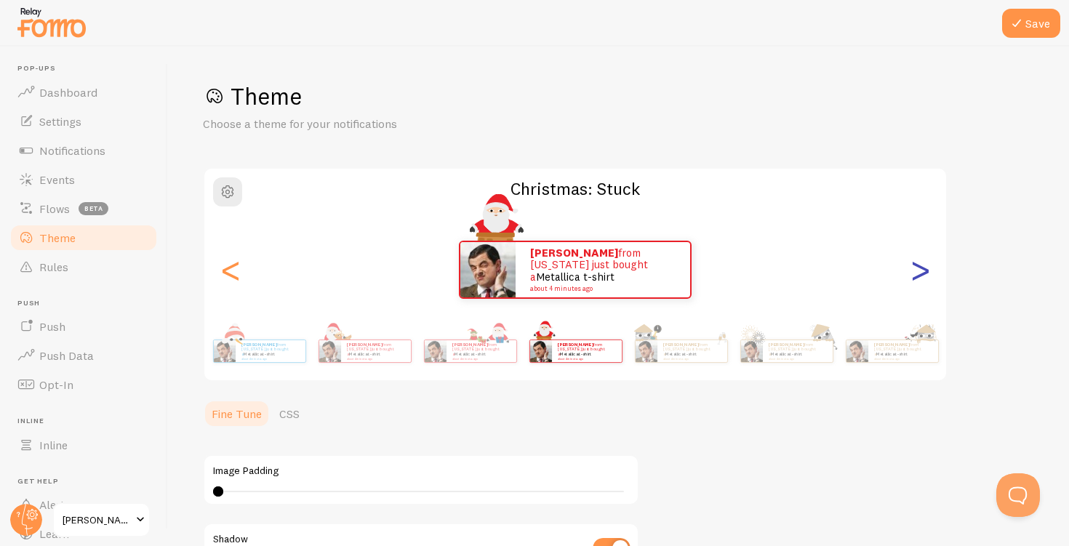
click at [921, 278] on div ">" at bounding box center [919, 269] width 17 height 105
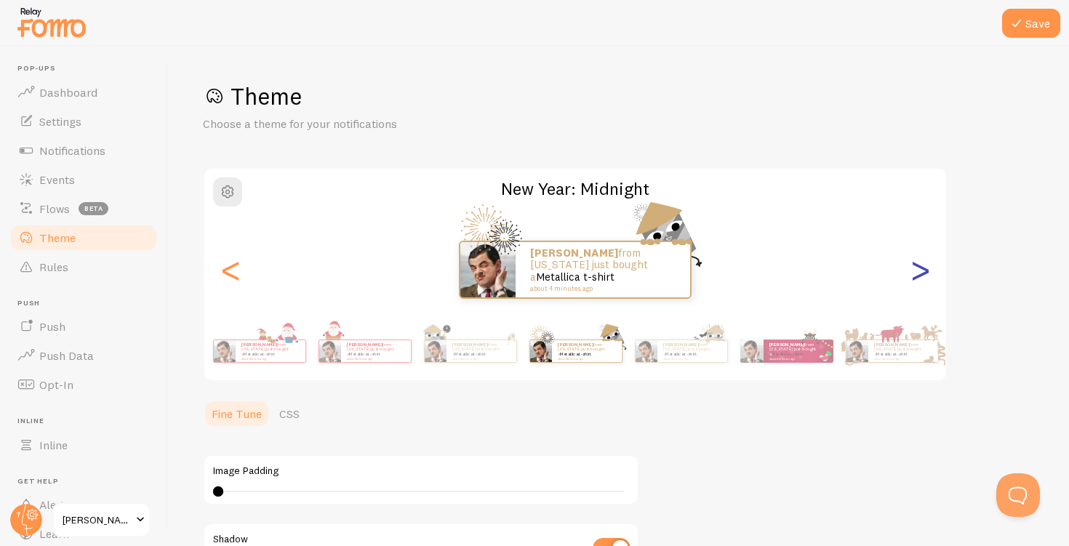
click at [921, 277] on div ">" at bounding box center [919, 269] width 17 height 105
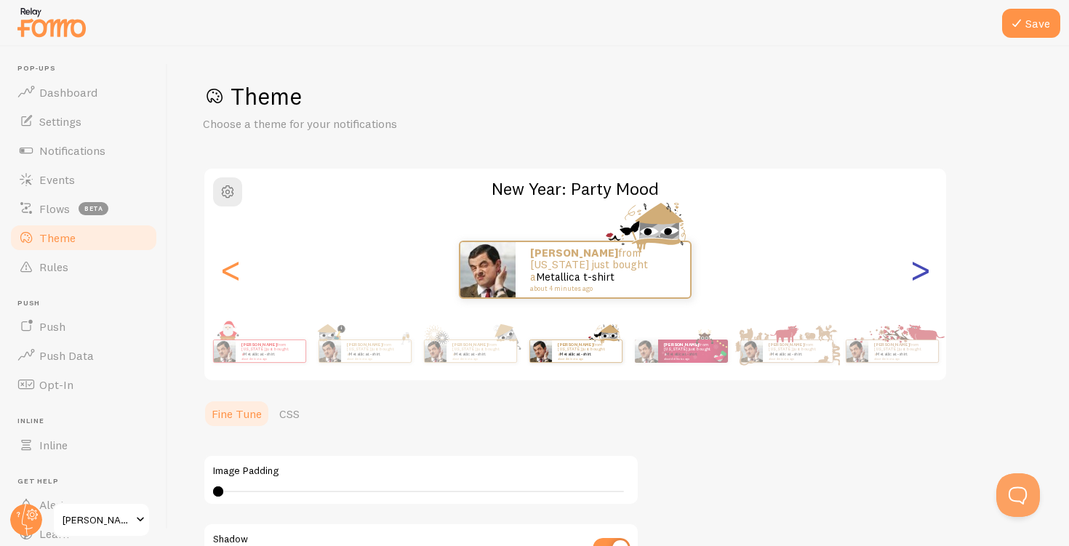
click at [921, 277] on div ">" at bounding box center [919, 269] width 17 height 105
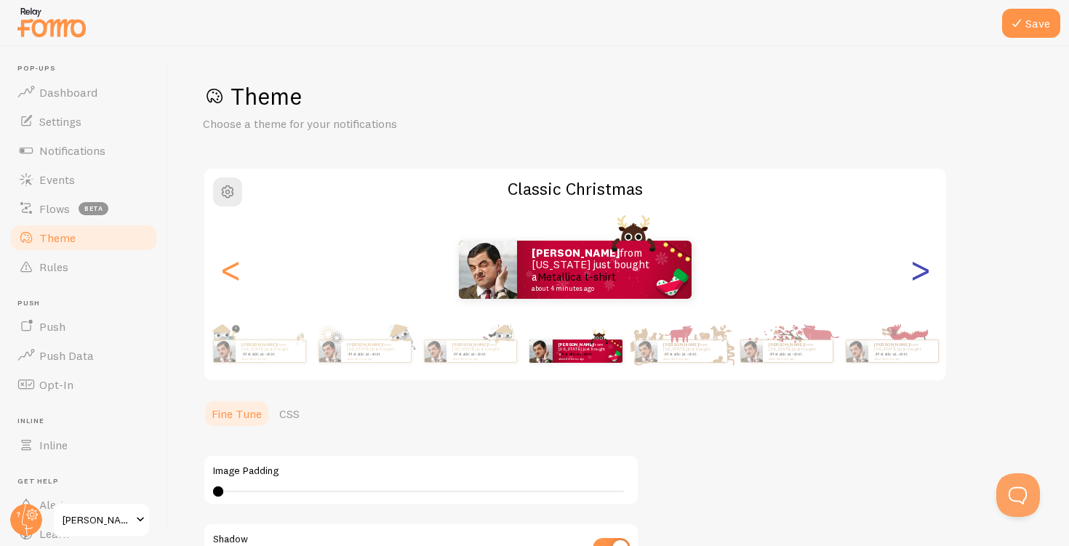
click at [921, 277] on div ">" at bounding box center [919, 269] width 17 height 105
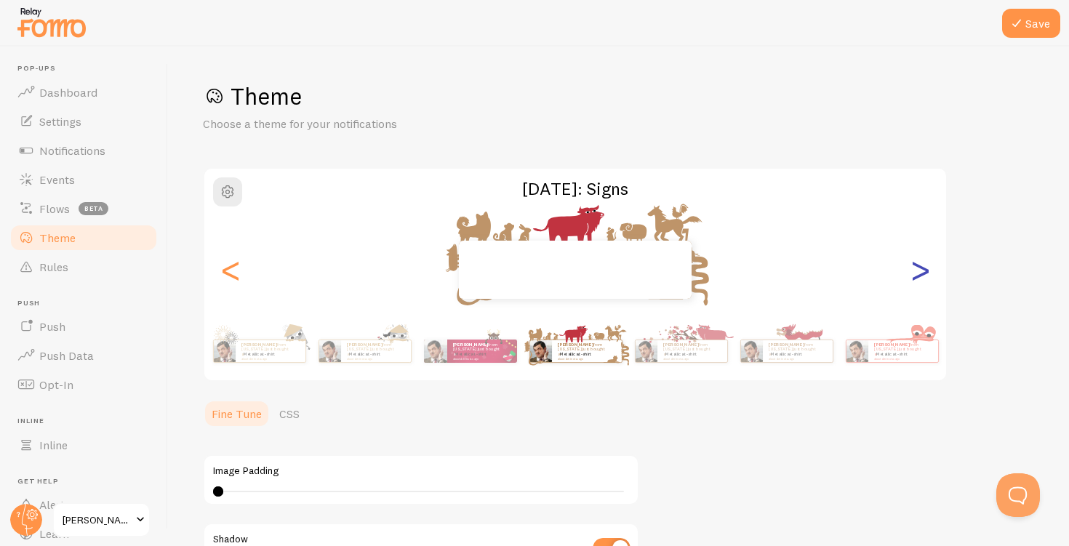
click at [921, 277] on div ">" at bounding box center [919, 269] width 17 height 105
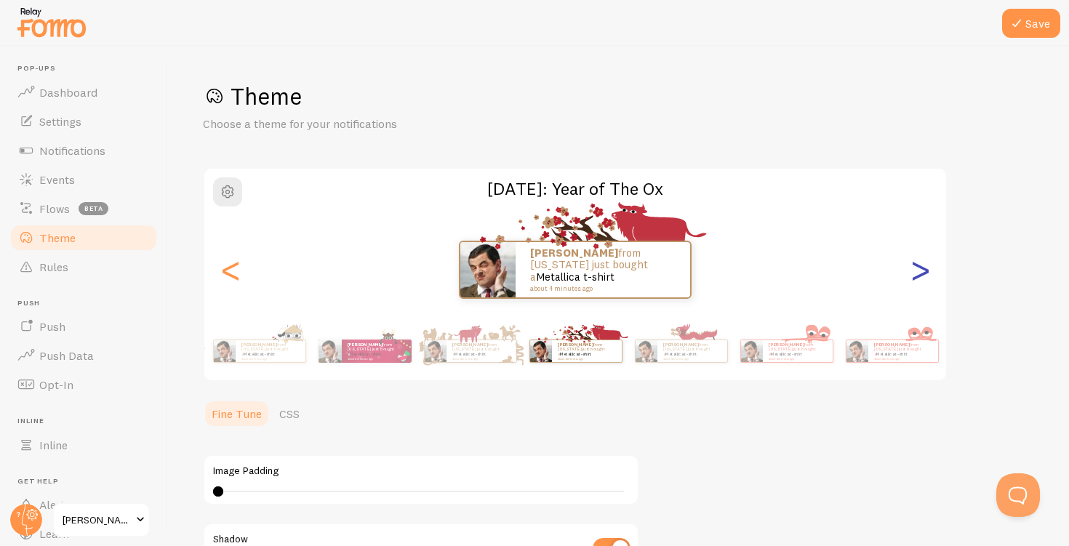
click at [921, 277] on div ">" at bounding box center [919, 269] width 17 height 105
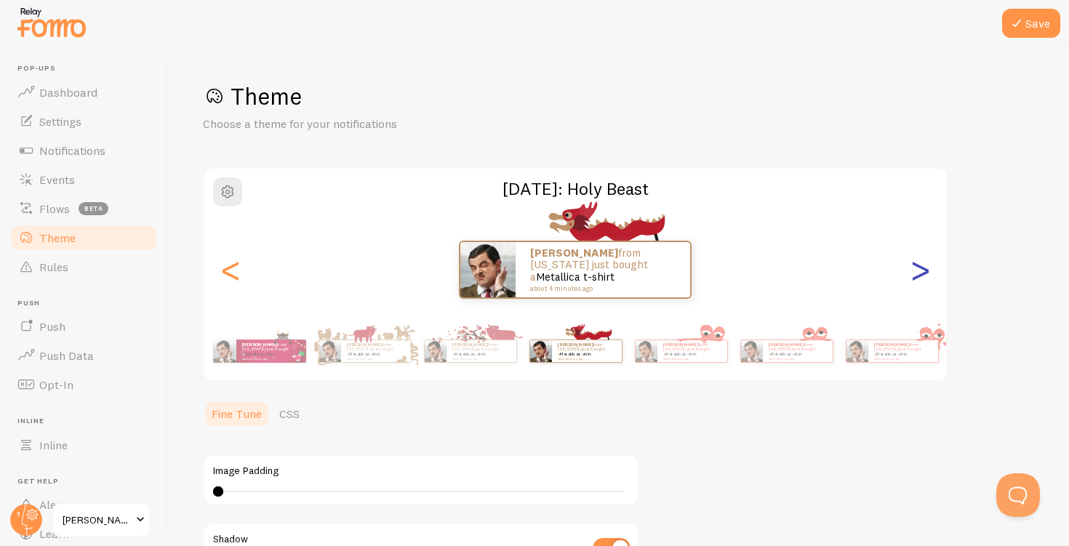
click at [929, 276] on div ">" at bounding box center [919, 269] width 17 height 105
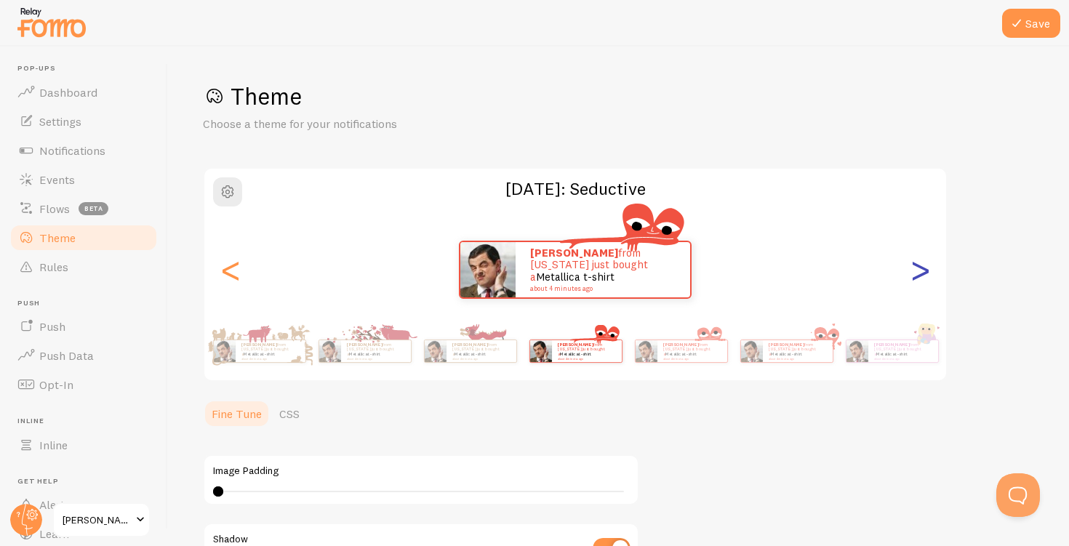
click at [929, 276] on div ">" at bounding box center [919, 269] width 17 height 105
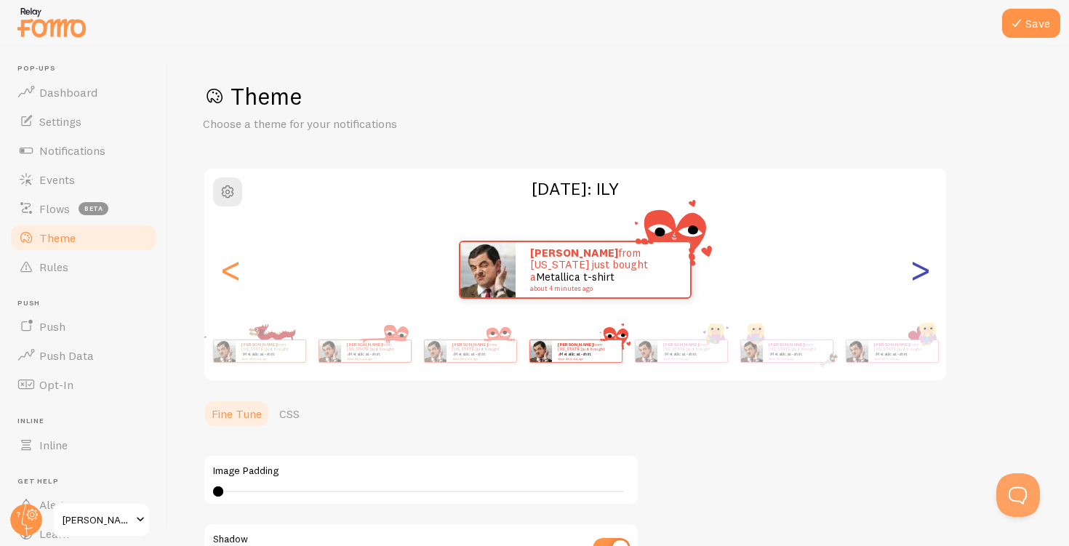
click at [929, 276] on div ">" at bounding box center [919, 269] width 17 height 105
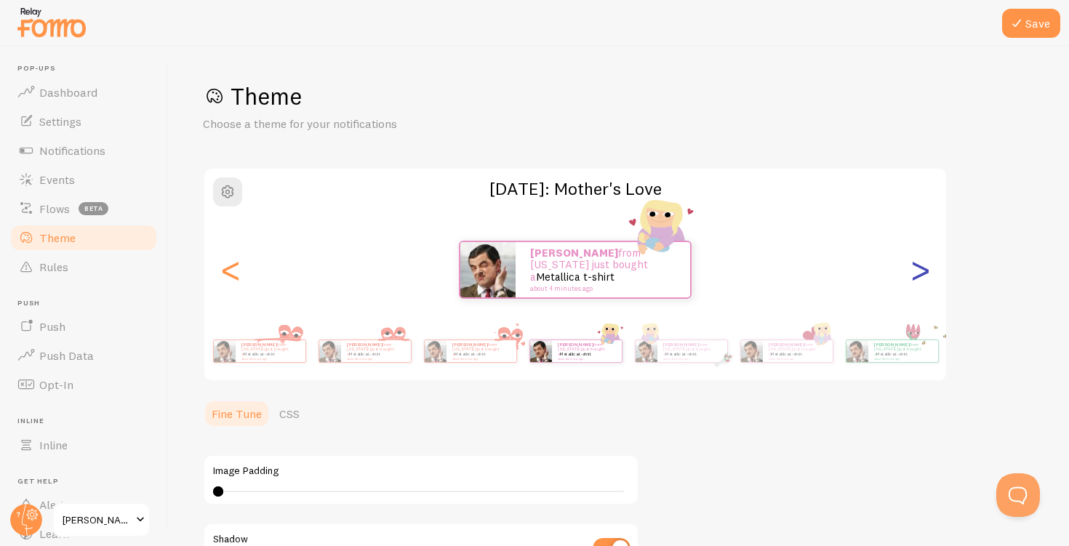
click at [929, 276] on div ">" at bounding box center [919, 269] width 17 height 105
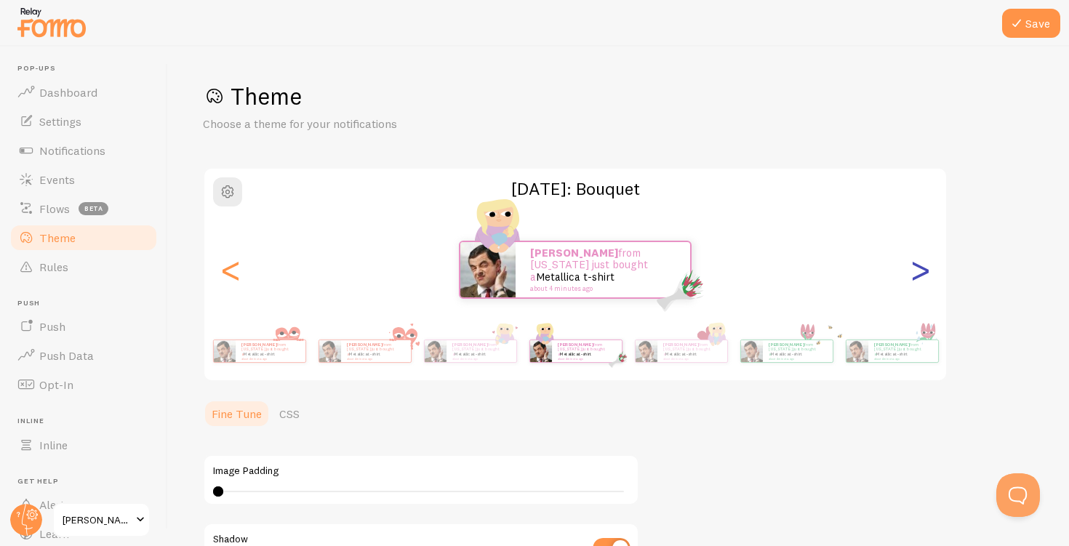
click at [929, 276] on div ">" at bounding box center [919, 269] width 17 height 105
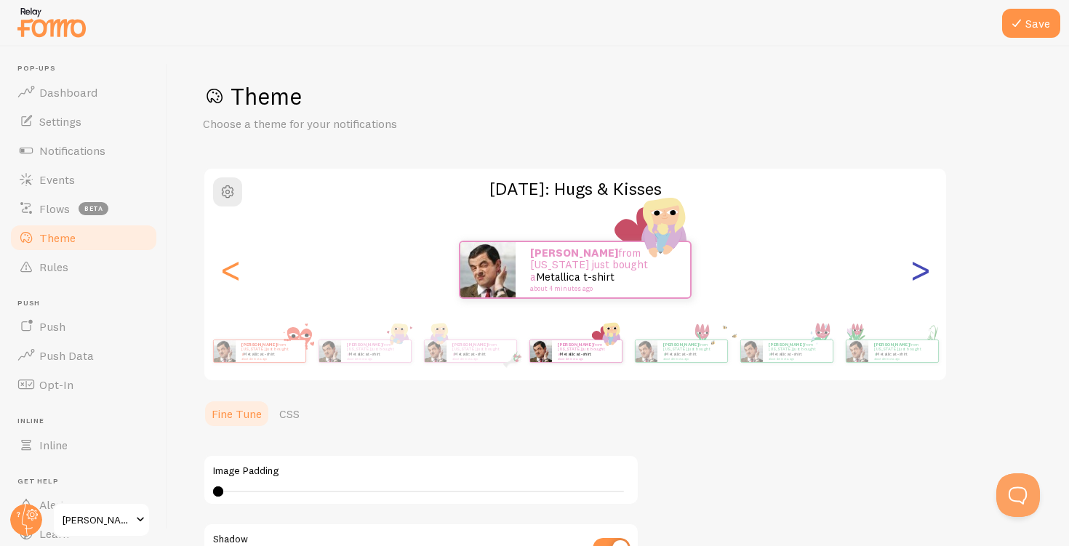
click at [929, 276] on div ">" at bounding box center [919, 269] width 17 height 105
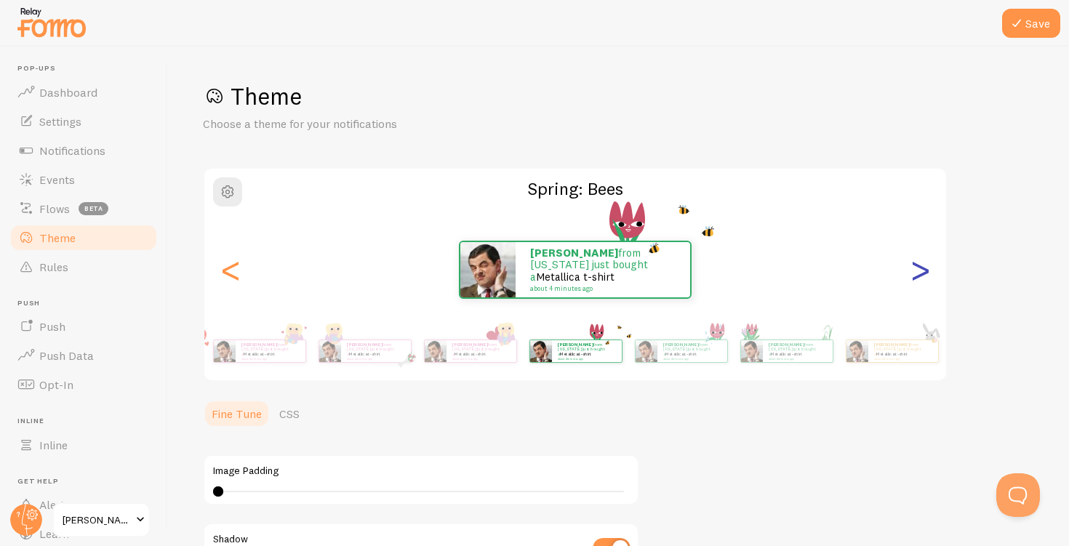
click at [929, 276] on div ">" at bounding box center [919, 269] width 17 height 105
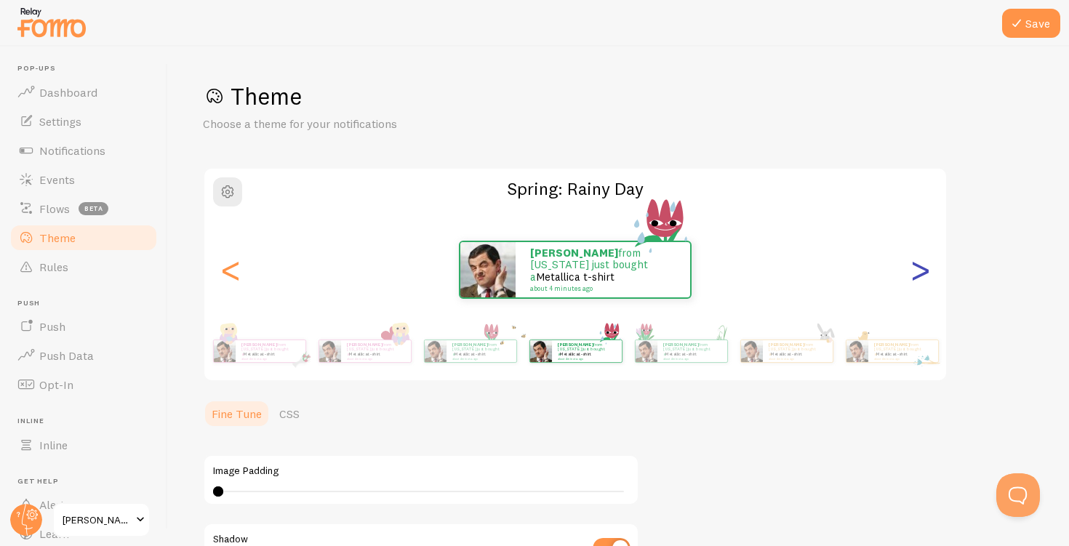
click at [929, 276] on div ">" at bounding box center [919, 269] width 17 height 105
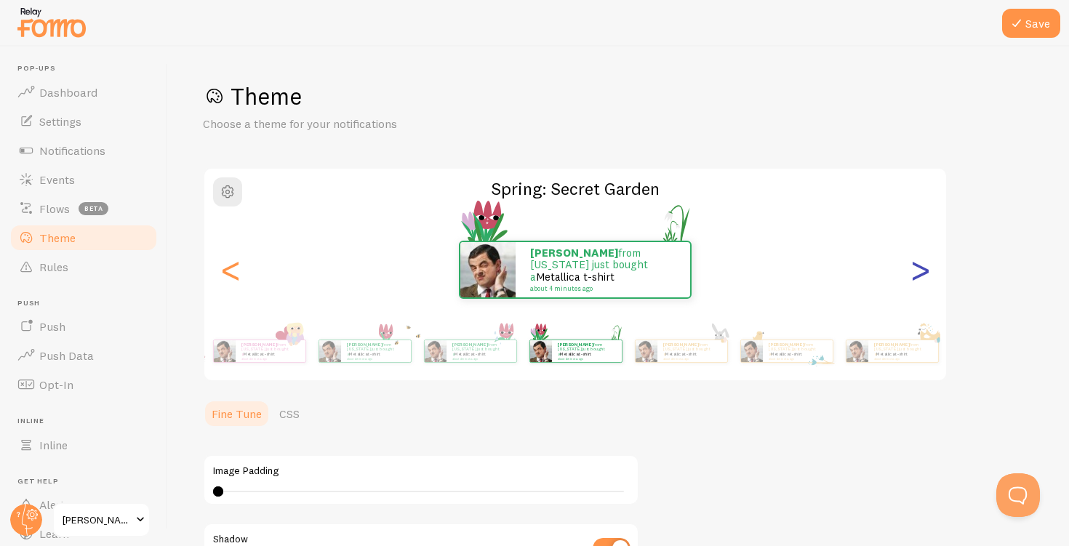
click at [929, 276] on div ">" at bounding box center [919, 269] width 17 height 105
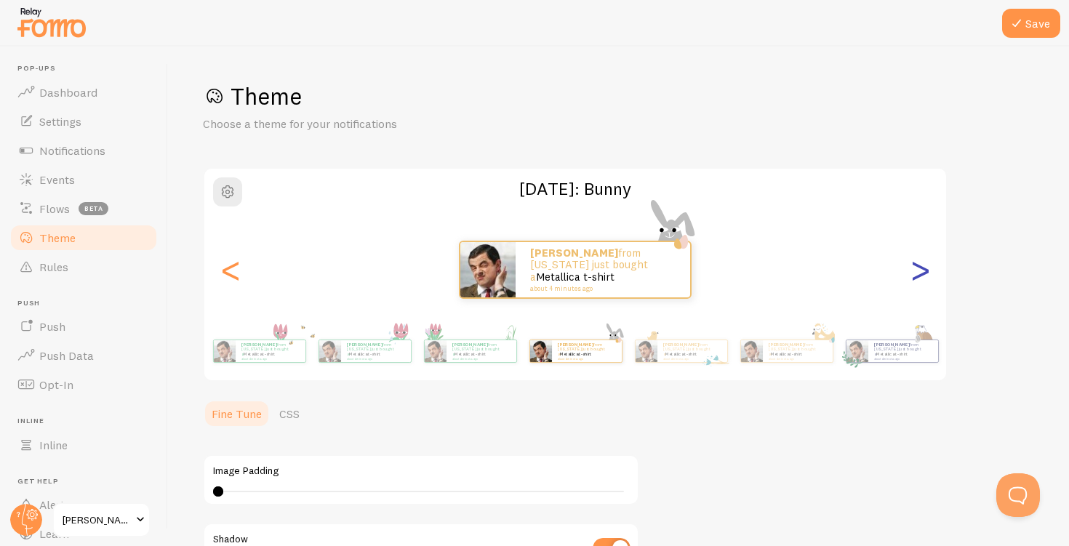
click at [929, 276] on div ">" at bounding box center [919, 269] width 17 height 105
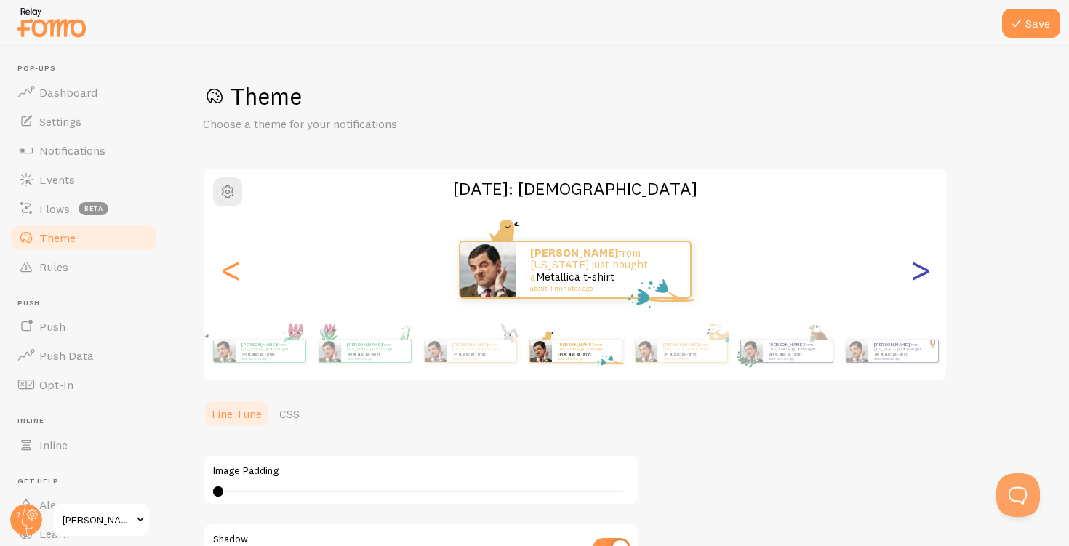
click at [929, 276] on div ">" at bounding box center [919, 269] width 17 height 105
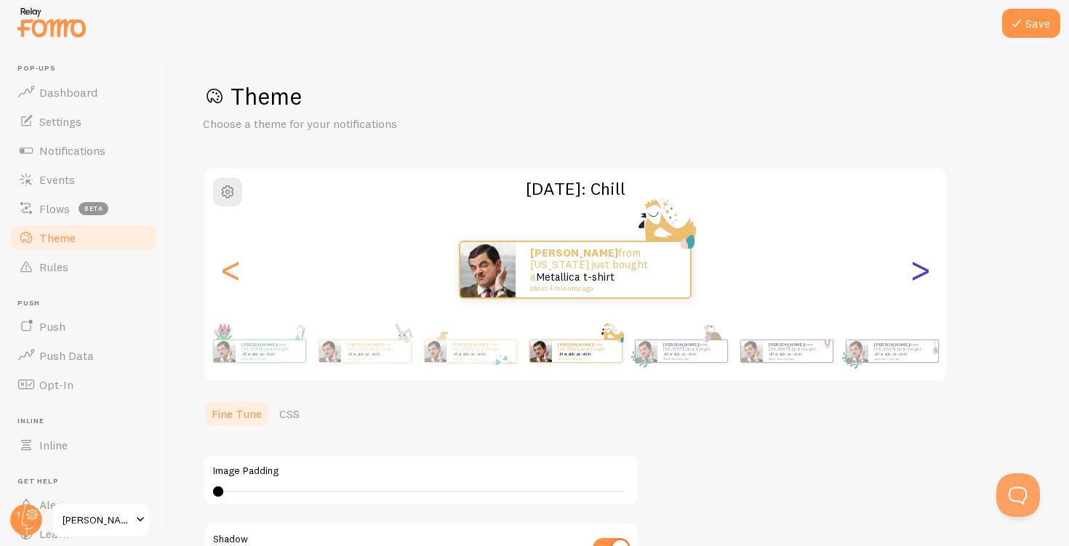
click at [929, 276] on div ">" at bounding box center [919, 269] width 17 height 105
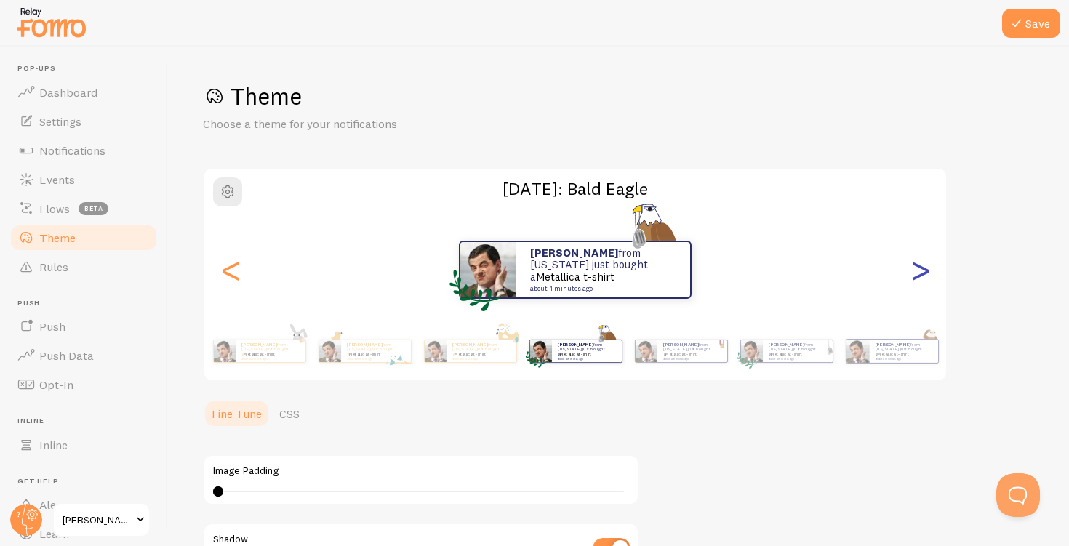
click at [929, 276] on div ">" at bounding box center [919, 269] width 17 height 105
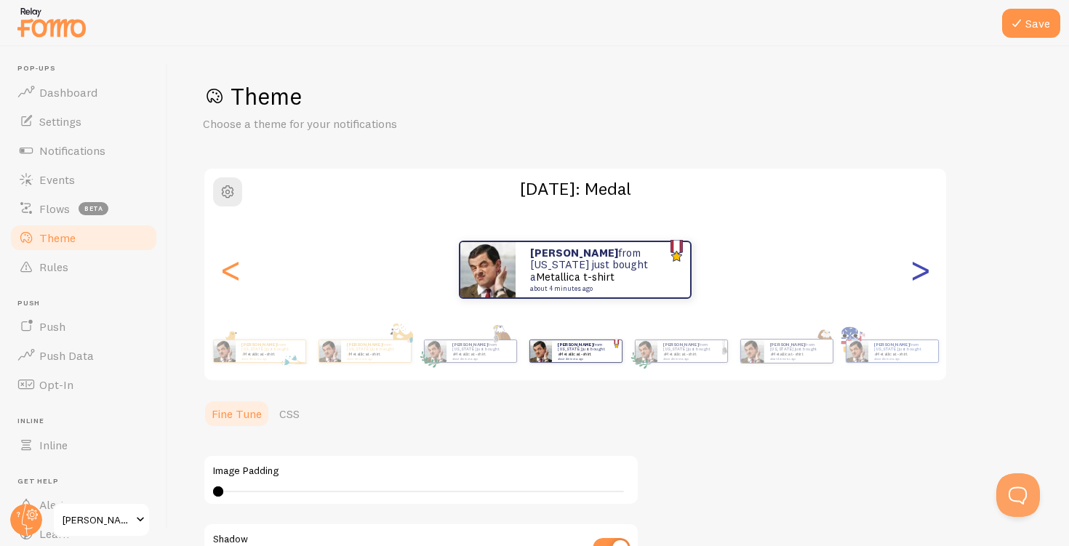
click at [929, 276] on div ">" at bounding box center [919, 269] width 17 height 105
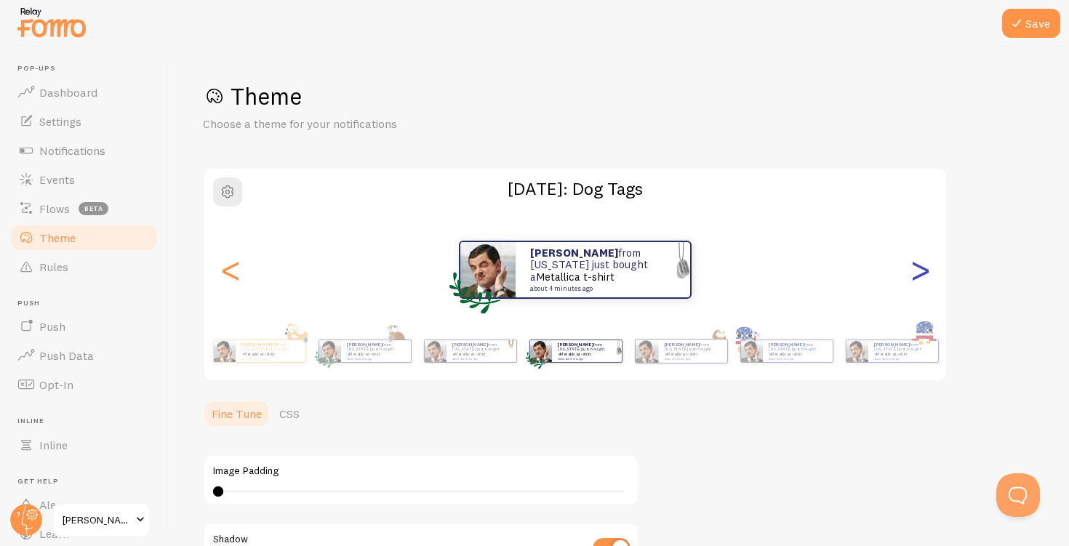
click at [929, 276] on div ">" at bounding box center [919, 269] width 17 height 105
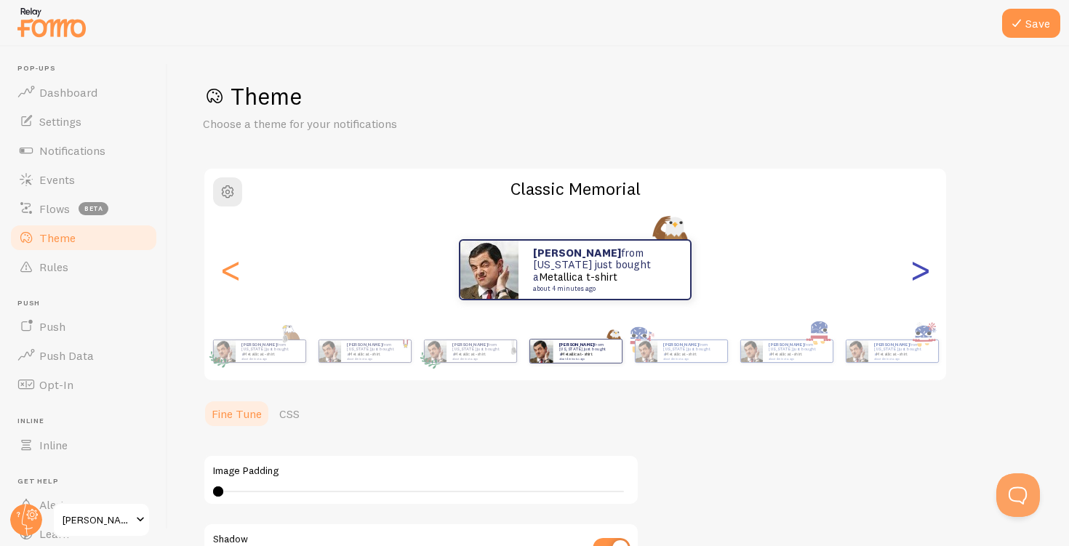
click at [929, 276] on div ">" at bounding box center [919, 269] width 17 height 105
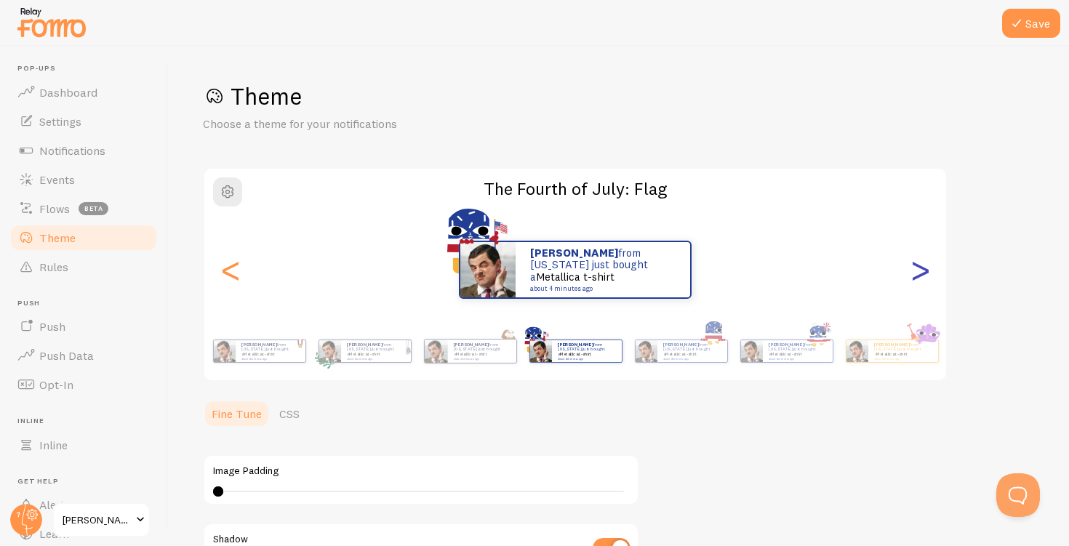
click at [929, 276] on div ">" at bounding box center [919, 269] width 17 height 105
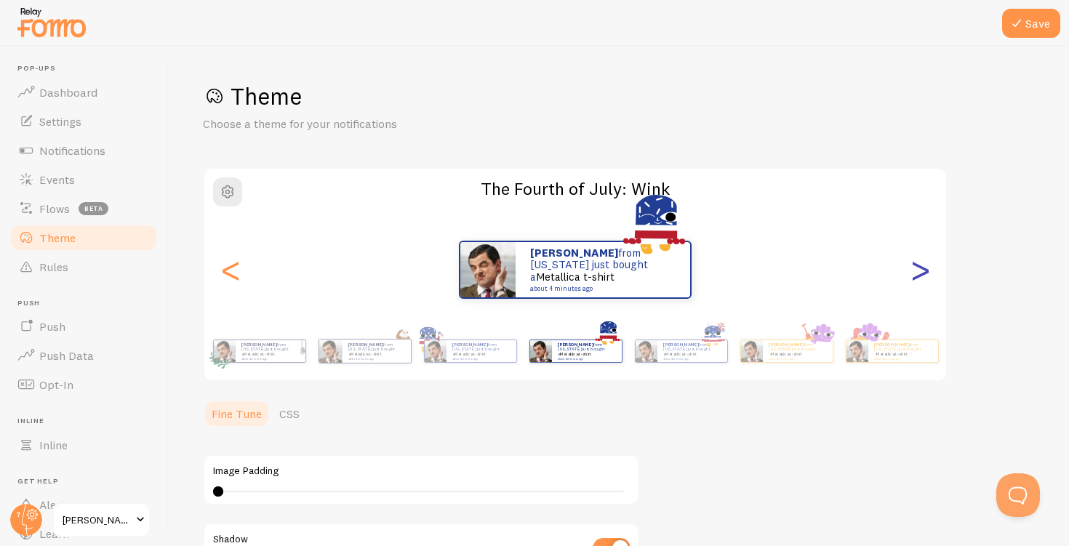
click at [929, 276] on div ">" at bounding box center [919, 269] width 17 height 105
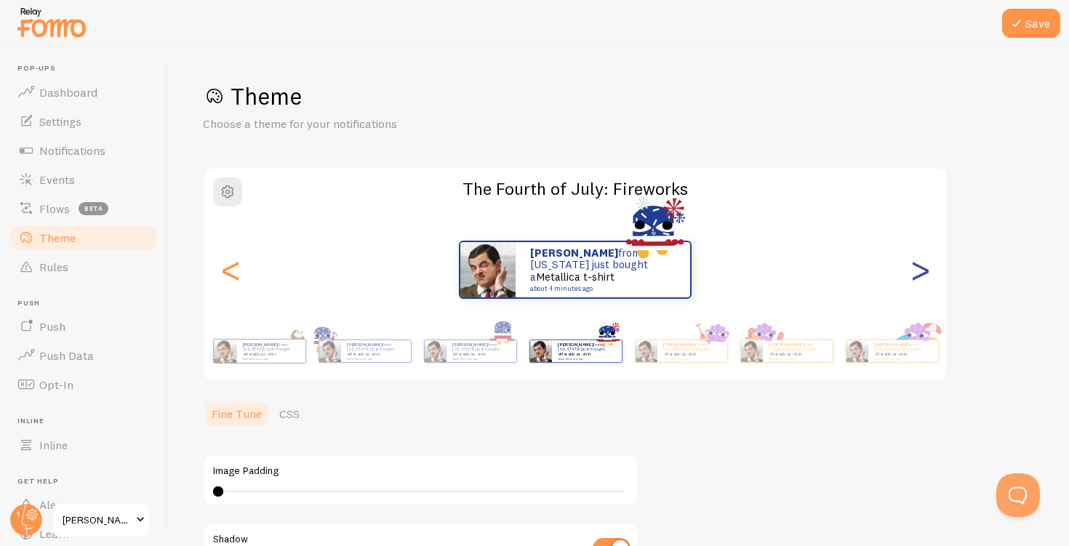
click at [929, 276] on div ">" at bounding box center [919, 269] width 17 height 105
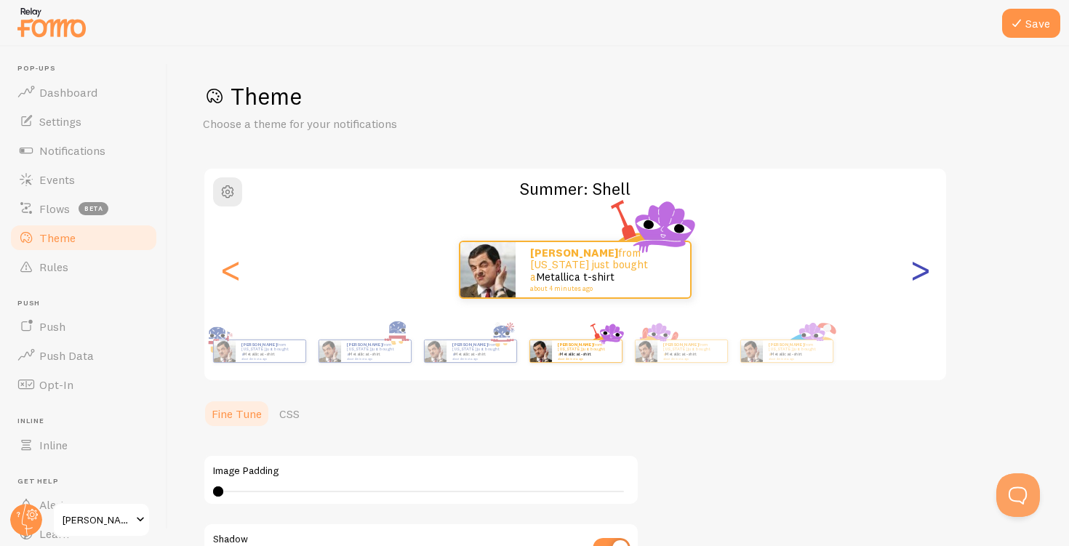
click at [929, 276] on div ">" at bounding box center [919, 269] width 17 height 105
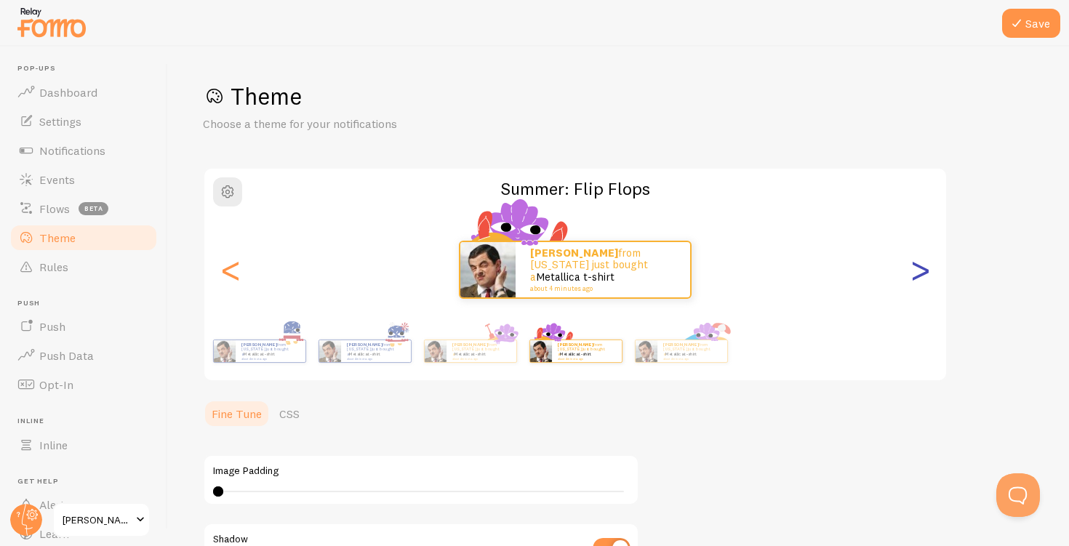
click at [929, 276] on div ">" at bounding box center [919, 269] width 17 height 105
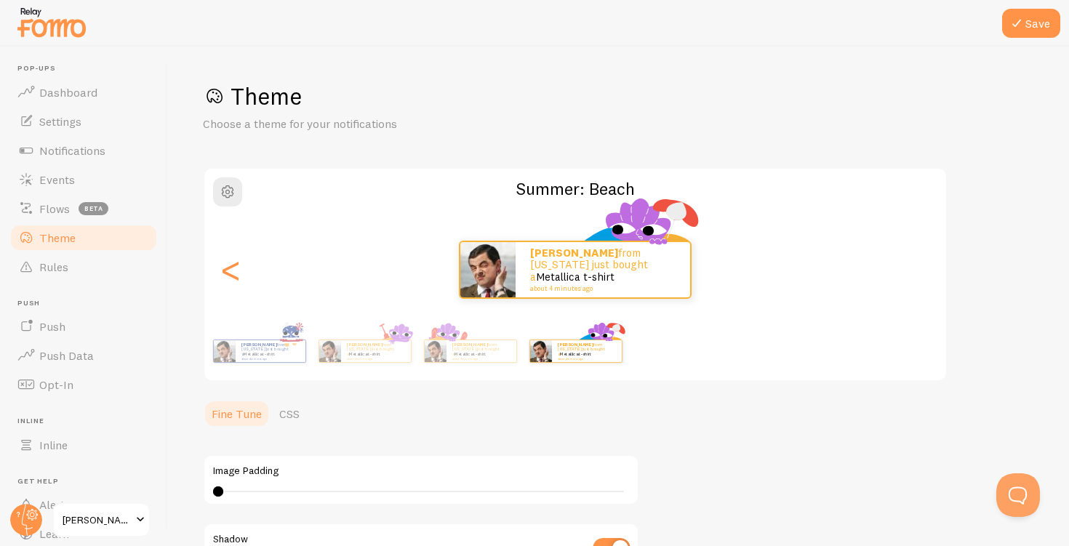
click at [929, 276] on div "Gretchen from Puerto Rico just bought a Metallica t-shirt about 4 minutes ago" at bounding box center [575, 270] width 742 height 58
click at [111, 230] on link "Theme" at bounding box center [84, 237] width 150 height 29
click at [231, 272] on div "<" at bounding box center [230, 269] width 17 height 105
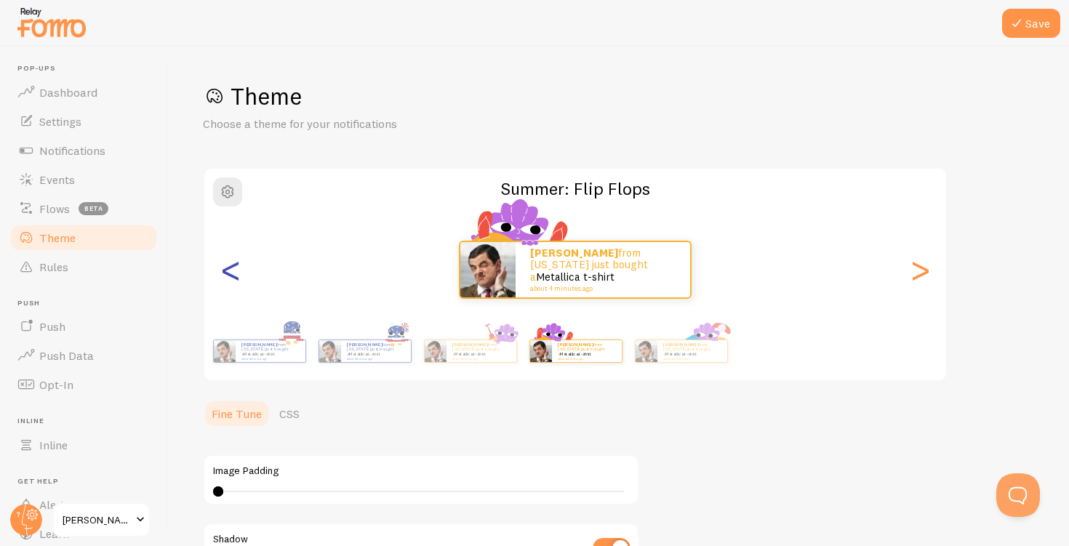
click at [231, 272] on div "<" at bounding box center [230, 269] width 17 height 105
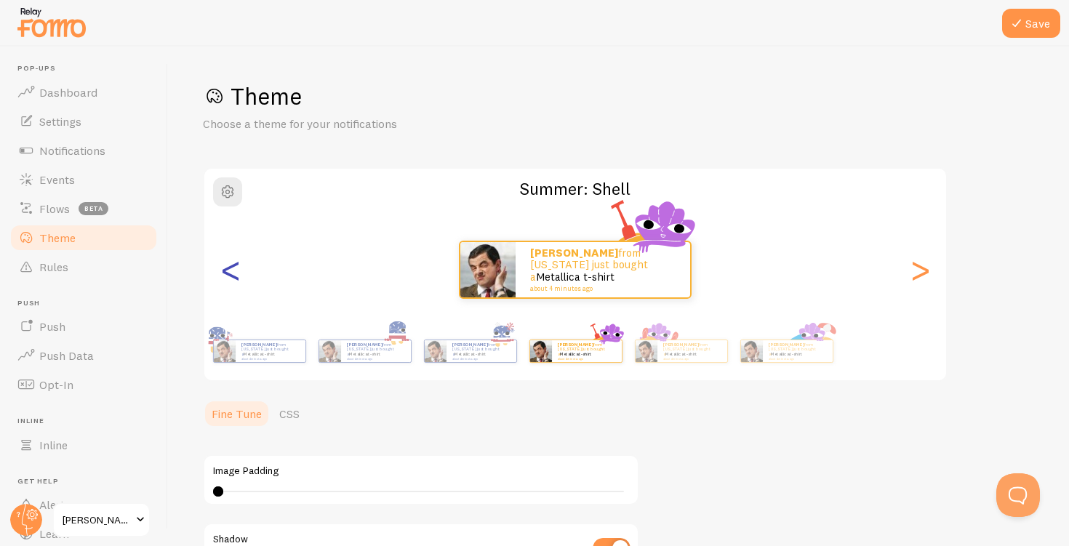
click at [231, 272] on div "<" at bounding box center [230, 269] width 17 height 105
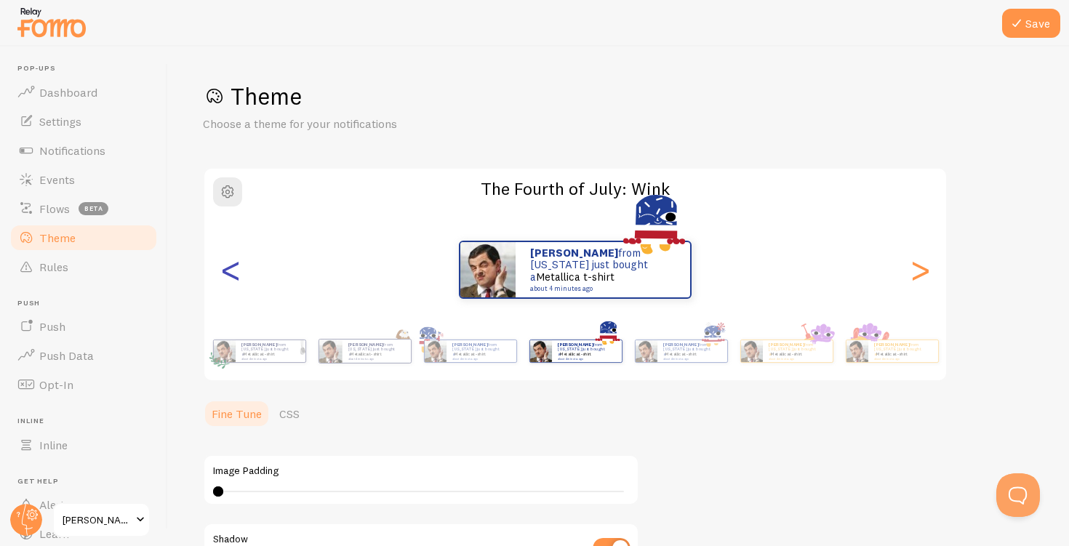
click at [231, 272] on div "<" at bounding box center [230, 269] width 17 height 105
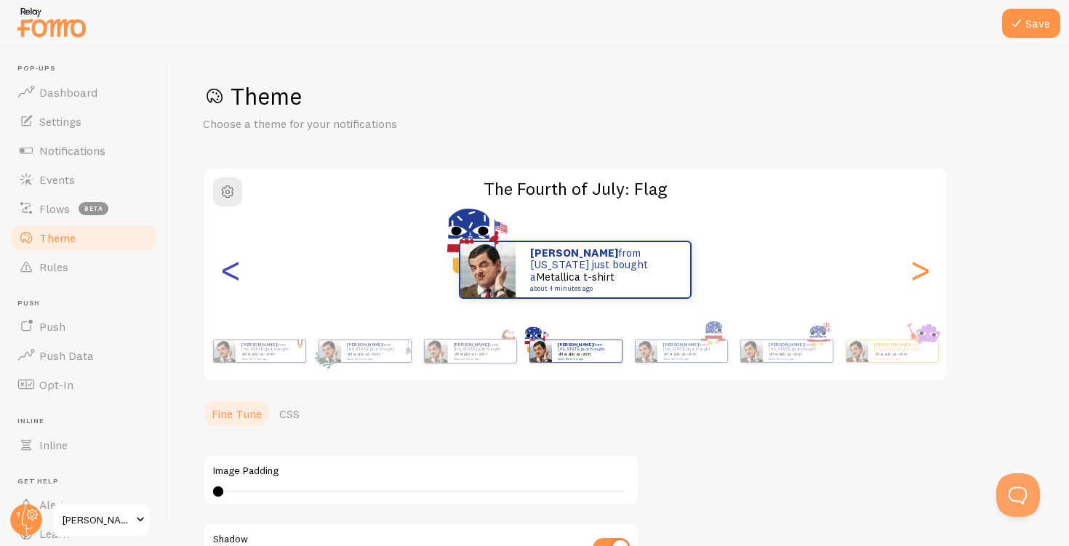
click at [231, 272] on div "<" at bounding box center [230, 269] width 17 height 105
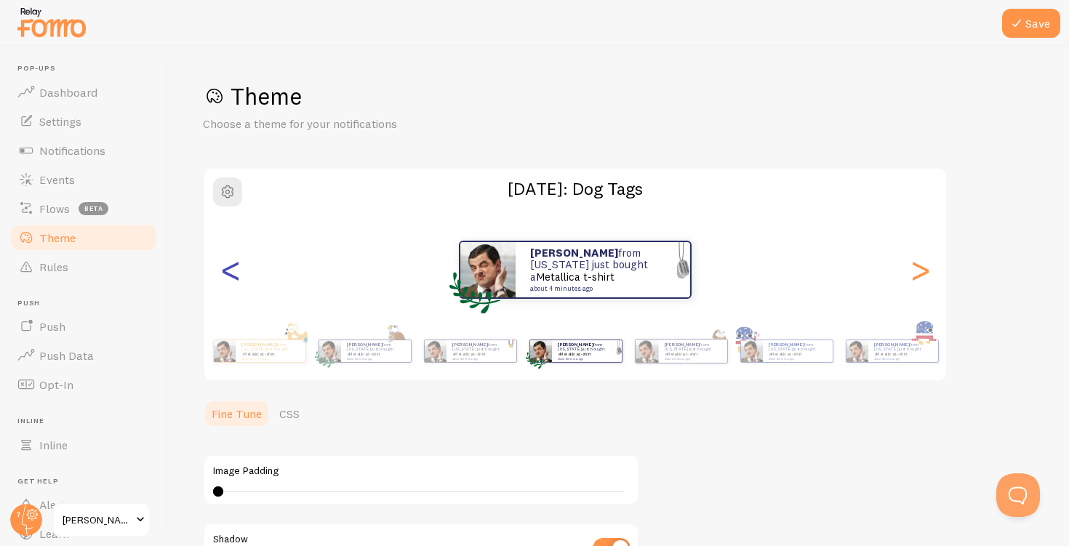
click at [231, 272] on div "<" at bounding box center [230, 269] width 17 height 105
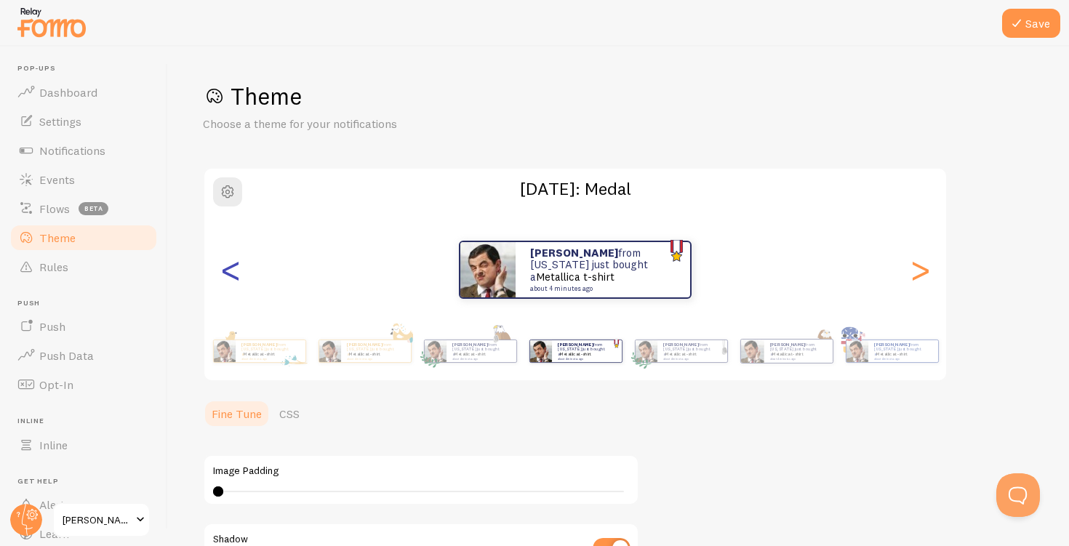
click at [231, 272] on div "<" at bounding box center [230, 269] width 17 height 105
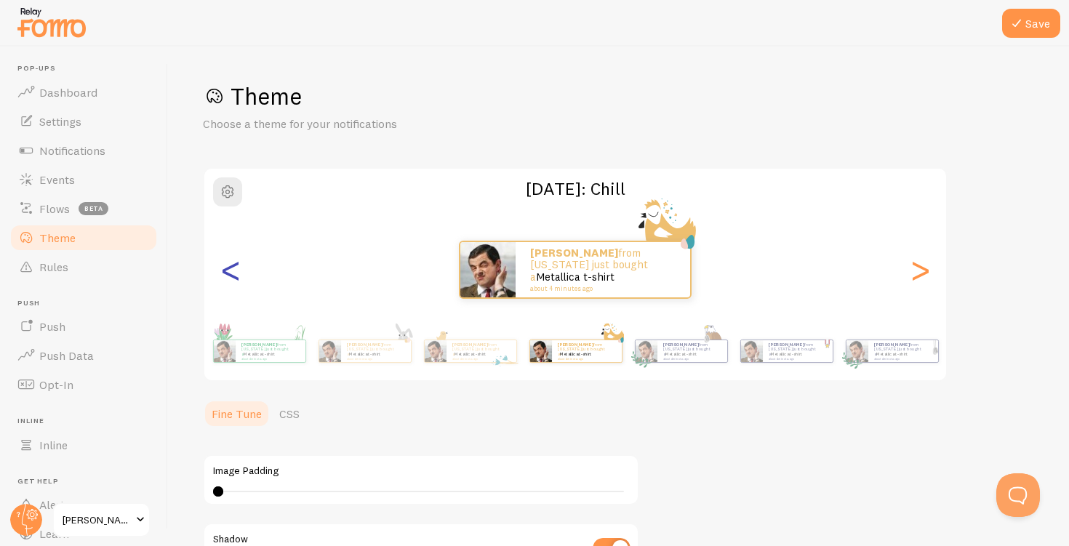
click at [231, 272] on div "<" at bounding box center [230, 269] width 17 height 105
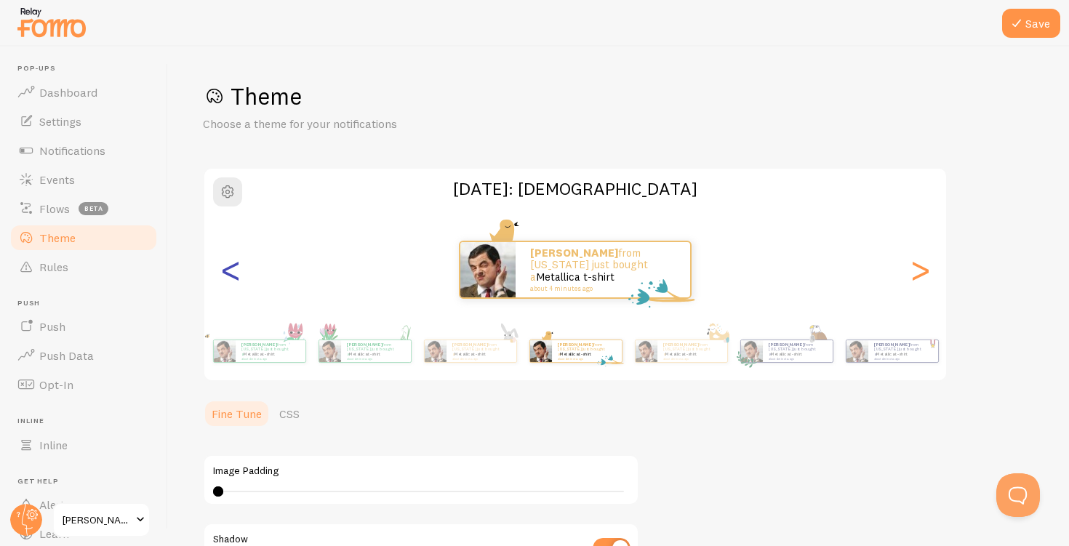
click at [231, 272] on div "<" at bounding box center [230, 269] width 17 height 105
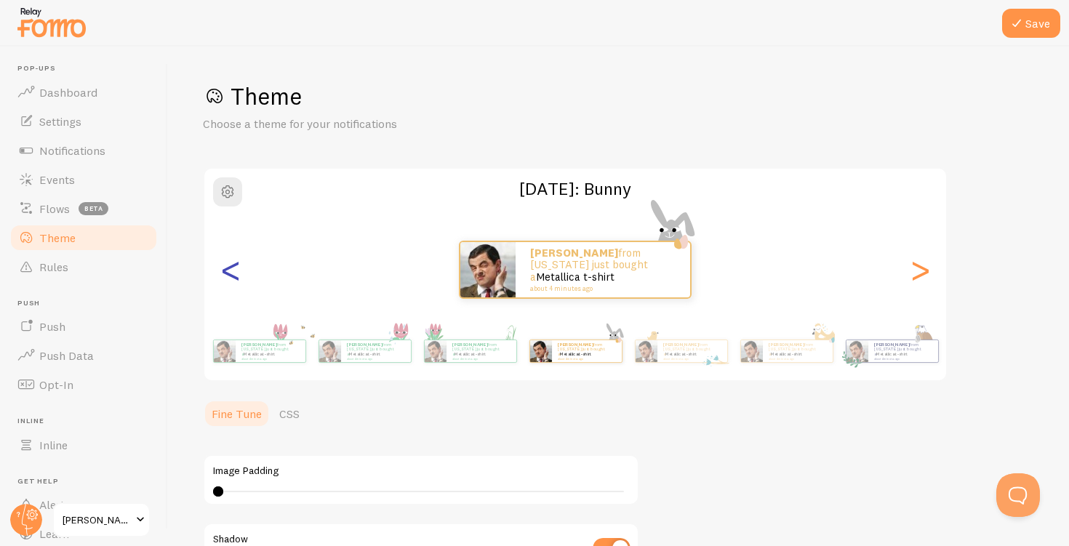
click at [231, 272] on div "<" at bounding box center [230, 269] width 17 height 105
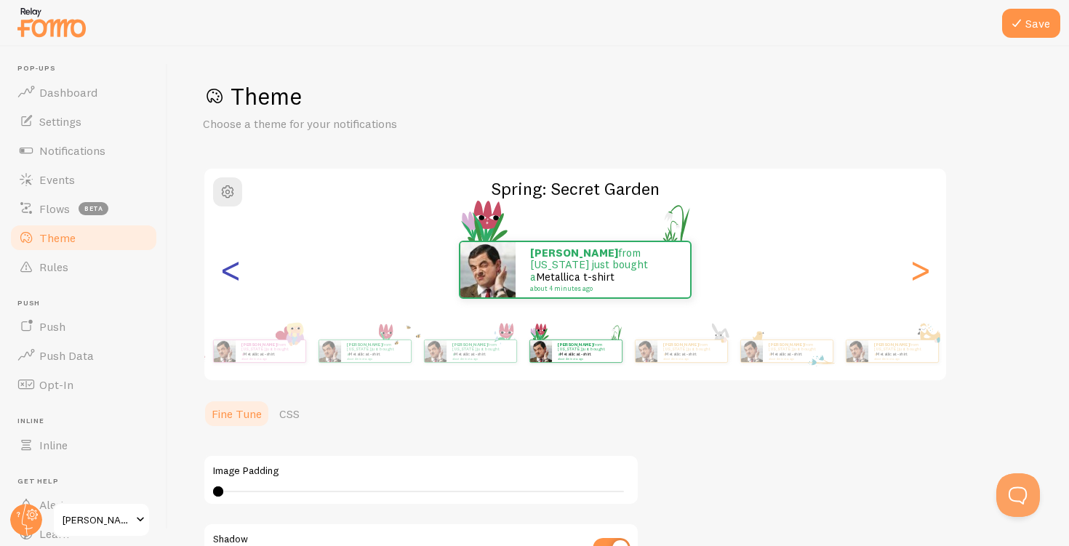
click at [231, 272] on div "<" at bounding box center [230, 269] width 17 height 105
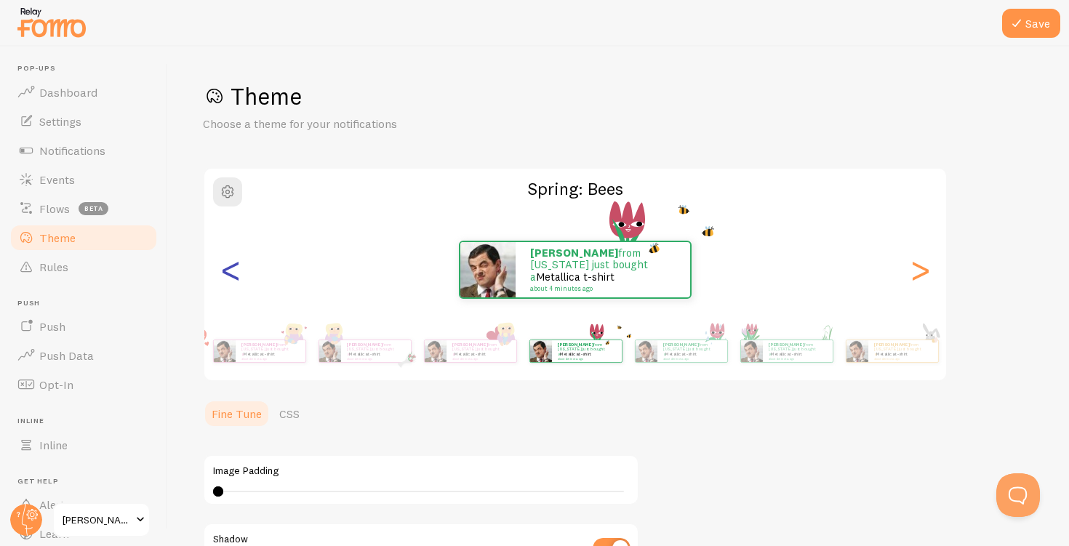
click at [231, 272] on div "<" at bounding box center [230, 269] width 17 height 105
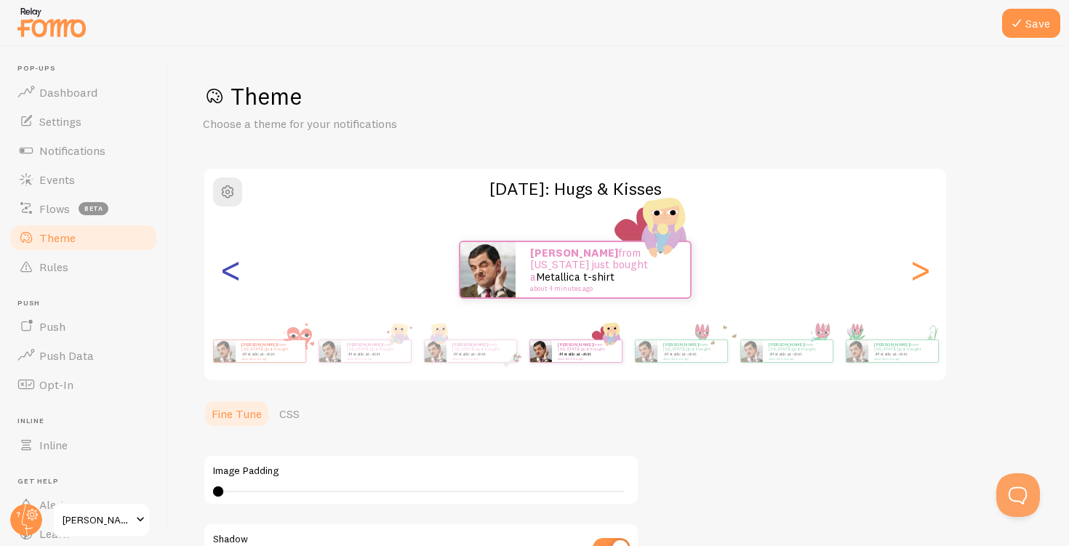
click at [231, 272] on div "<" at bounding box center [230, 269] width 17 height 105
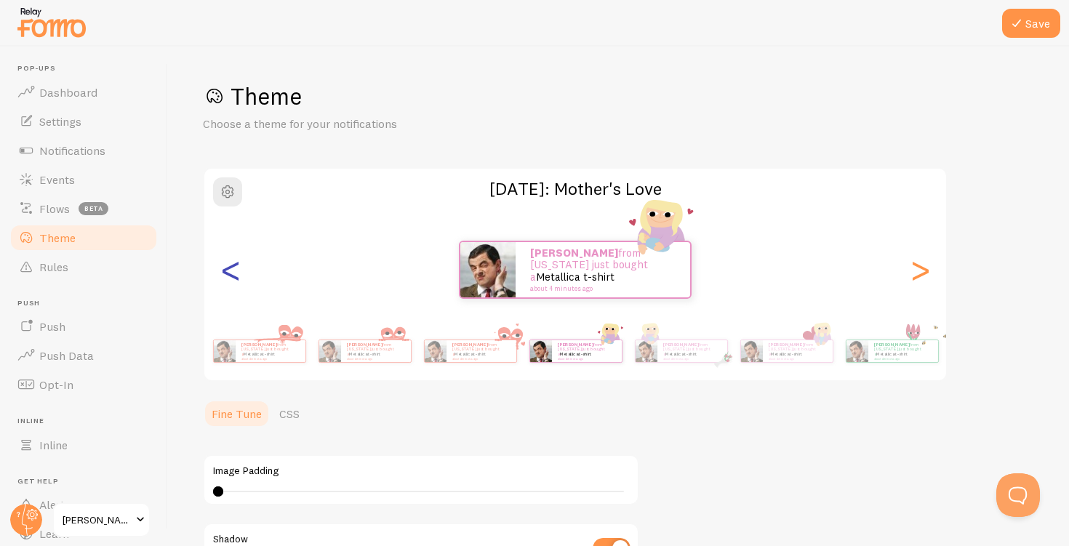
click at [231, 272] on div "<" at bounding box center [230, 269] width 17 height 105
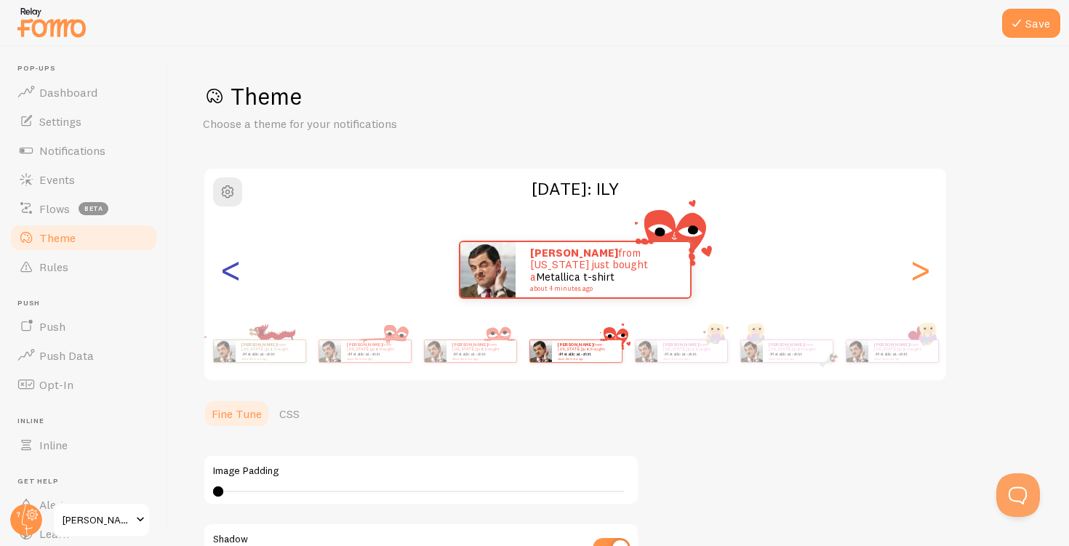
click at [231, 272] on div "<" at bounding box center [230, 269] width 17 height 105
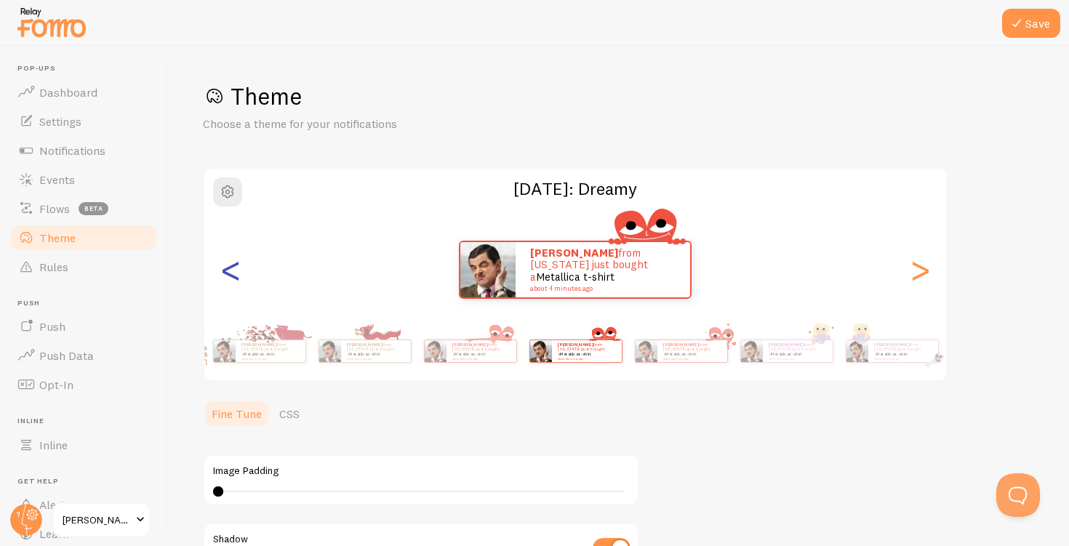
click at [231, 272] on div "<" at bounding box center [230, 269] width 17 height 105
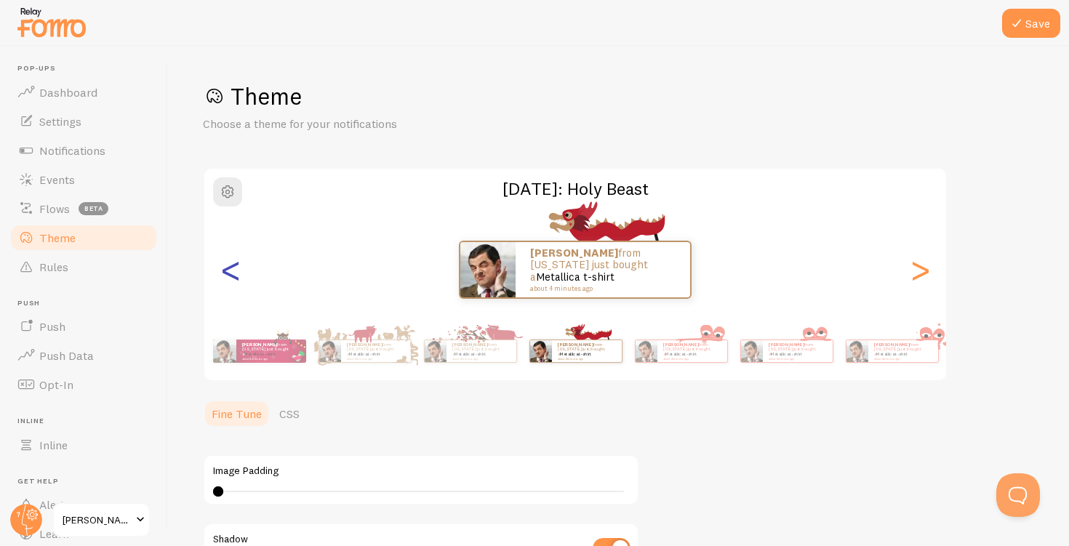
click at [231, 272] on div "<" at bounding box center [230, 269] width 17 height 105
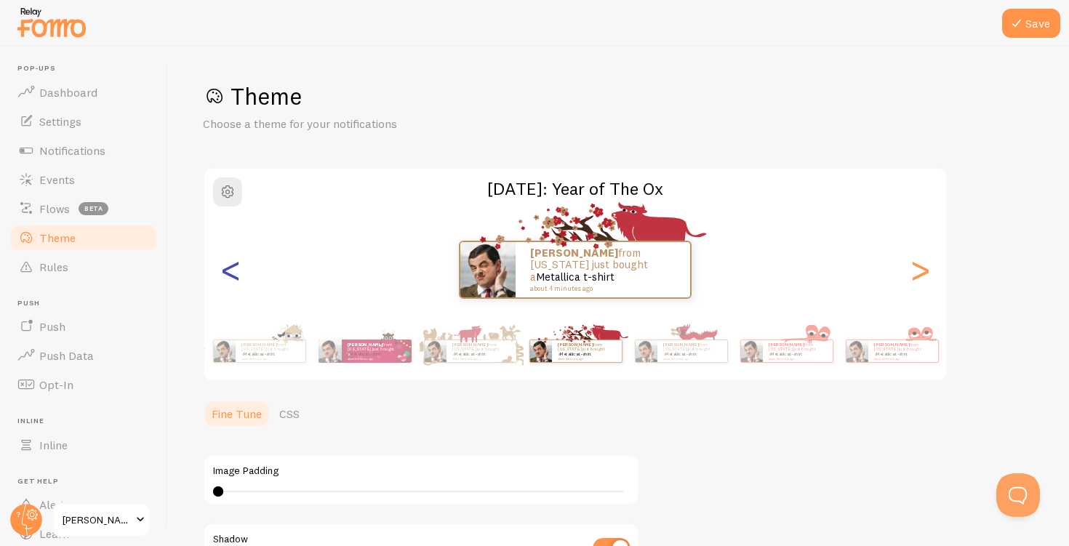
click at [231, 272] on div "<" at bounding box center [230, 269] width 17 height 105
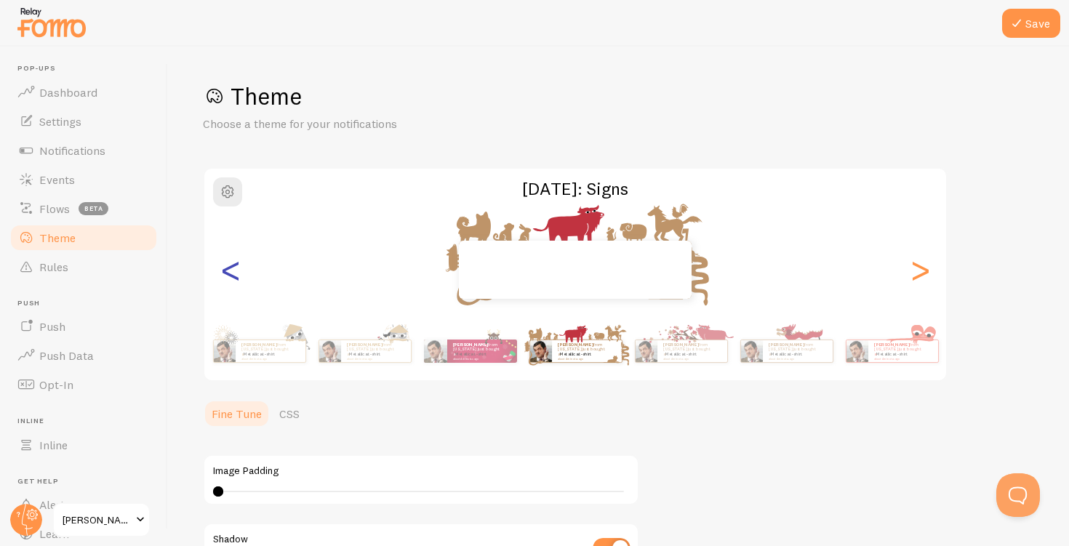
click at [231, 272] on div "<" at bounding box center [230, 269] width 17 height 105
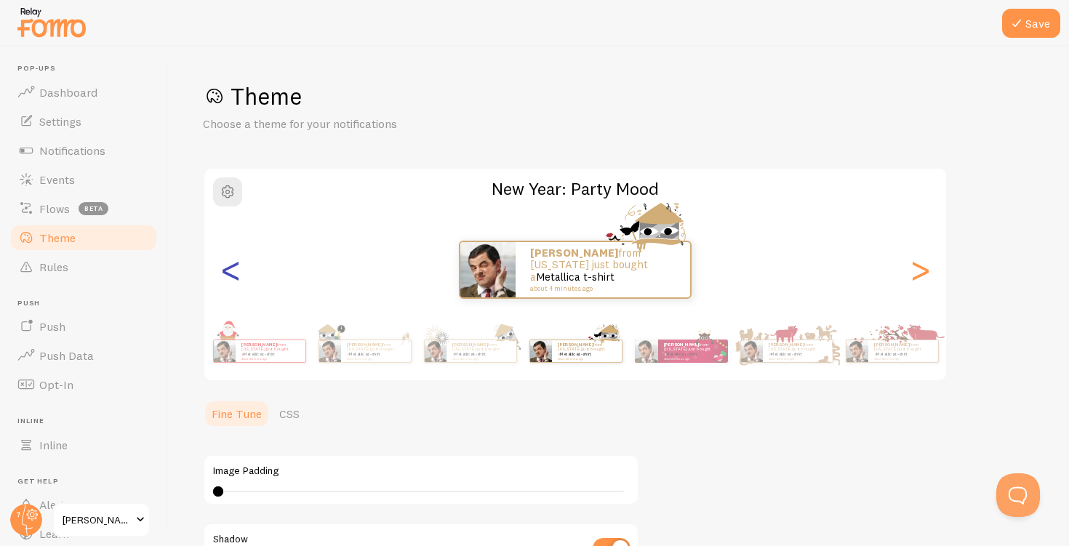
click at [231, 272] on div "<" at bounding box center [230, 269] width 17 height 105
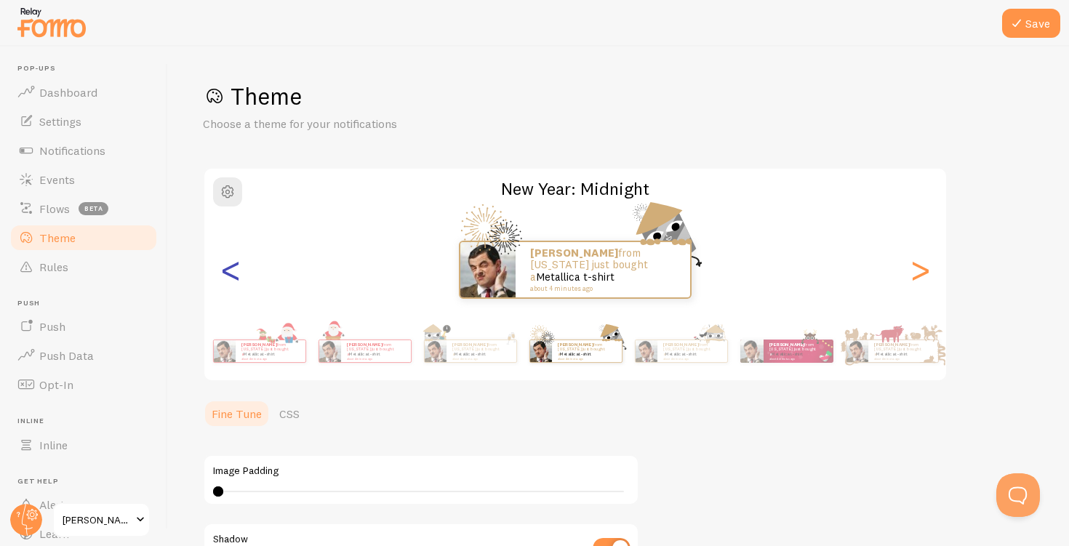
click at [231, 272] on div "<" at bounding box center [230, 269] width 17 height 105
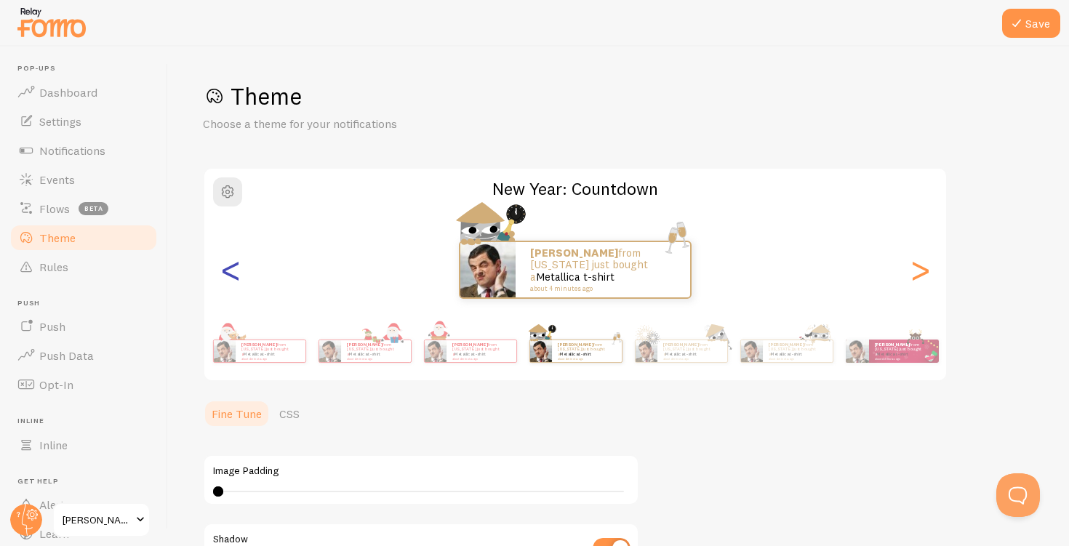
click at [231, 272] on div "<" at bounding box center [230, 269] width 17 height 105
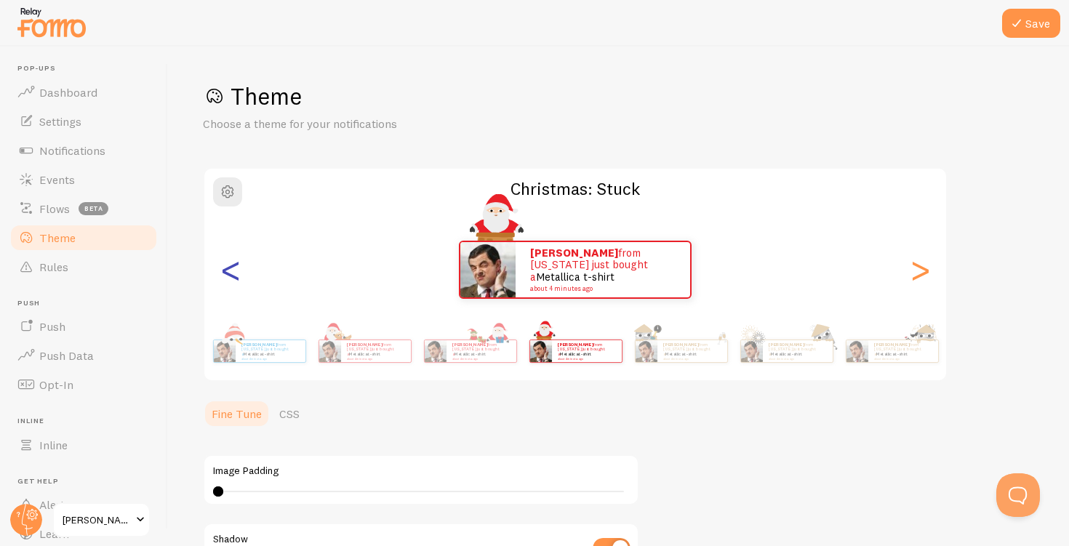
click at [231, 272] on div "<" at bounding box center [230, 269] width 17 height 105
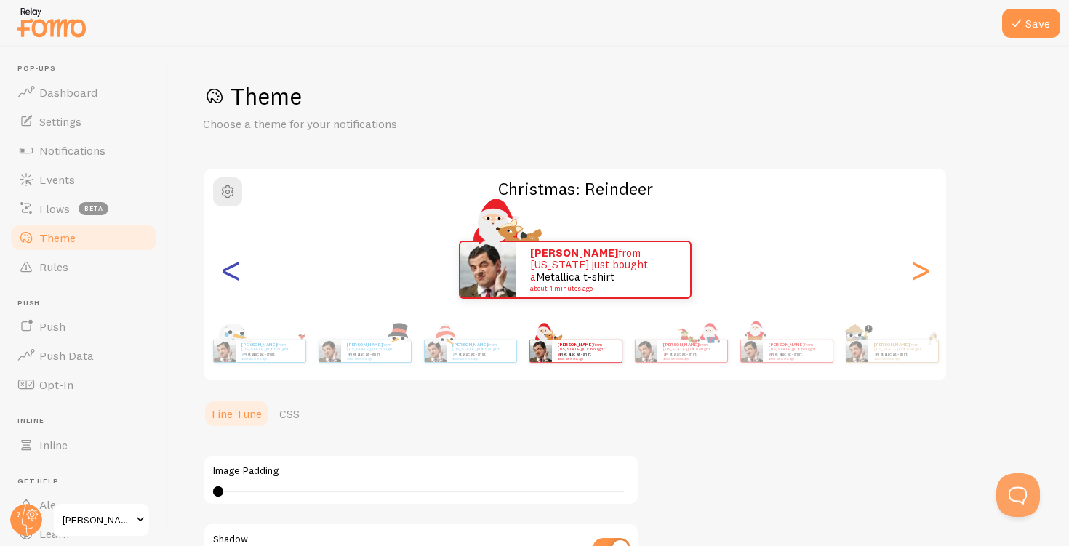
click at [231, 272] on div "<" at bounding box center [230, 269] width 17 height 105
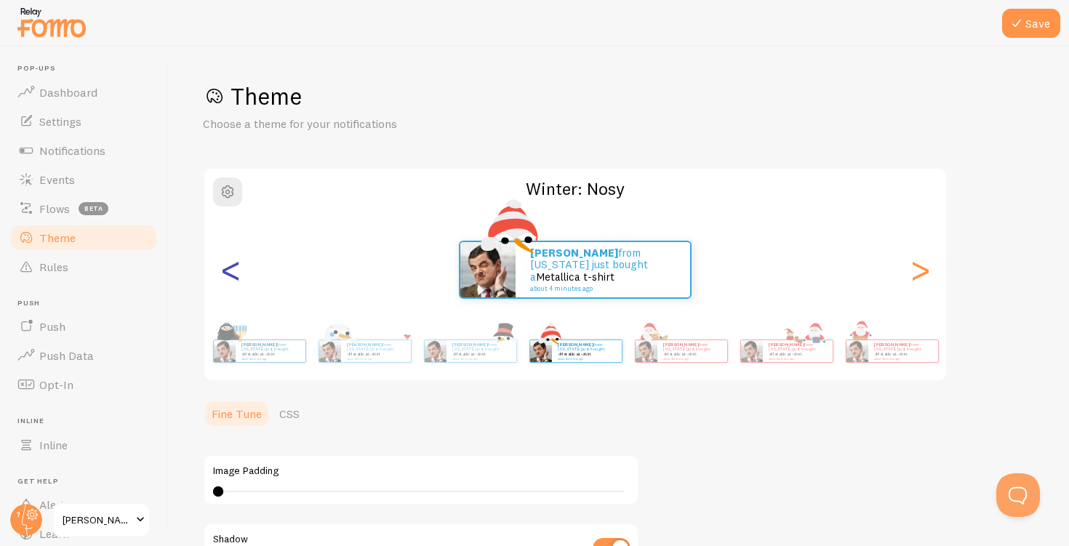
click at [231, 272] on div "<" at bounding box center [230, 269] width 17 height 105
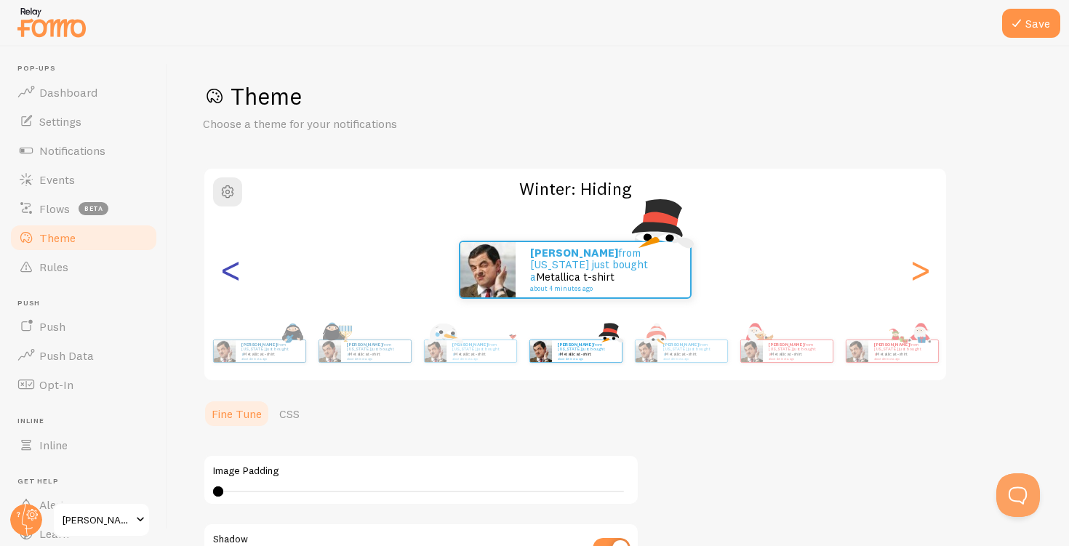
click at [231, 272] on div "<" at bounding box center [230, 269] width 17 height 105
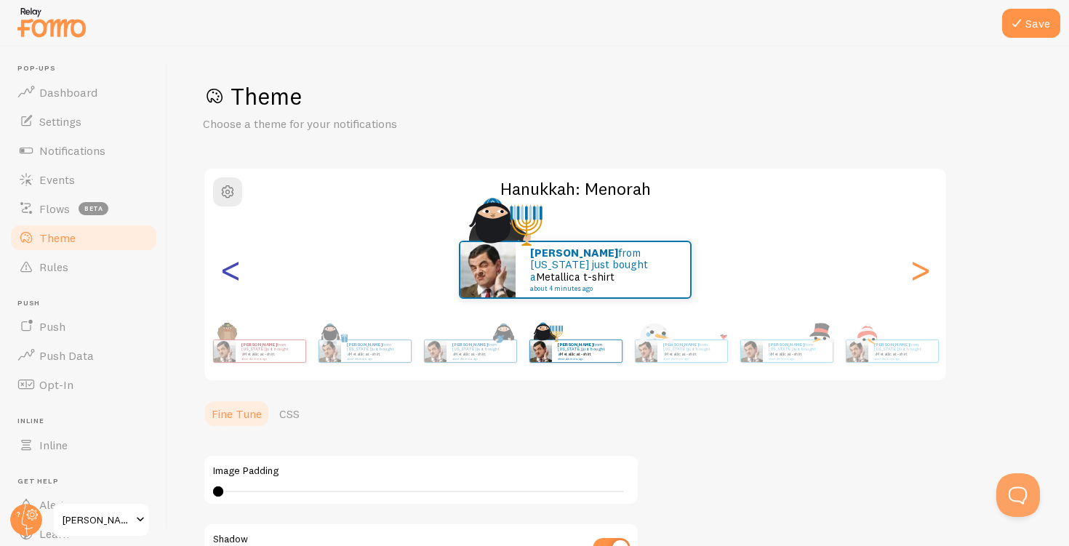
click at [231, 272] on div "<" at bounding box center [230, 269] width 17 height 105
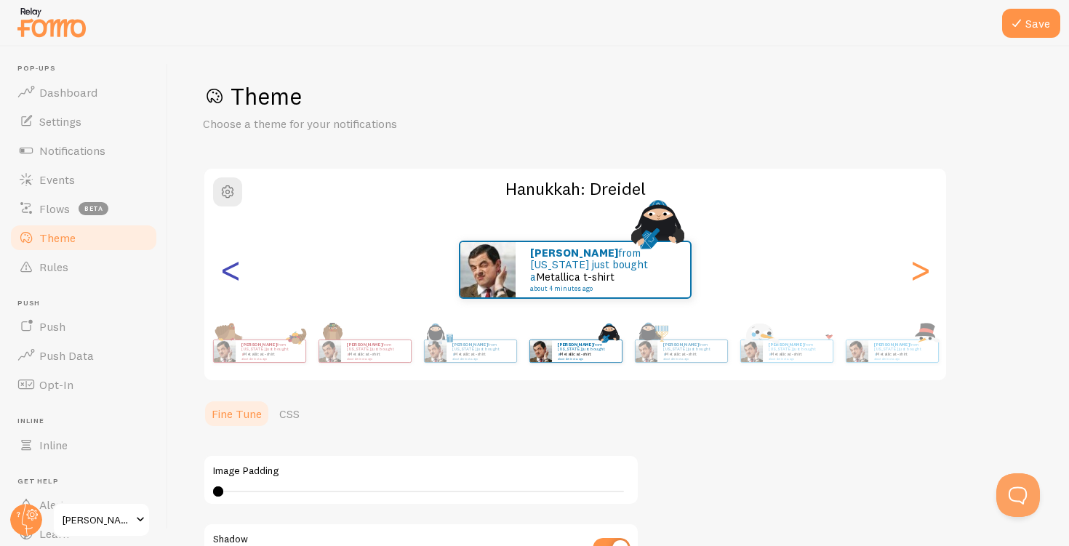
click at [231, 272] on div "<" at bounding box center [230, 269] width 17 height 105
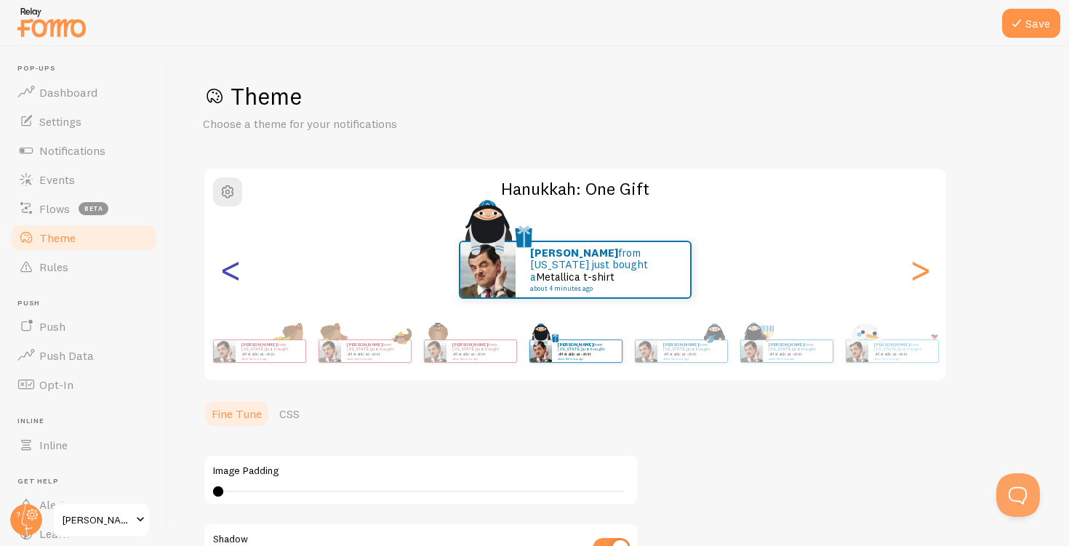
click at [231, 272] on div "<" at bounding box center [230, 269] width 17 height 105
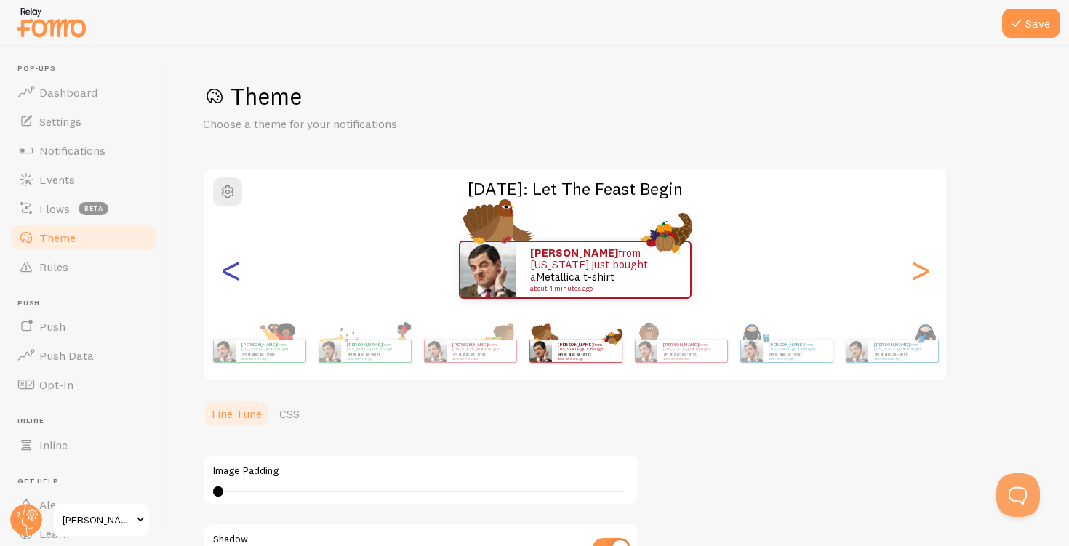
click at [231, 272] on div "<" at bounding box center [230, 269] width 17 height 105
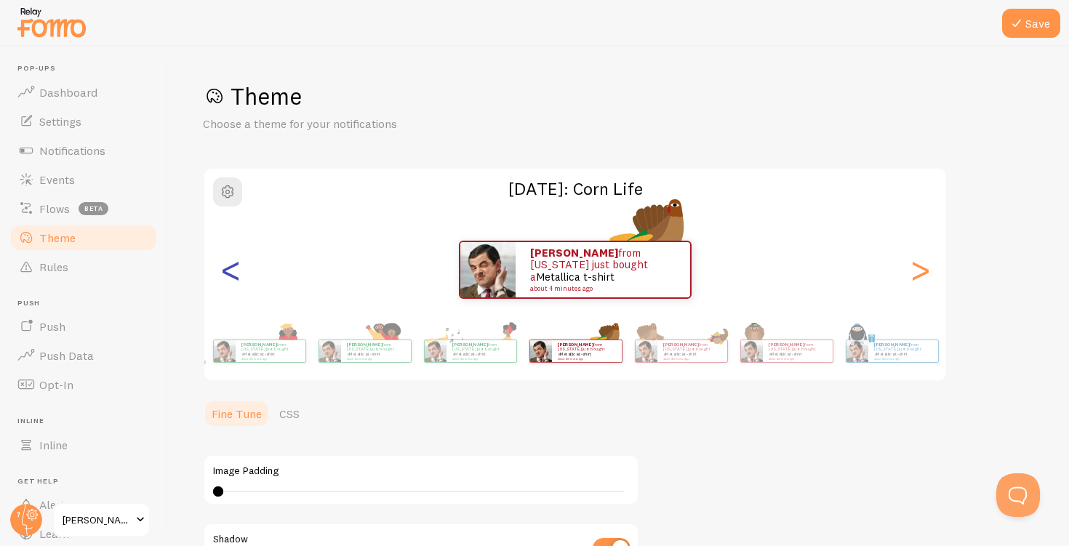
click at [231, 272] on div "<" at bounding box center [230, 269] width 17 height 105
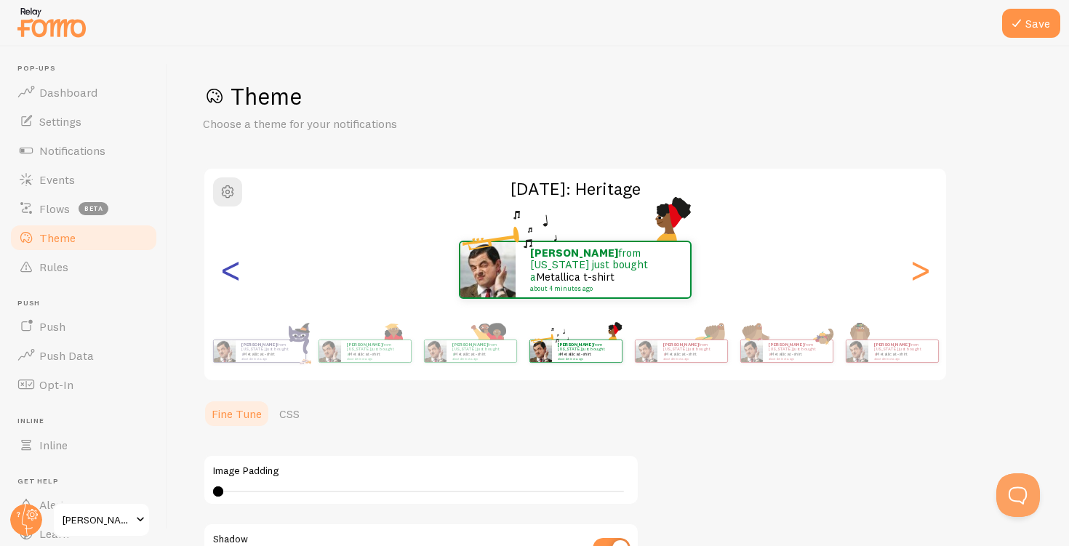
click at [231, 272] on div "<" at bounding box center [230, 269] width 17 height 105
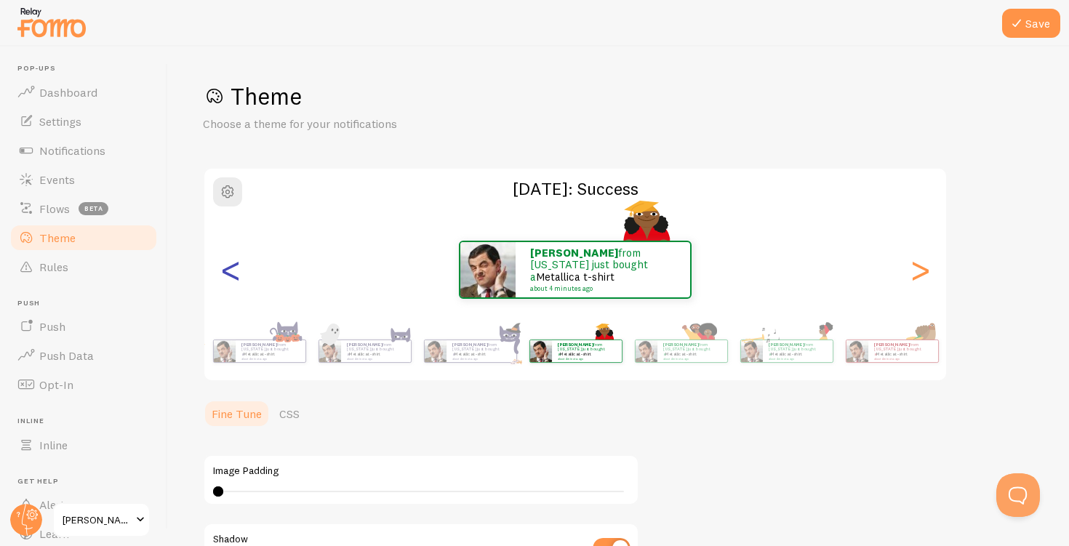
click at [231, 272] on div "<" at bounding box center [230, 269] width 17 height 105
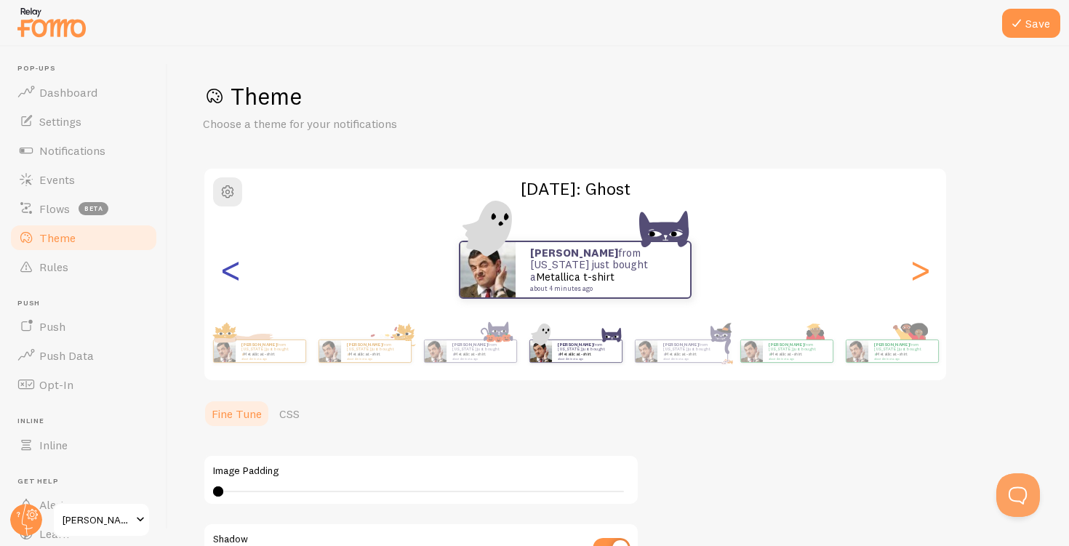
click at [231, 272] on div "<" at bounding box center [230, 269] width 17 height 105
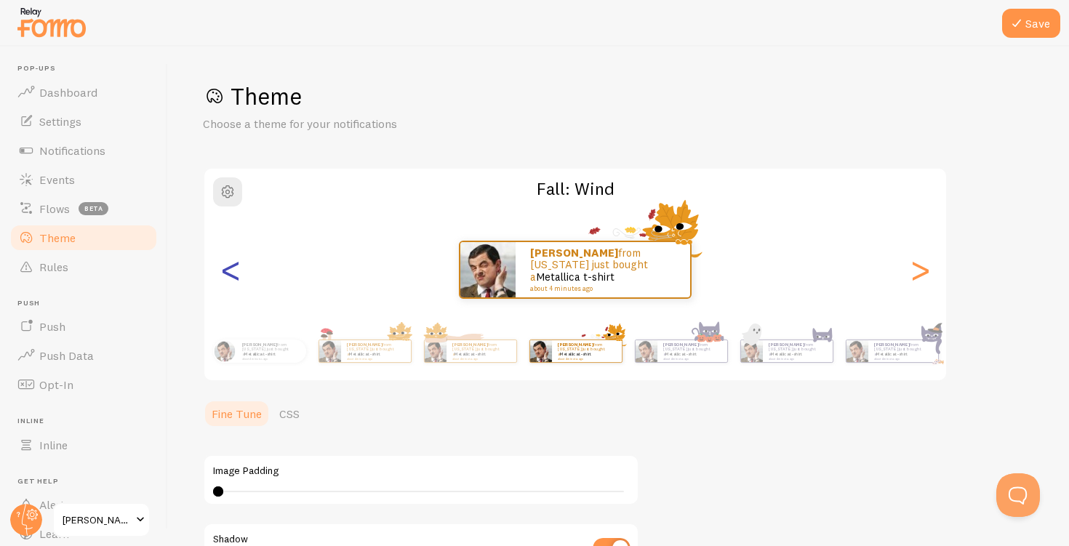
click at [231, 272] on div "<" at bounding box center [230, 269] width 17 height 105
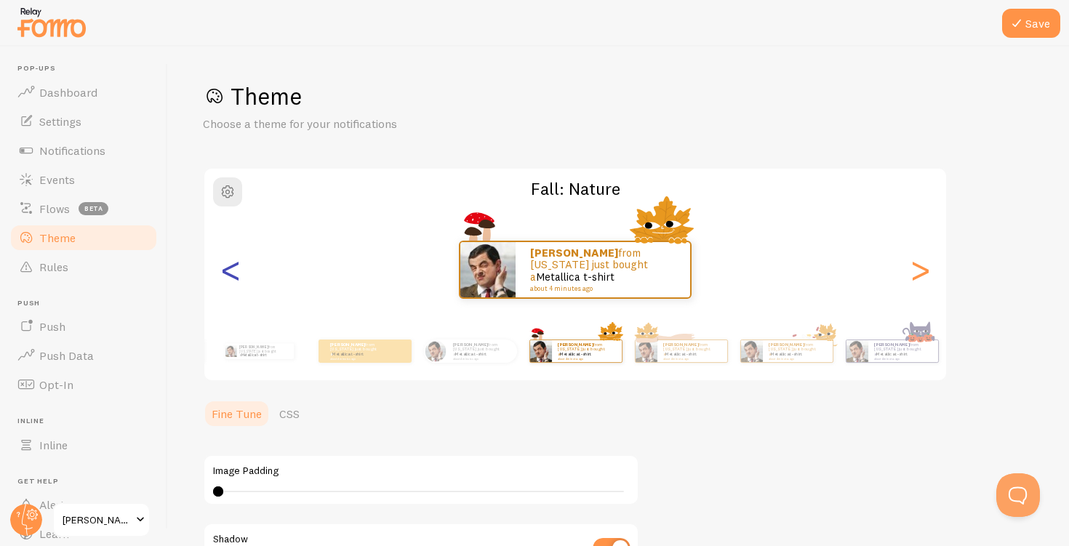
click at [231, 272] on div "<" at bounding box center [230, 269] width 17 height 105
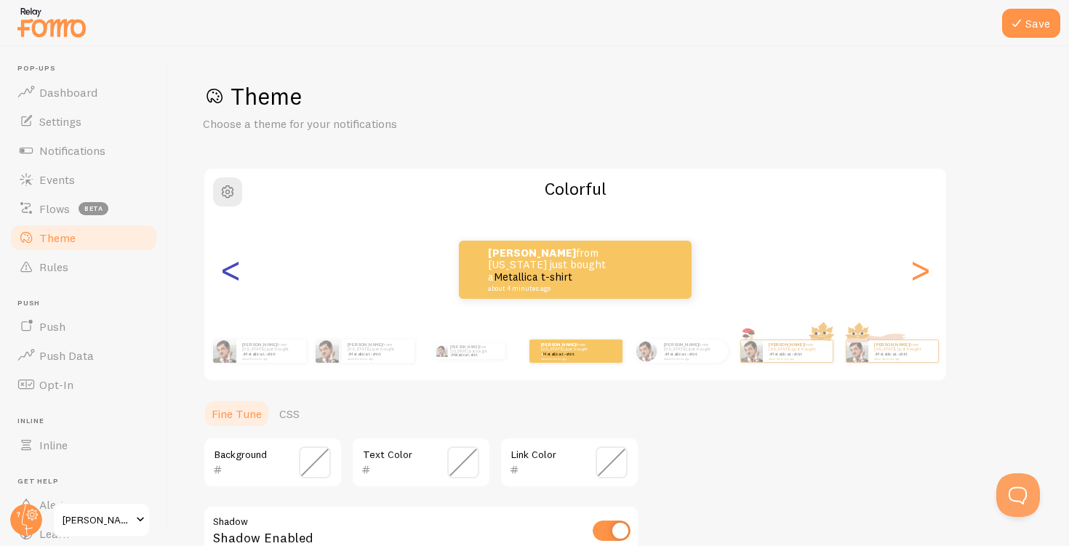
click at [231, 272] on div "<" at bounding box center [230, 269] width 17 height 105
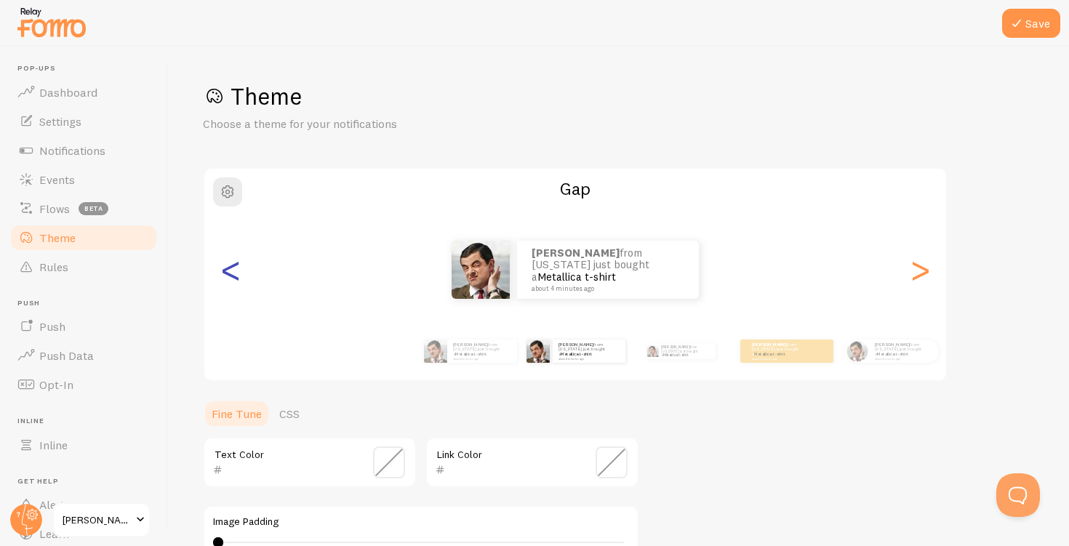
click at [231, 272] on div "<" at bounding box center [230, 269] width 17 height 105
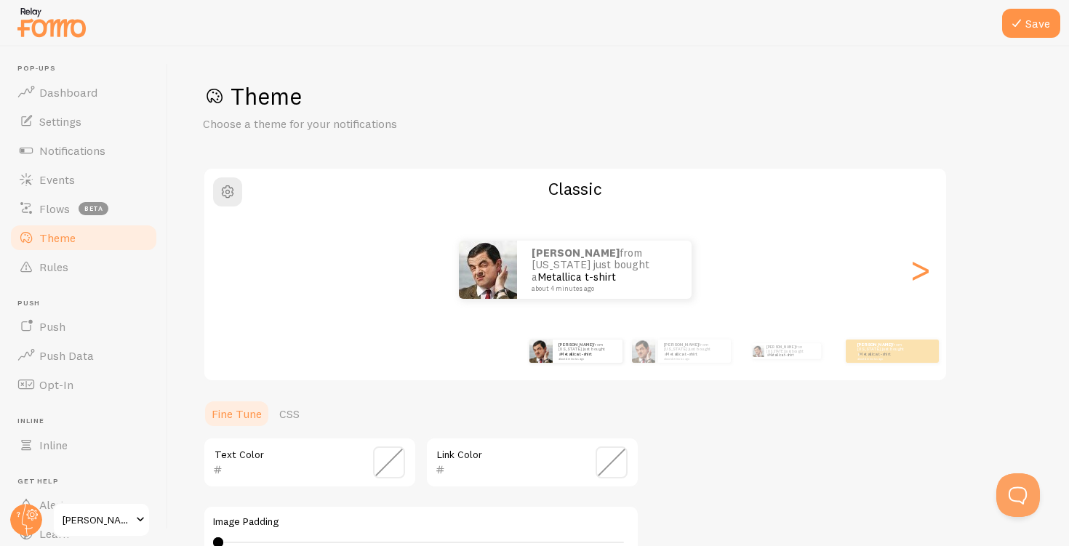
click at [231, 272] on div "<" at bounding box center [230, 269] width 17 height 105
click at [231, 272] on div "Gretchen from Puerto Rico just bought a Metallica t-shirt about 4 minutes ago" at bounding box center [575, 270] width 742 height 58
click at [590, 353] on link "Metallica t-shirt" at bounding box center [576, 354] width 31 height 6
click at [1026, 28] on button "Save" at bounding box center [1031, 23] width 58 height 29
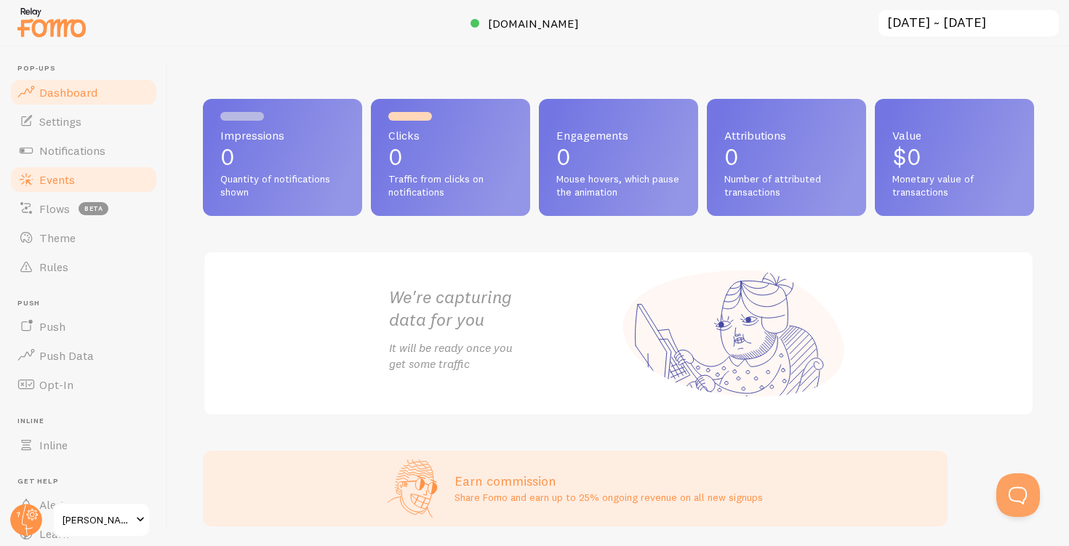
click at [110, 165] on link "Events" at bounding box center [84, 179] width 150 height 29
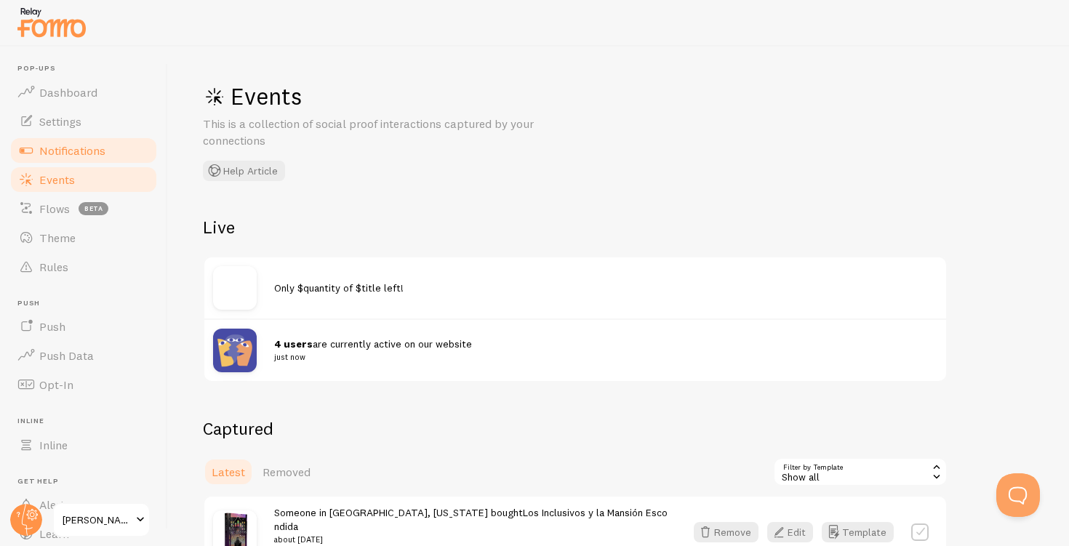
click at [95, 157] on link "Notifications" at bounding box center [84, 150] width 150 height 29
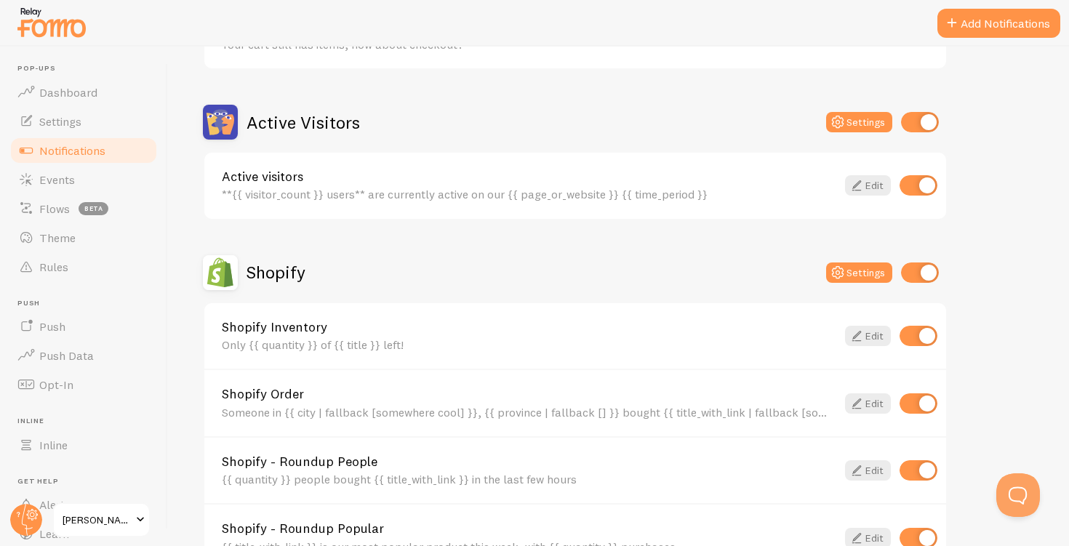
scroll to position [313, 0]
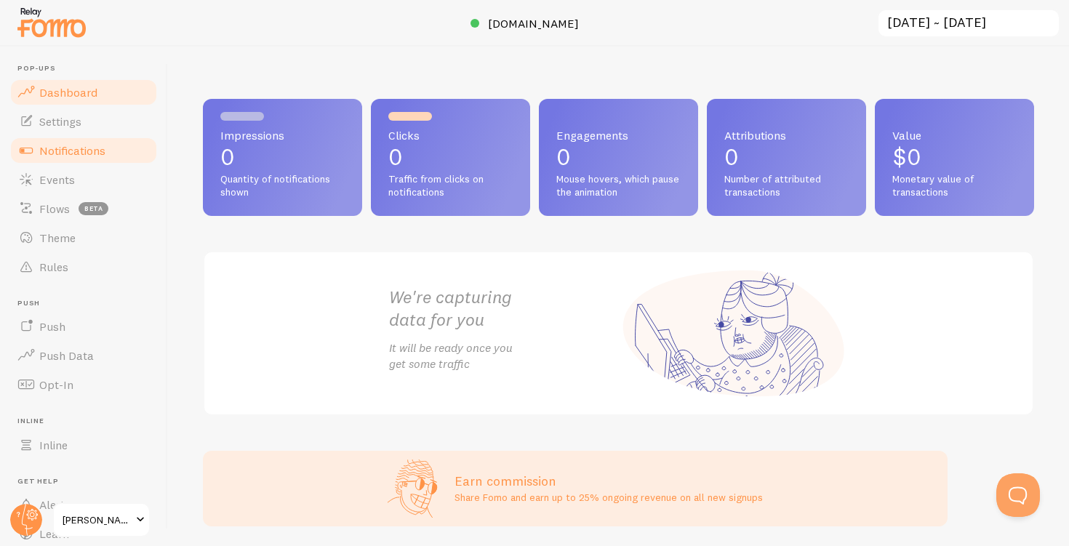
click at [79, 151] on span "Notifications" at bounding box center [72, 150] width 66 height 15
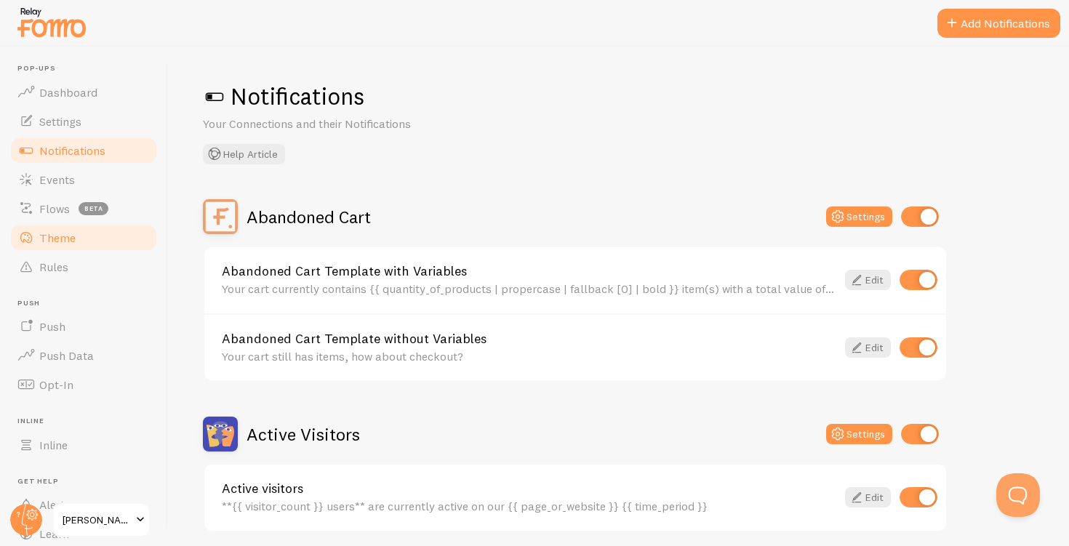
click at [70, 236] on span "Theme" at bounding box center [57, 238] width 36 height 15
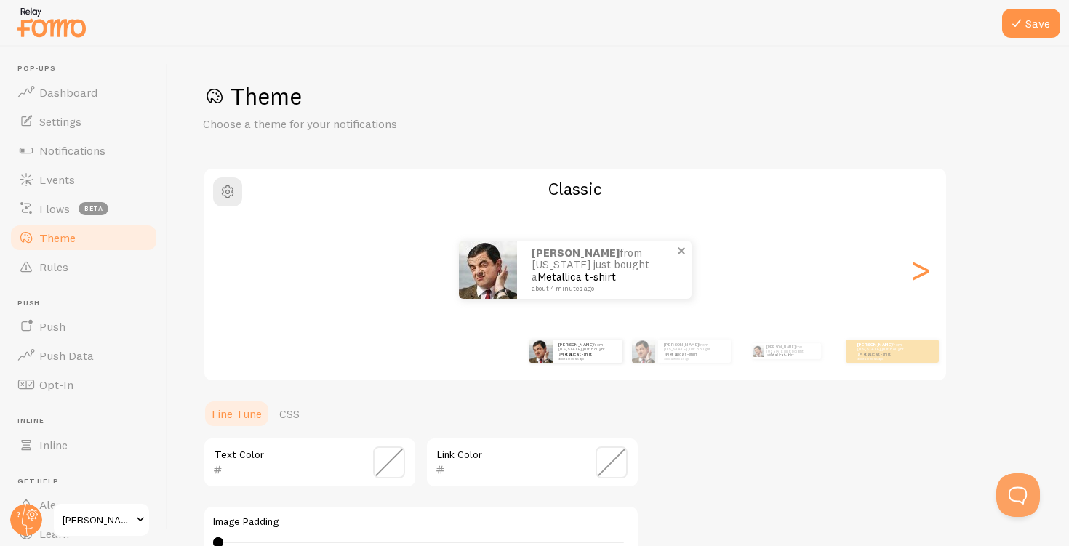
scroll to position [51, 0]
